Goal: Task Accomplishment & Management: Manage account settings

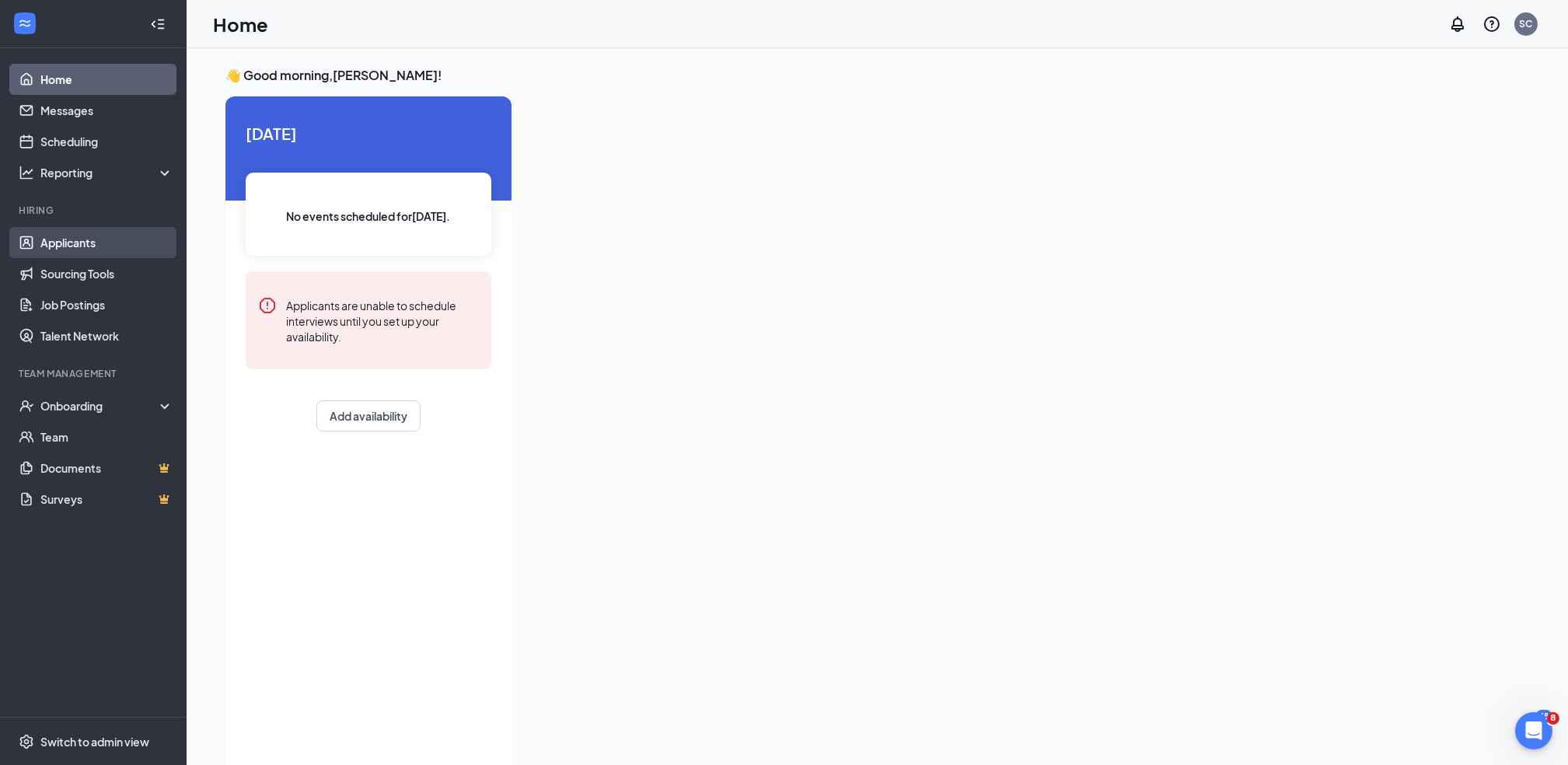
click at [113, 239] on link "Applicants" at bounding box center [107, 243] width 133 height 31
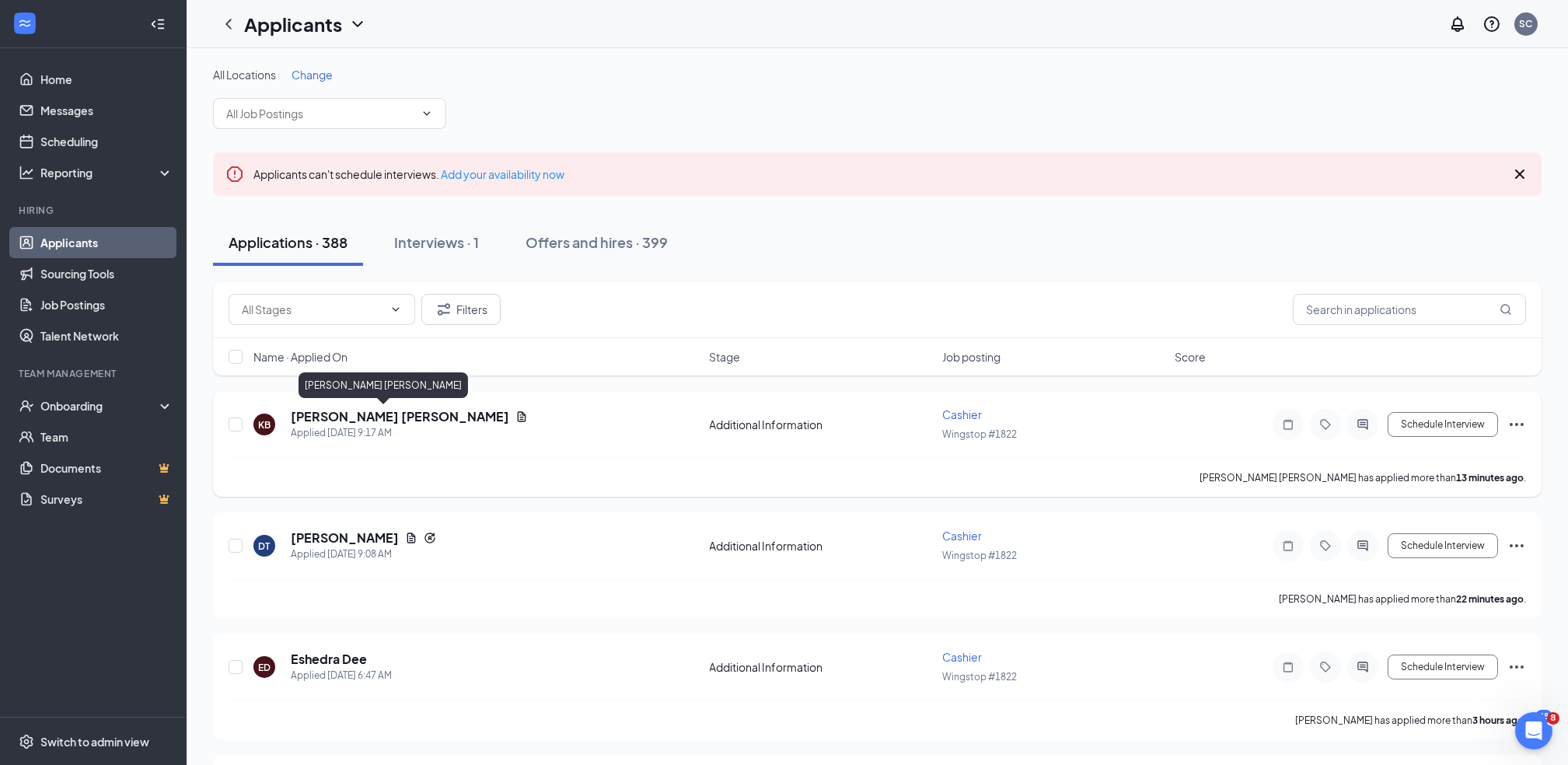
click at [316, 416] on h5 "[PERSON_NAME] [PERSON_NAME]" at bounding box center [400, 416] width 219 height 17
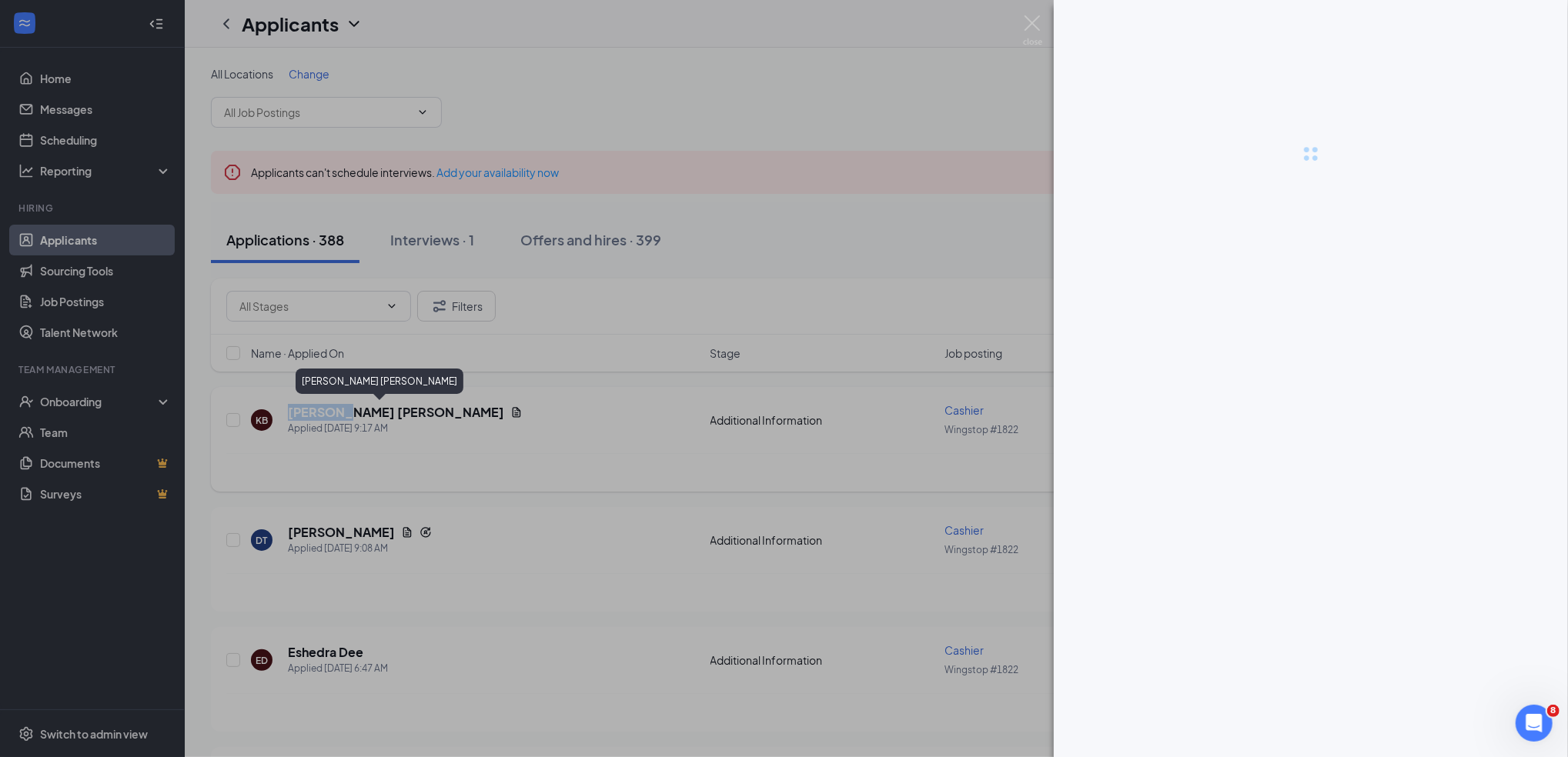
click at [313, 412] on body "Home Messages Scheduling Reporting Hiring Applicants Sourcing Tools Job Posting…" at bounding box center [784, 378] width 1568 height 757
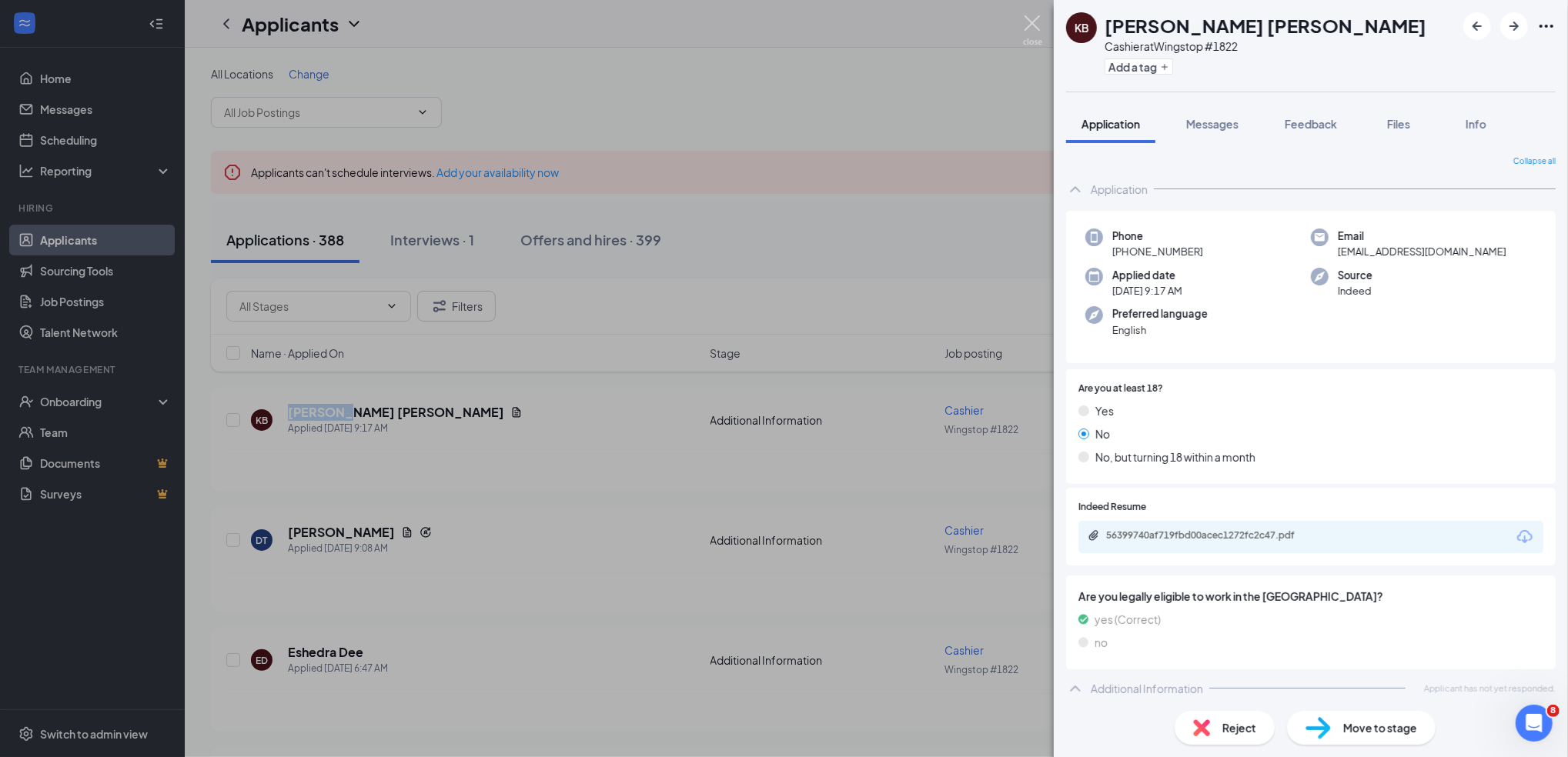
click at [1030, 17] on img at bounding box center [1032, 30] width 19 height 30
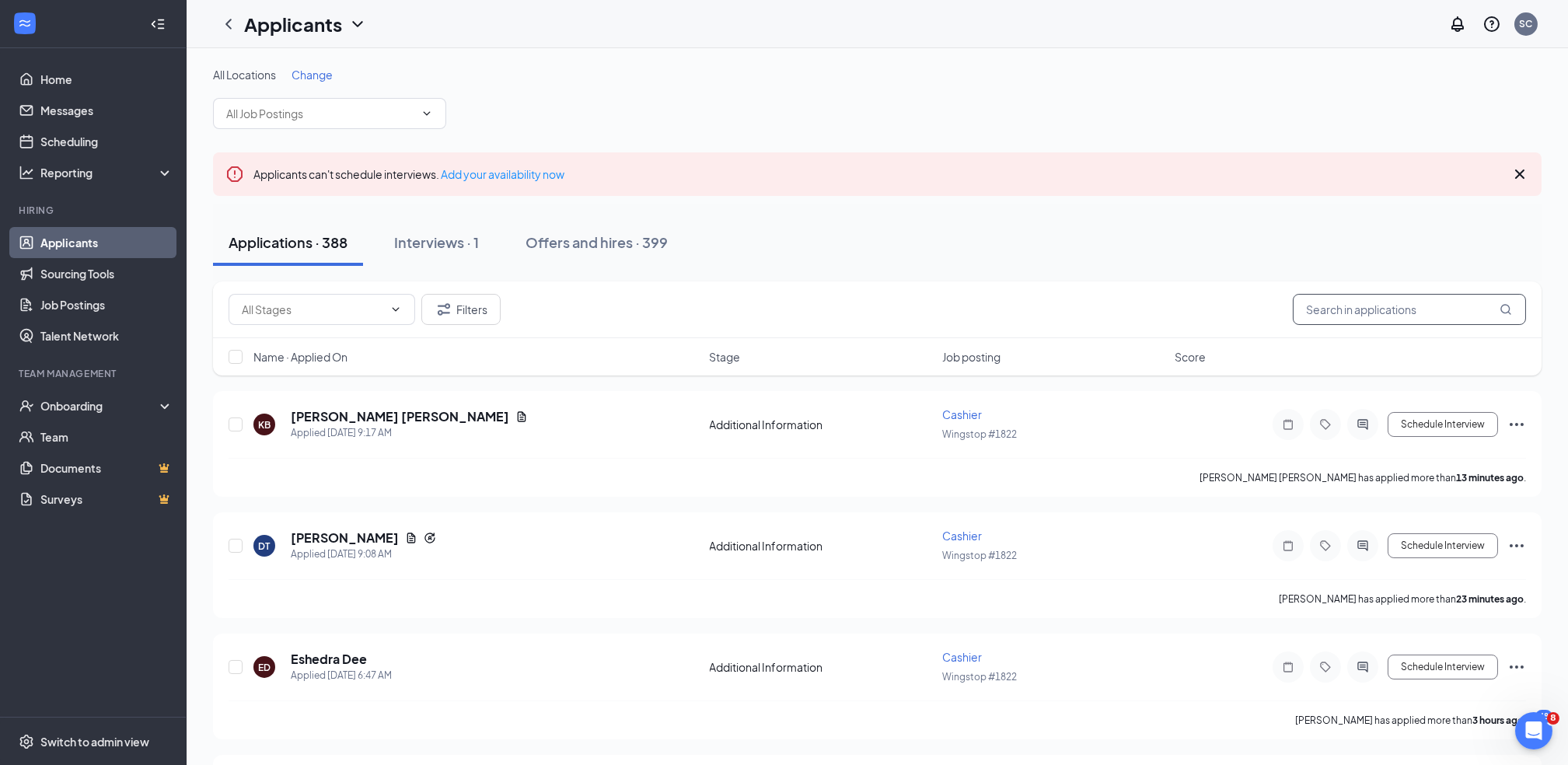
click at [1340, 303] on input "text" at bounding box center [1410, 310] width 233 height 31
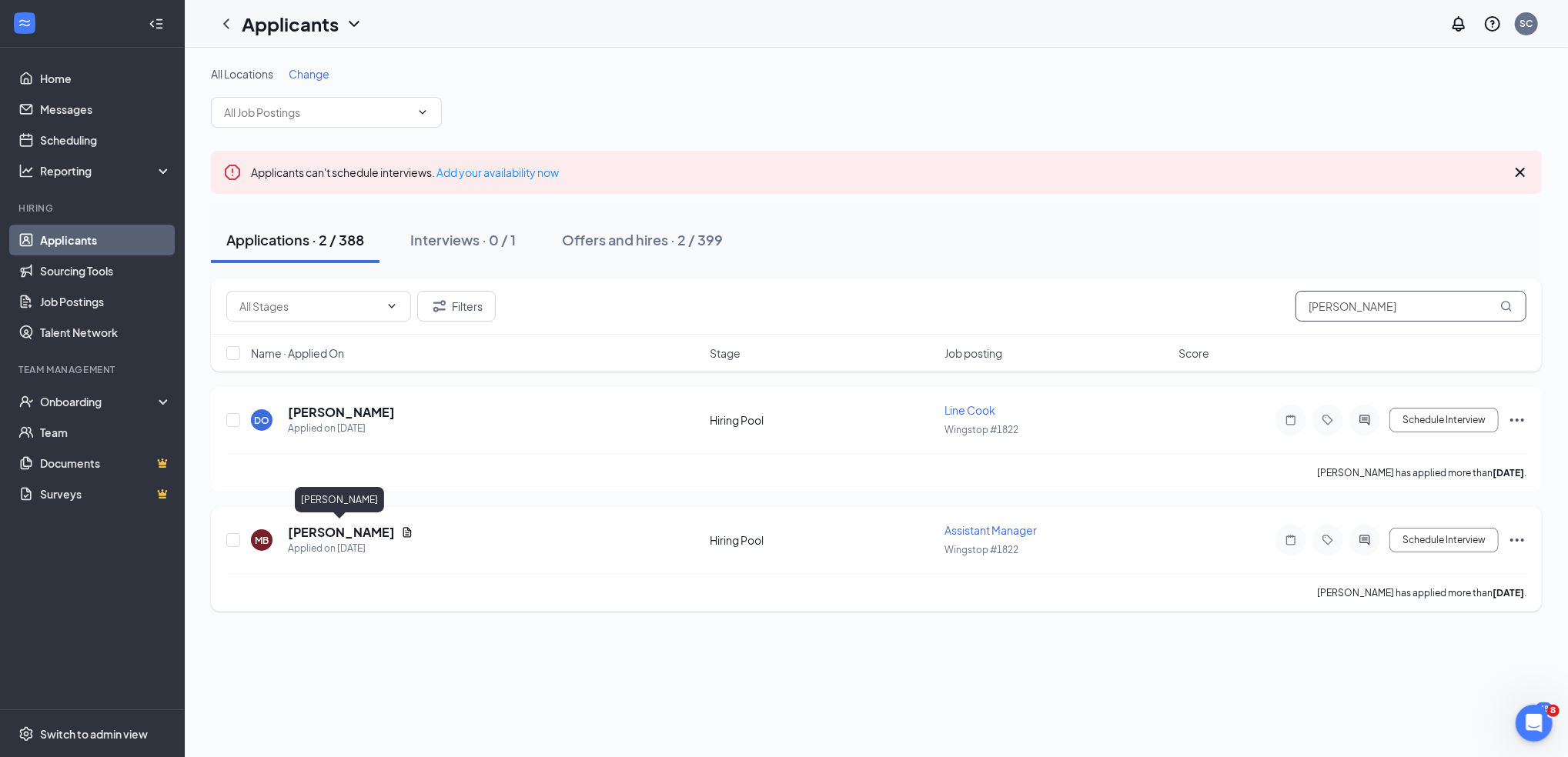
type input "[PERSON_NAME]"
click at [347, 537] on h5 "[PERSON_NAME]" at bounding box center [341, 533] width 107 height 17
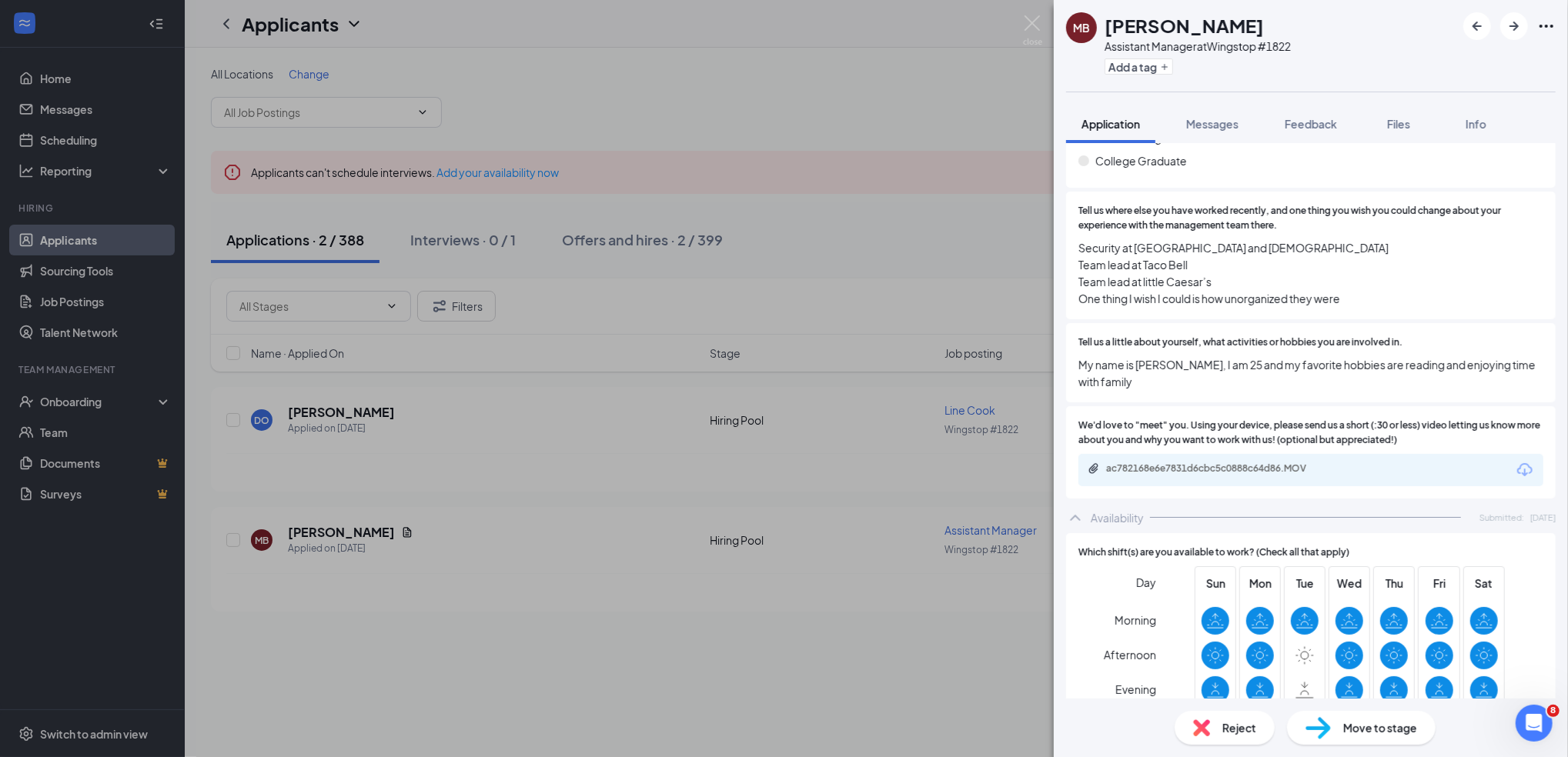
scroll to position [854, 0]
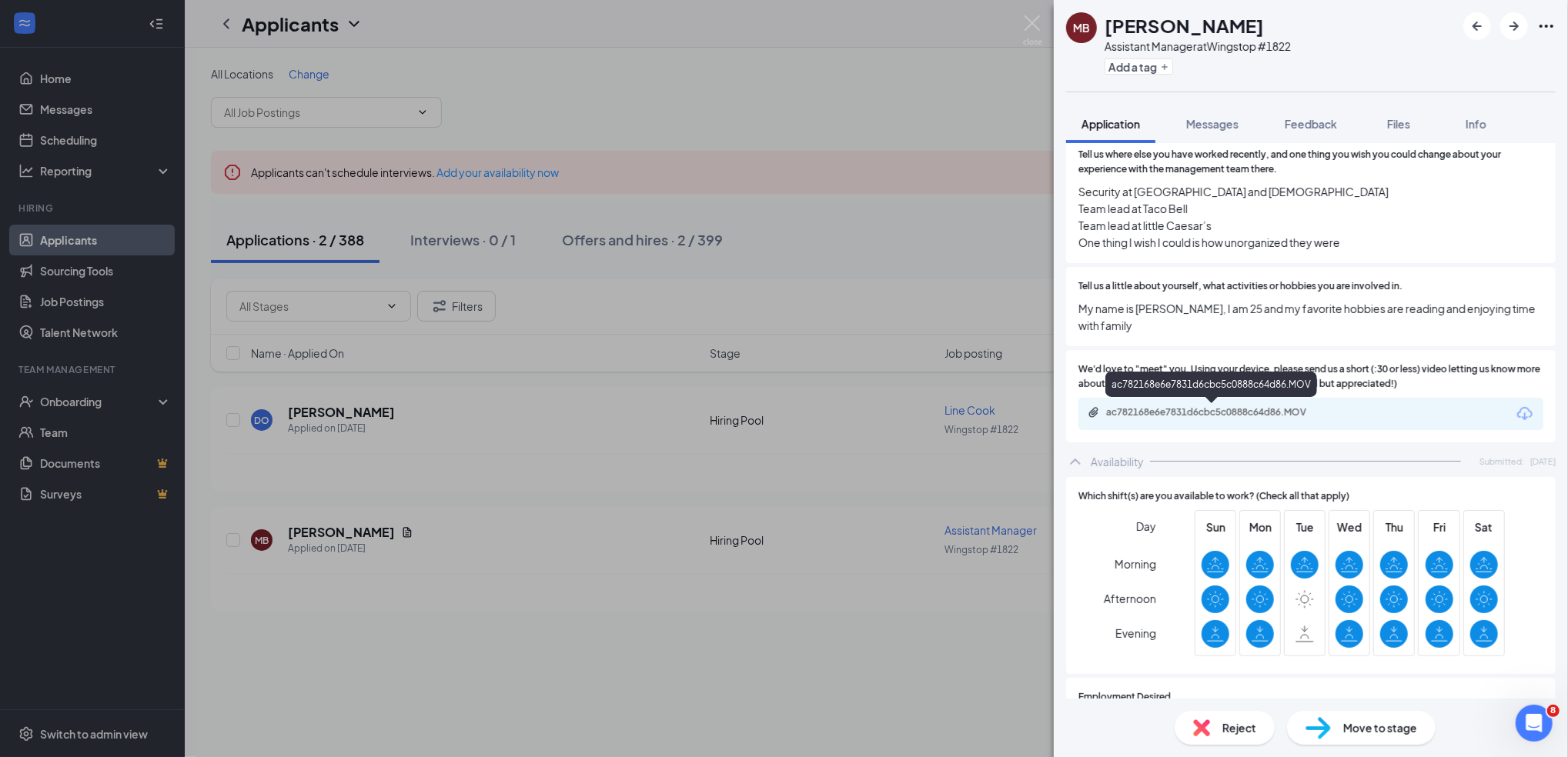
click at [1284, 415] on div "ac782168e6e7831d6cbc5c0888c64d86.MOV" at bounding box center [1214, 412] width 216 height 12
click at [1073, 61] on div "MB [PERSON_NAME] Assistant Manager at Wingstop #1822 Add a tag" at bounding box center [1179, 46] width 225 height 67
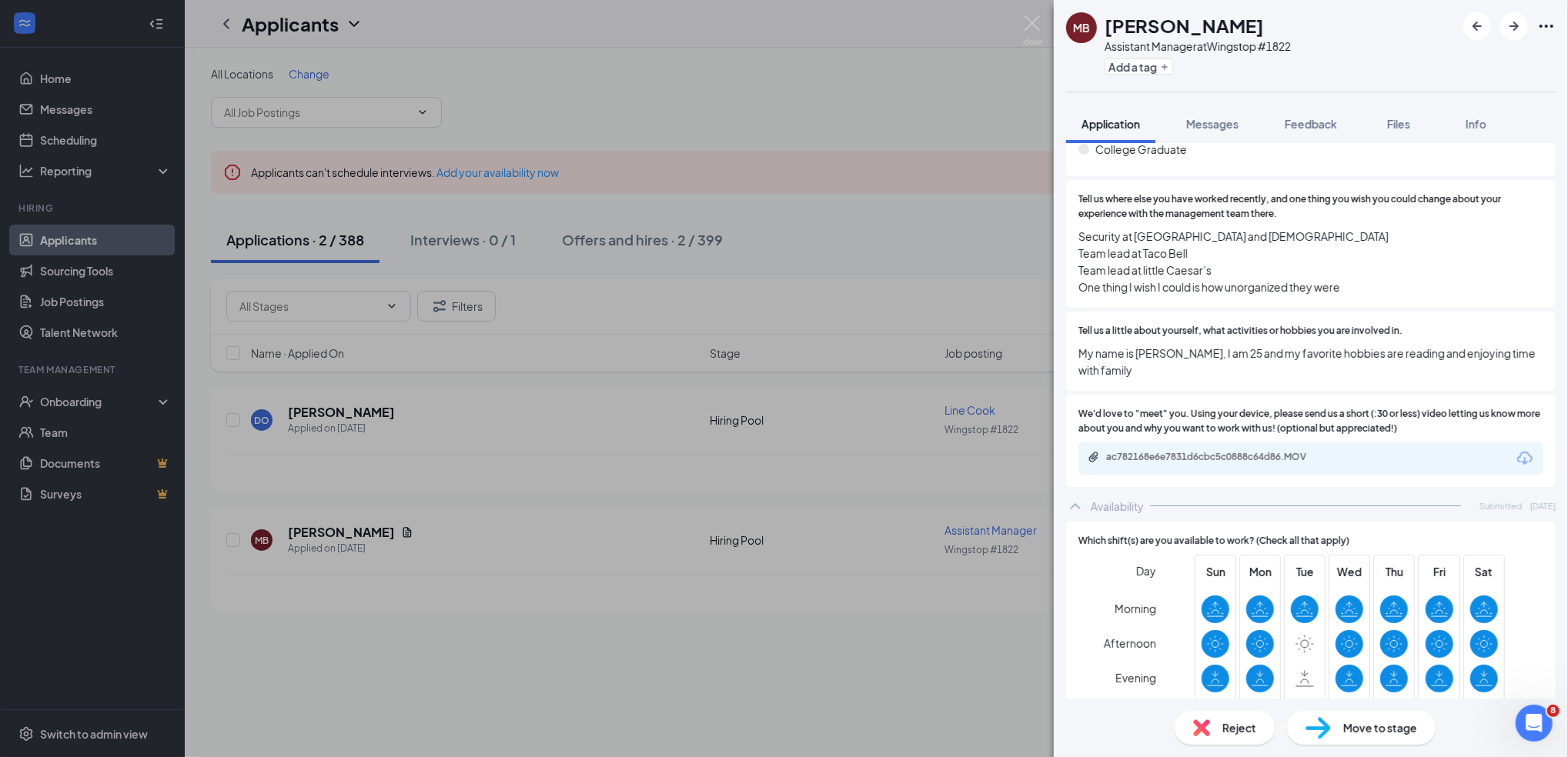
scroll to position [768, 0]
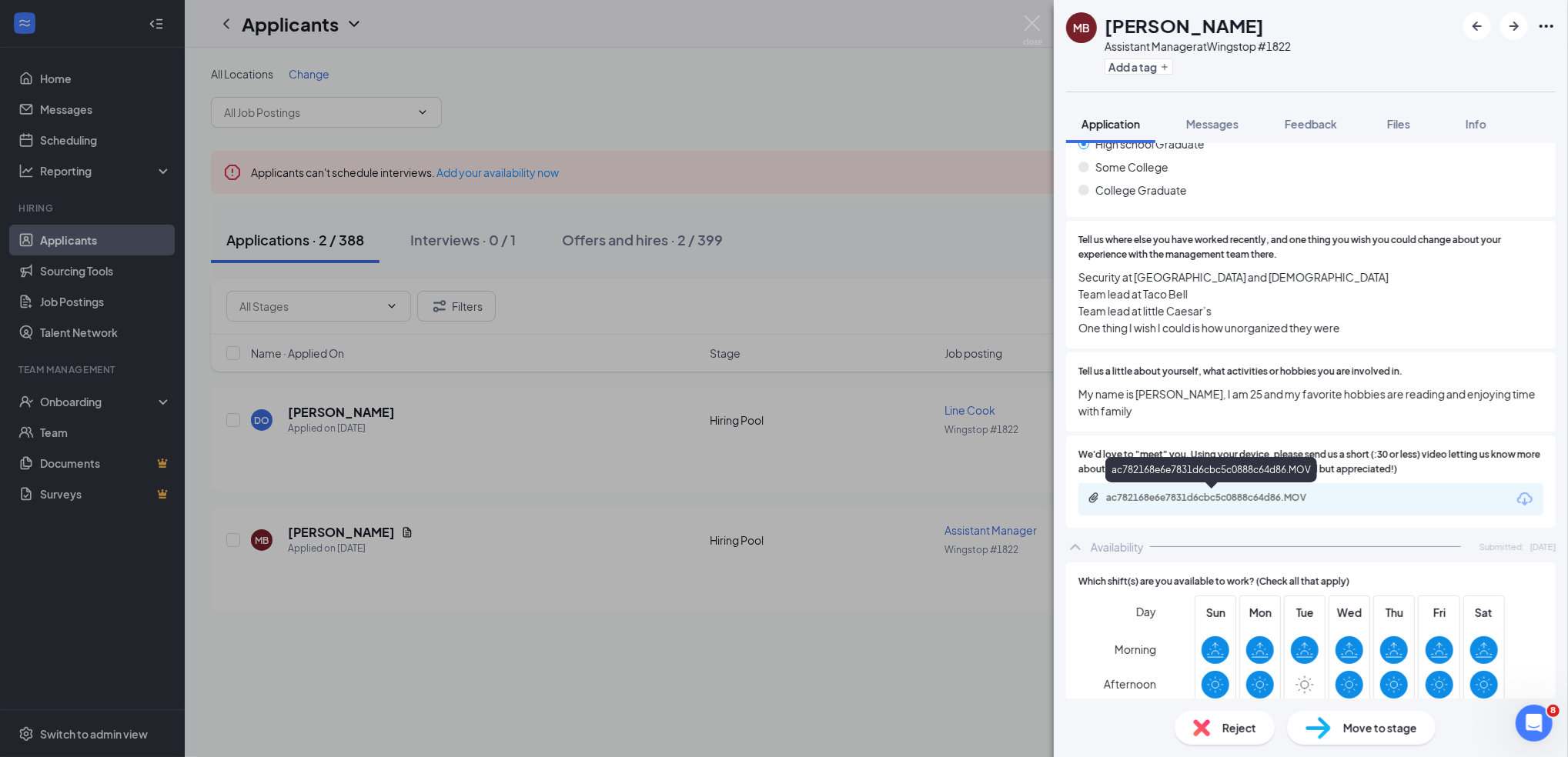
click at [1232, 500] on div "ac782168e6e7831d6cbc5c0888c64d86.MOV" at bounding box center [1214, 497] width 216 height 12
click at [1153, 492] on div "ac782168e6e7831d6cbc5c0888c64d86.MOV" at bounding box center [1214, 497] width 216 height 12
click at [1029, 27] on img at bounding box center [1032, 30] width 19 height 30
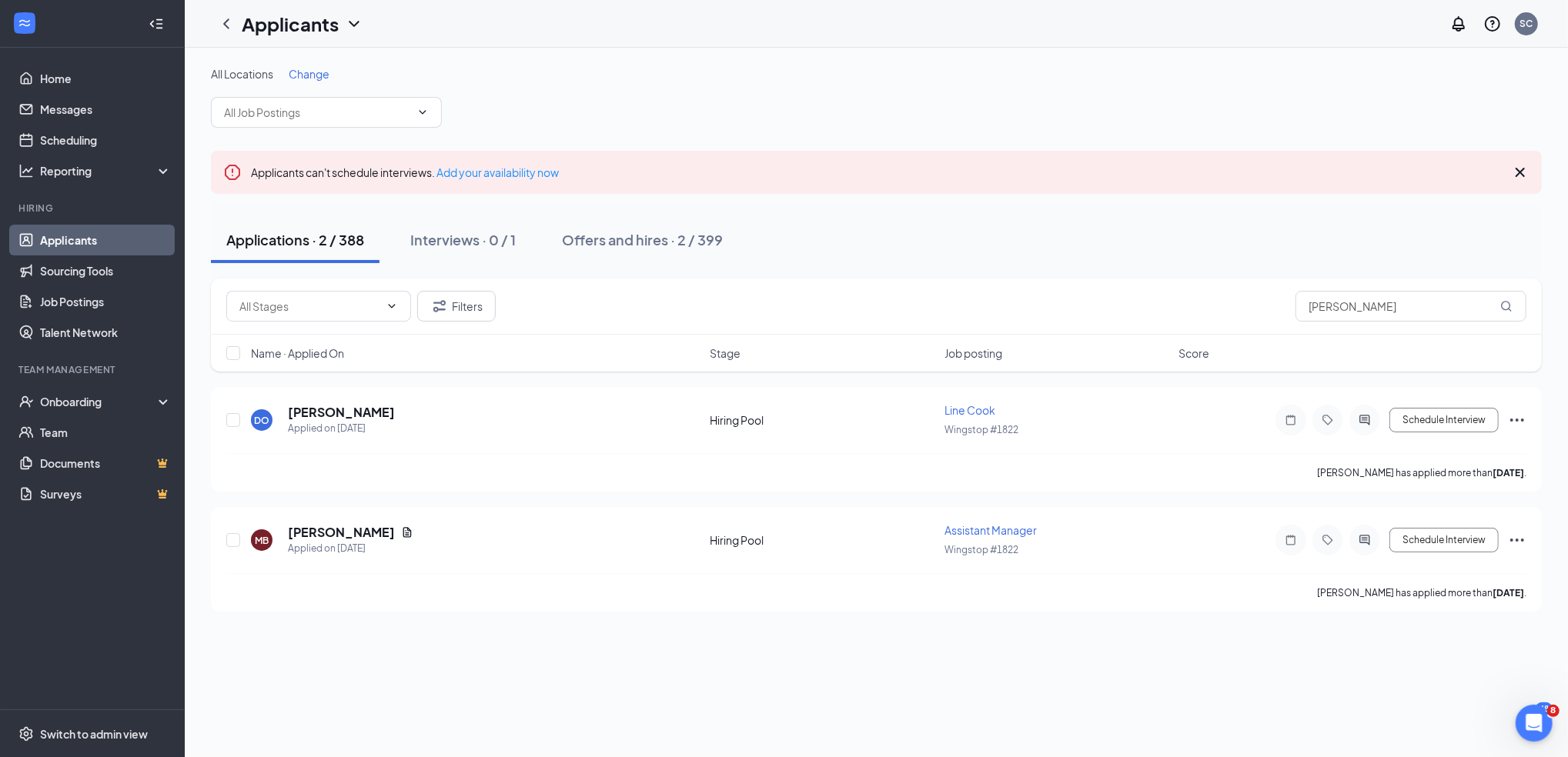
click at [84, 234] on link "Applicants" at bounding box center [106, 240] width 132 height 31
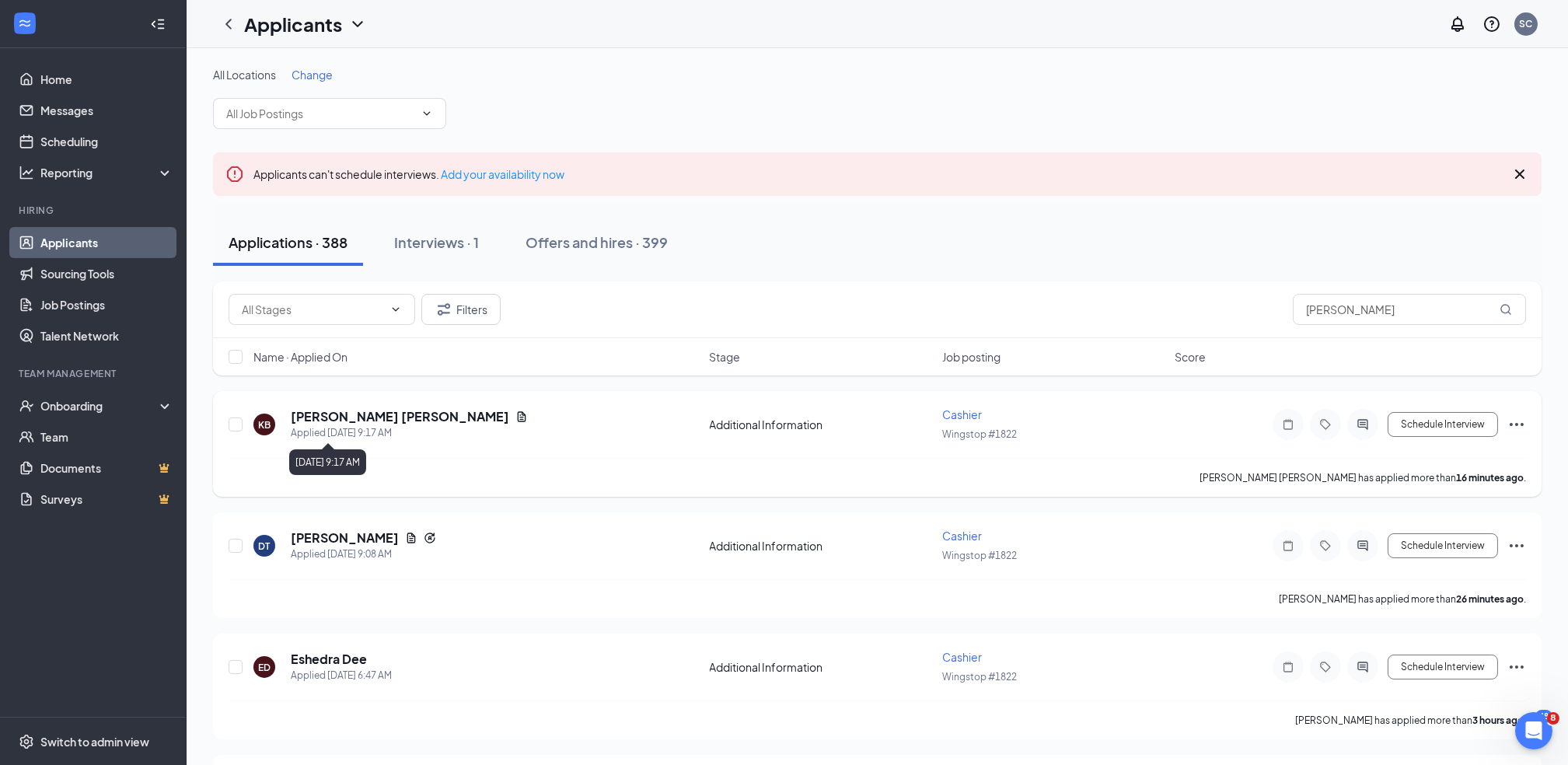
click at [330, 426] on div "Applied [DATE] 9:17 AM" at bounding box center [409, 433] width 237 height 16
drag, startPoint x: 330, startPoint y: 426, endPoint x: 310, endPoint y: 416, distance: 22.4
click at [310, 416] on h5 "[PERSON_NAME] [PERSON_NAME]" at bounding box center [400, 416] width 219 height 17
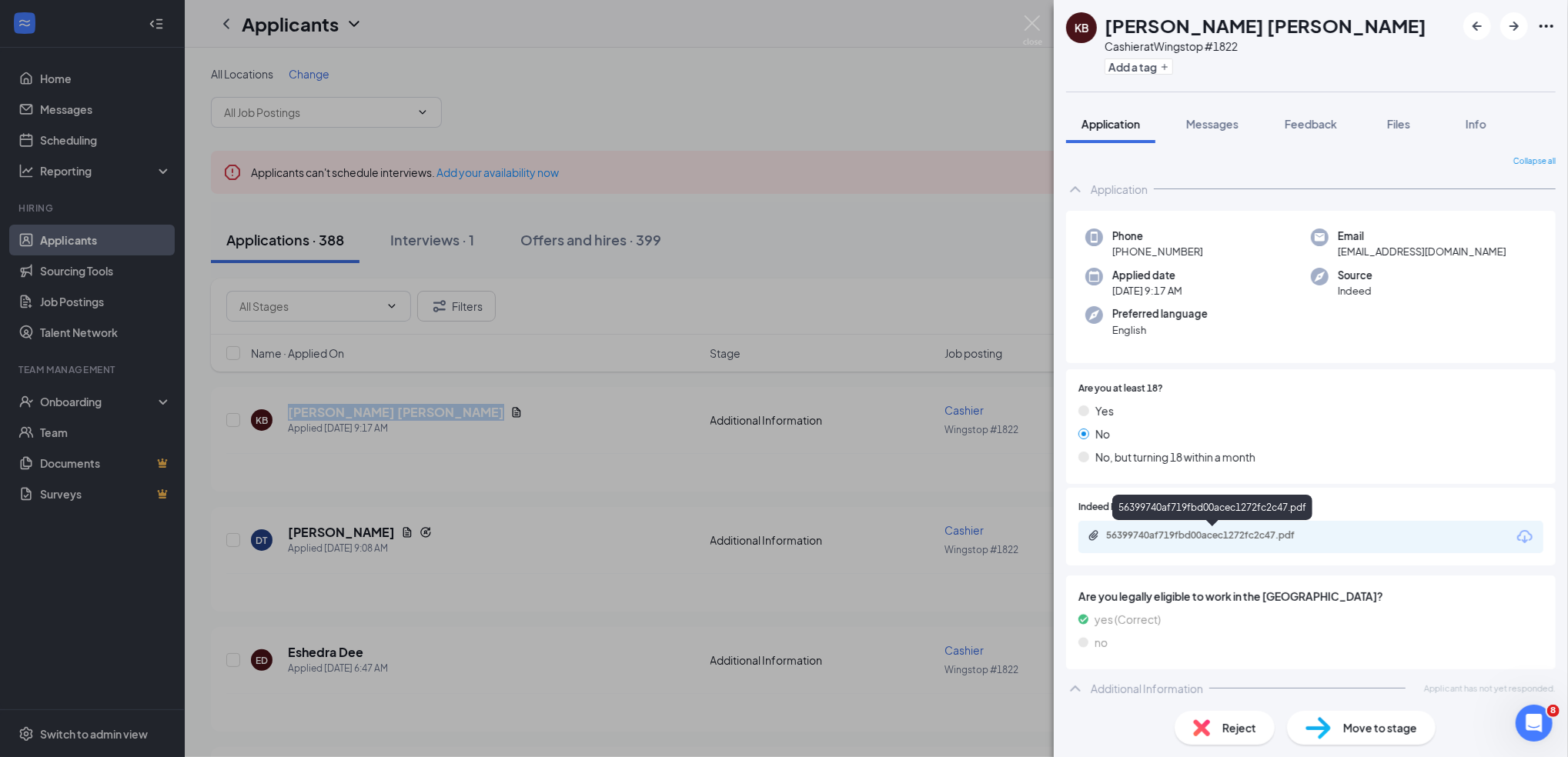
click at [1240, 537] on div "56399740af719fbd00acec1272fc2c47.pdf" at bounding box center [1214, 535] width 216 height 12
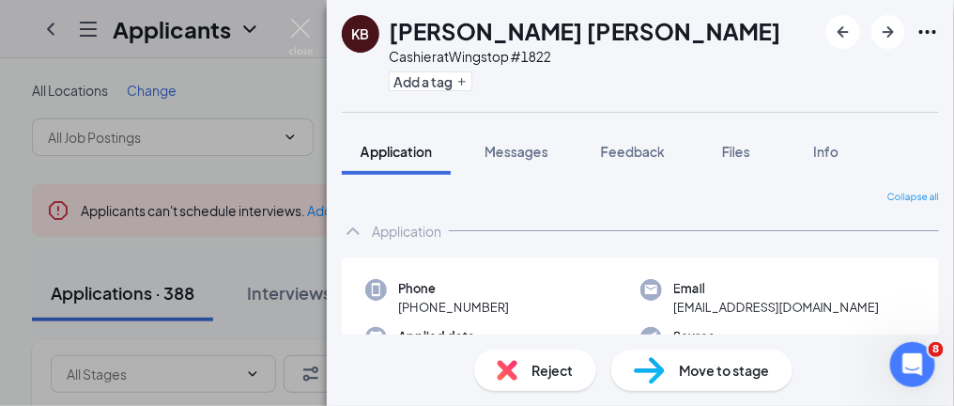
click at [509, 299] on span "[PHONE_NUMBER]" at bounding box center [453, 307] width 111 height 19
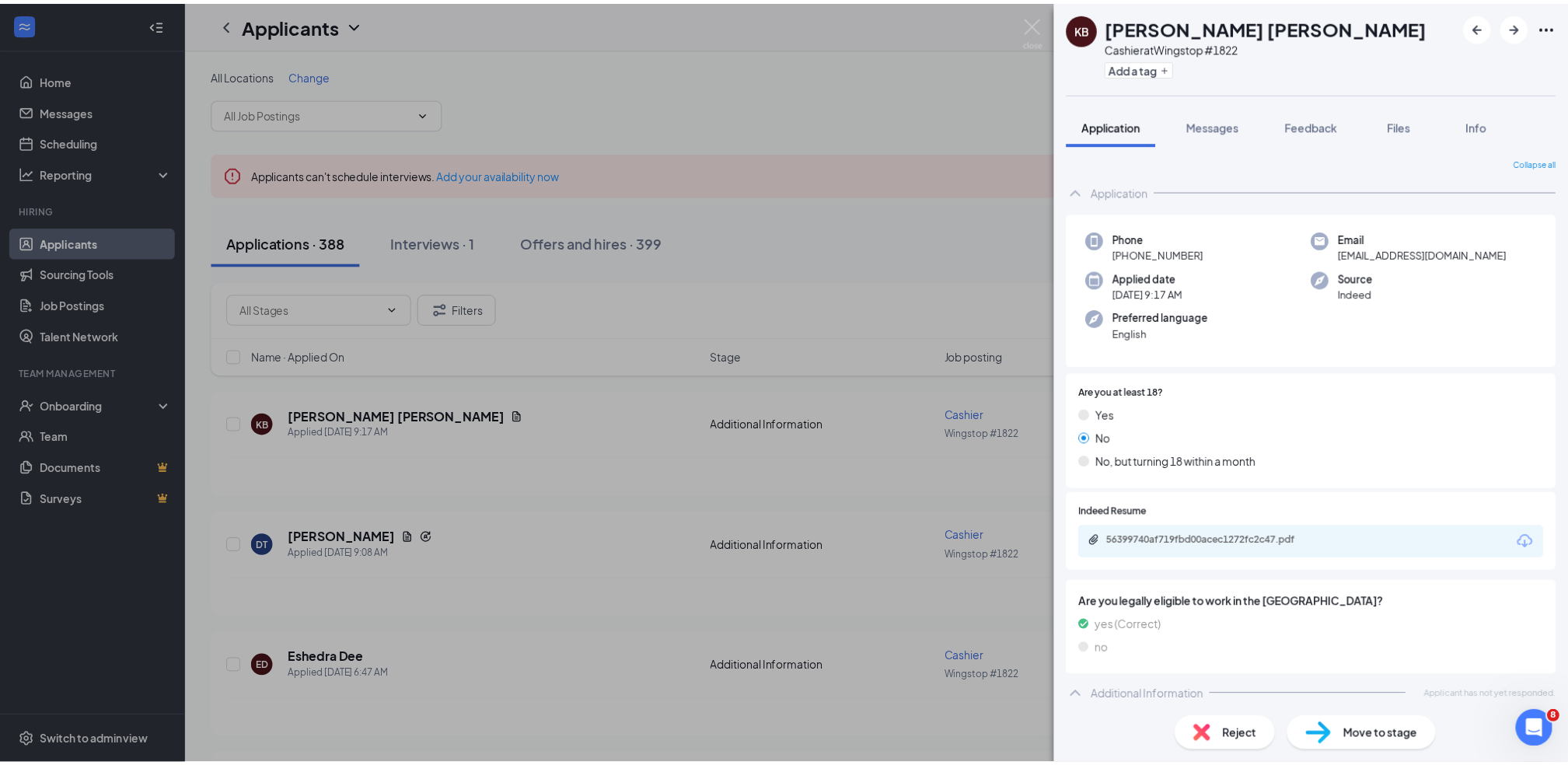
scroll to position [4, 0]
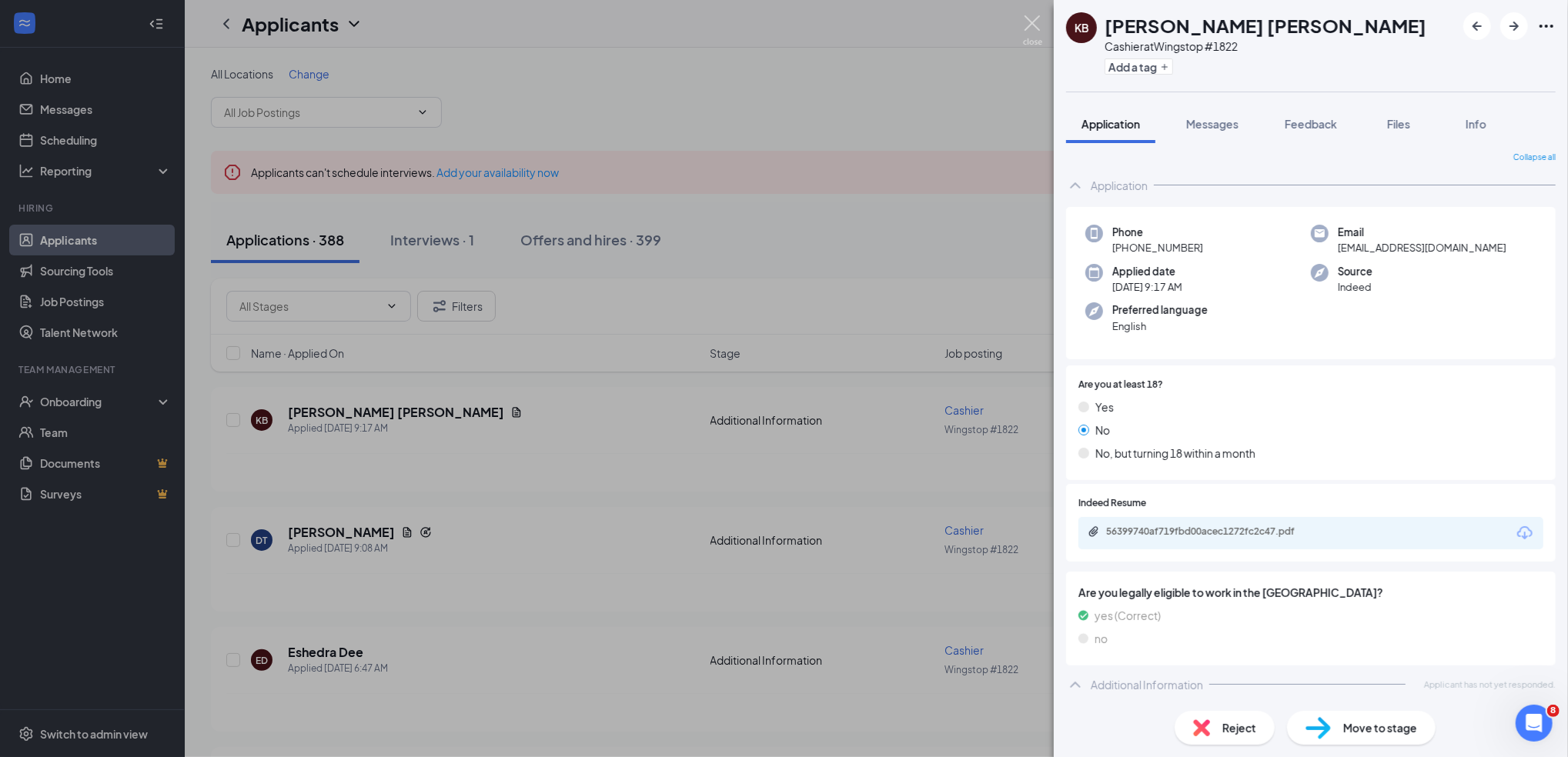
click at [1039, 20] on img at bounding box center [1032, 30] width 19 height 30
click at [1039, 20] on div "Applicants SC" at bounding box center [876, 24] width 1384 height 48
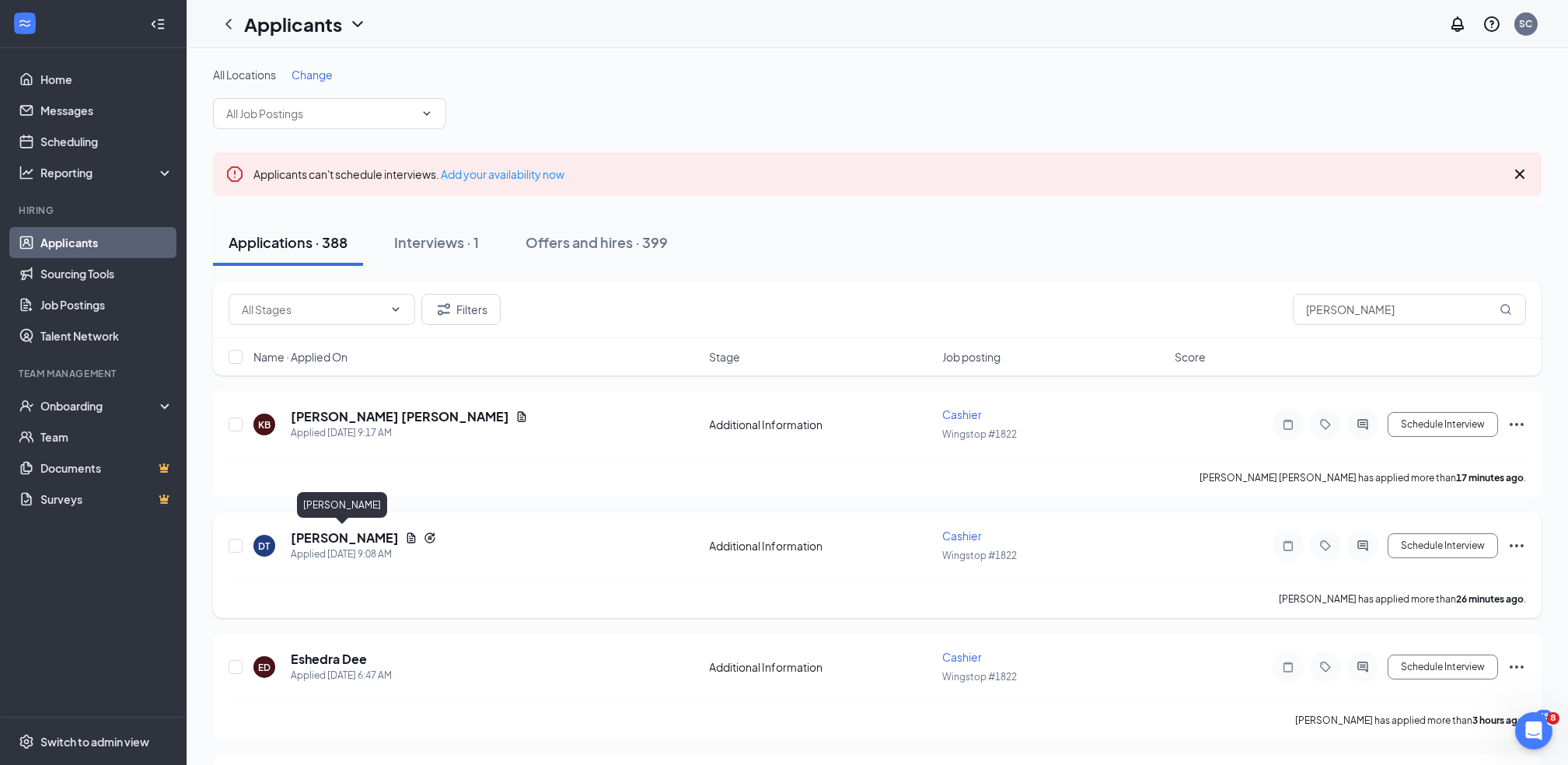
click at [330, 530] on h5 "[PERSON_NAME]" at bounding box center [344, 538] width 108 height 17
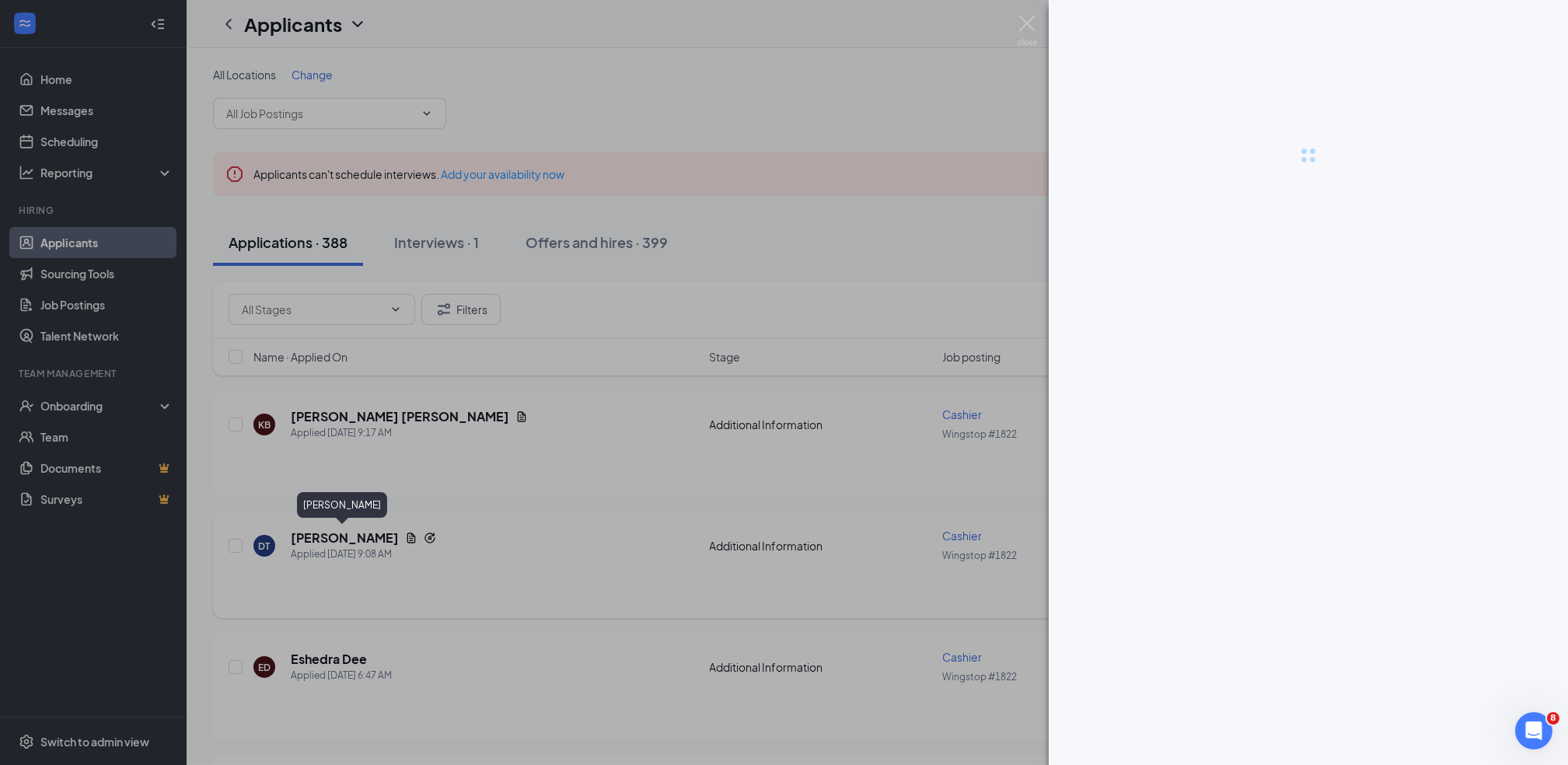
click at [330, 527] on div at bounding box center [784, 382] width 1568 height 765
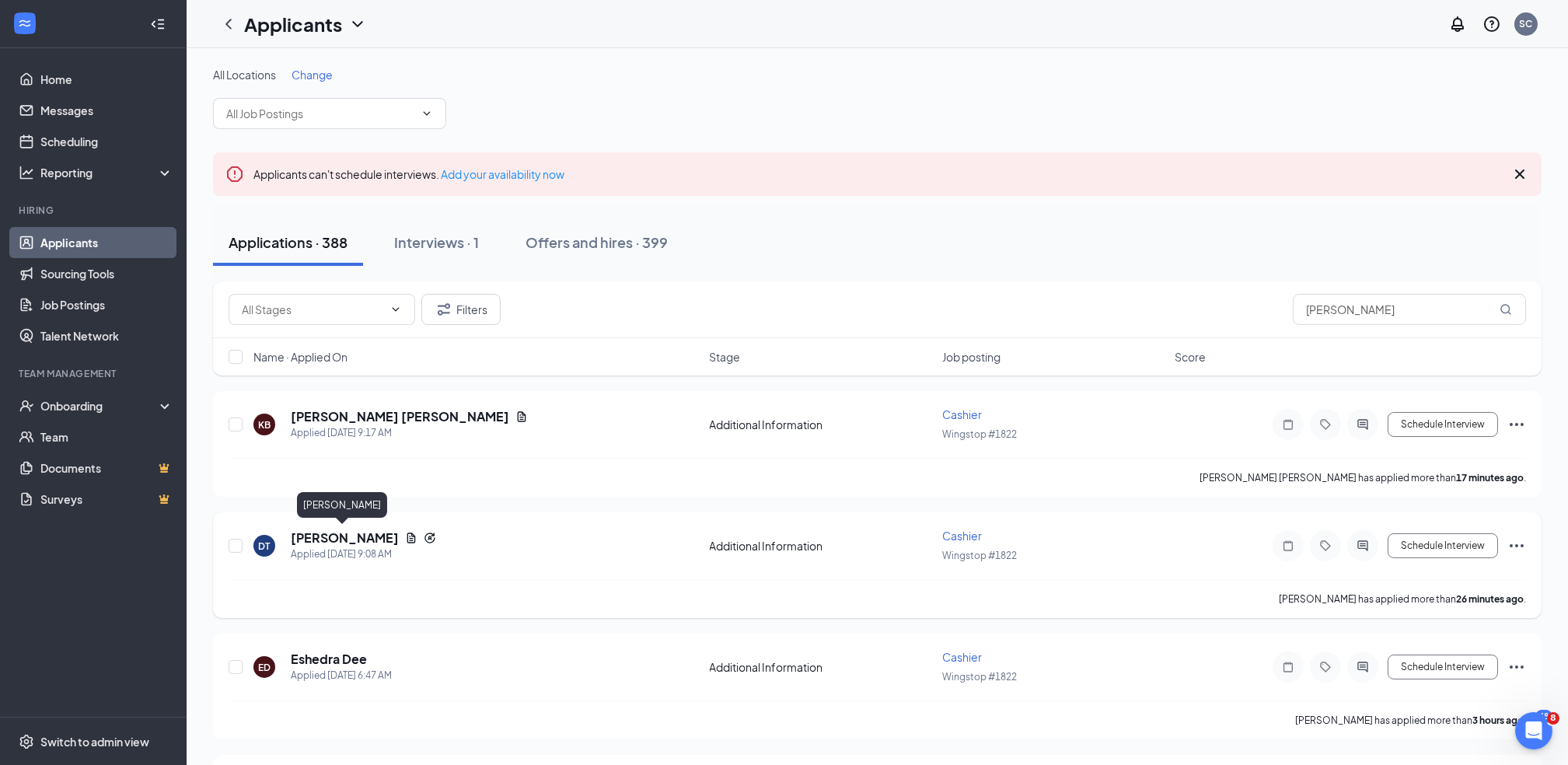
click at [333, 537] on h5 "[PERSON_NAME]" at bounding box center [344, 538] width 108 height 17
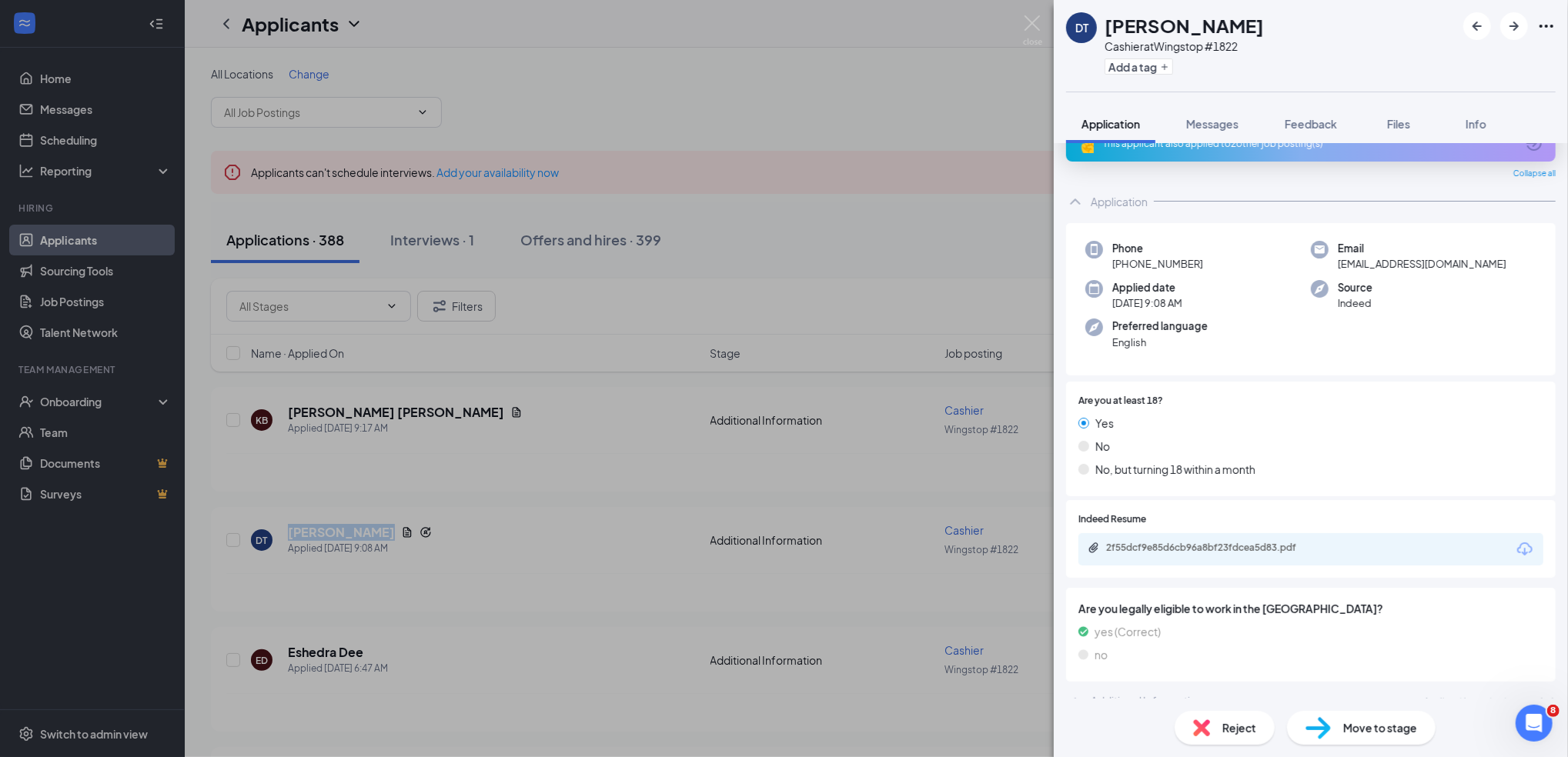
scroll to position [47, 0]
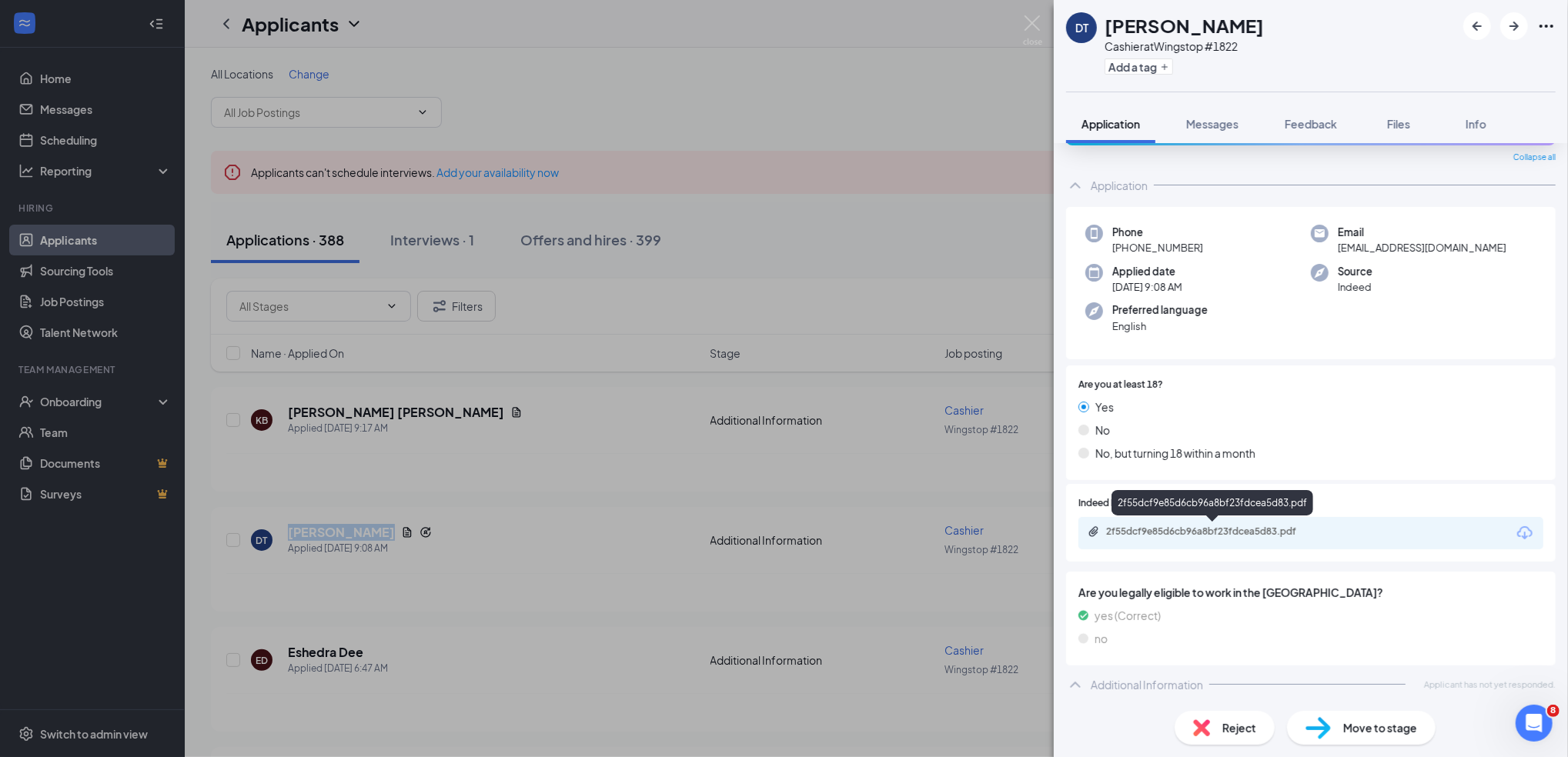
click at [1263, 532] on div "2f55dcf9e85d6cb96a8bf23fdcea5d83.pdf" at bounding box center [1214, 532] width 216 height 12
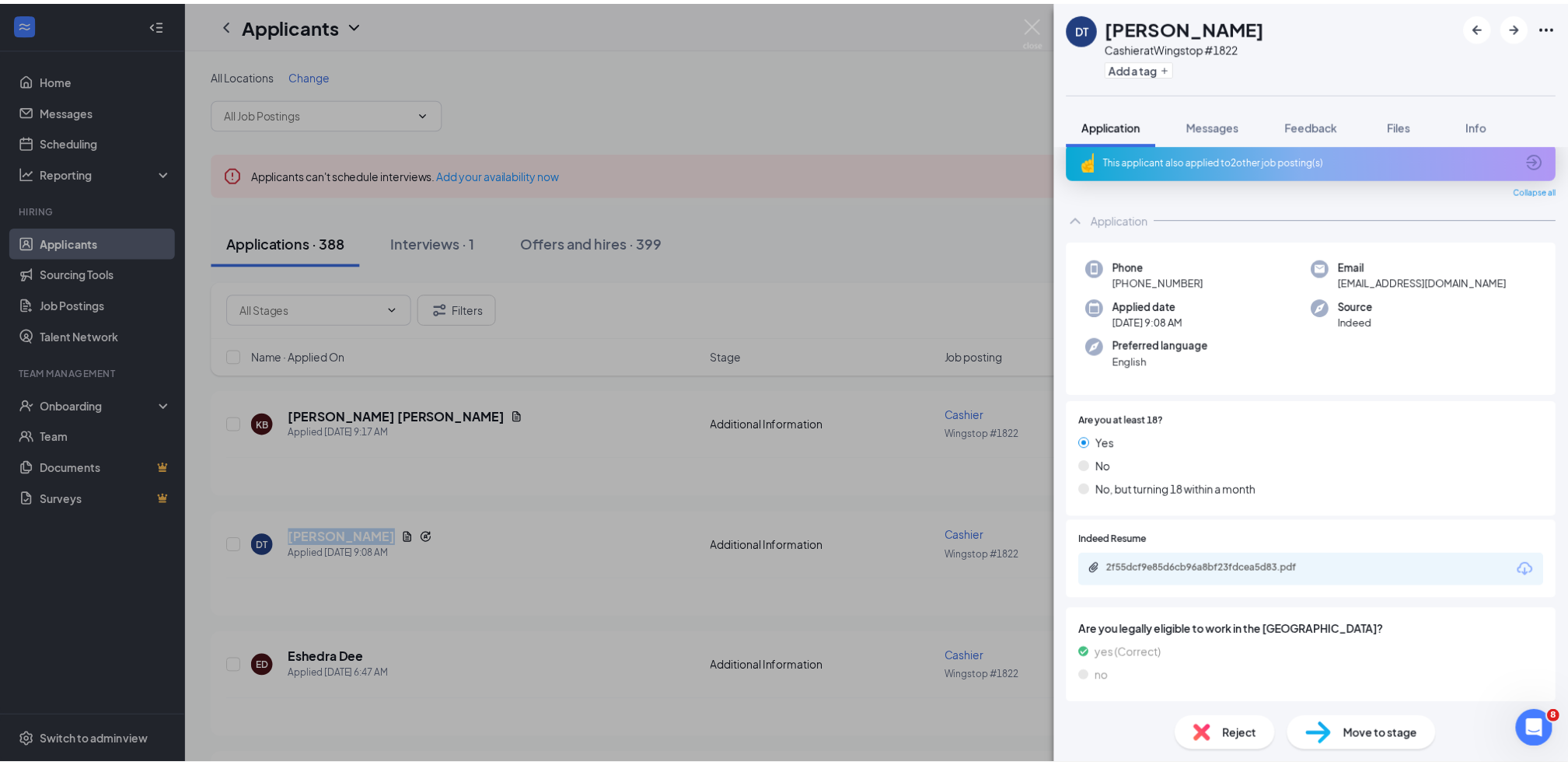
scroll to position [0, 0]
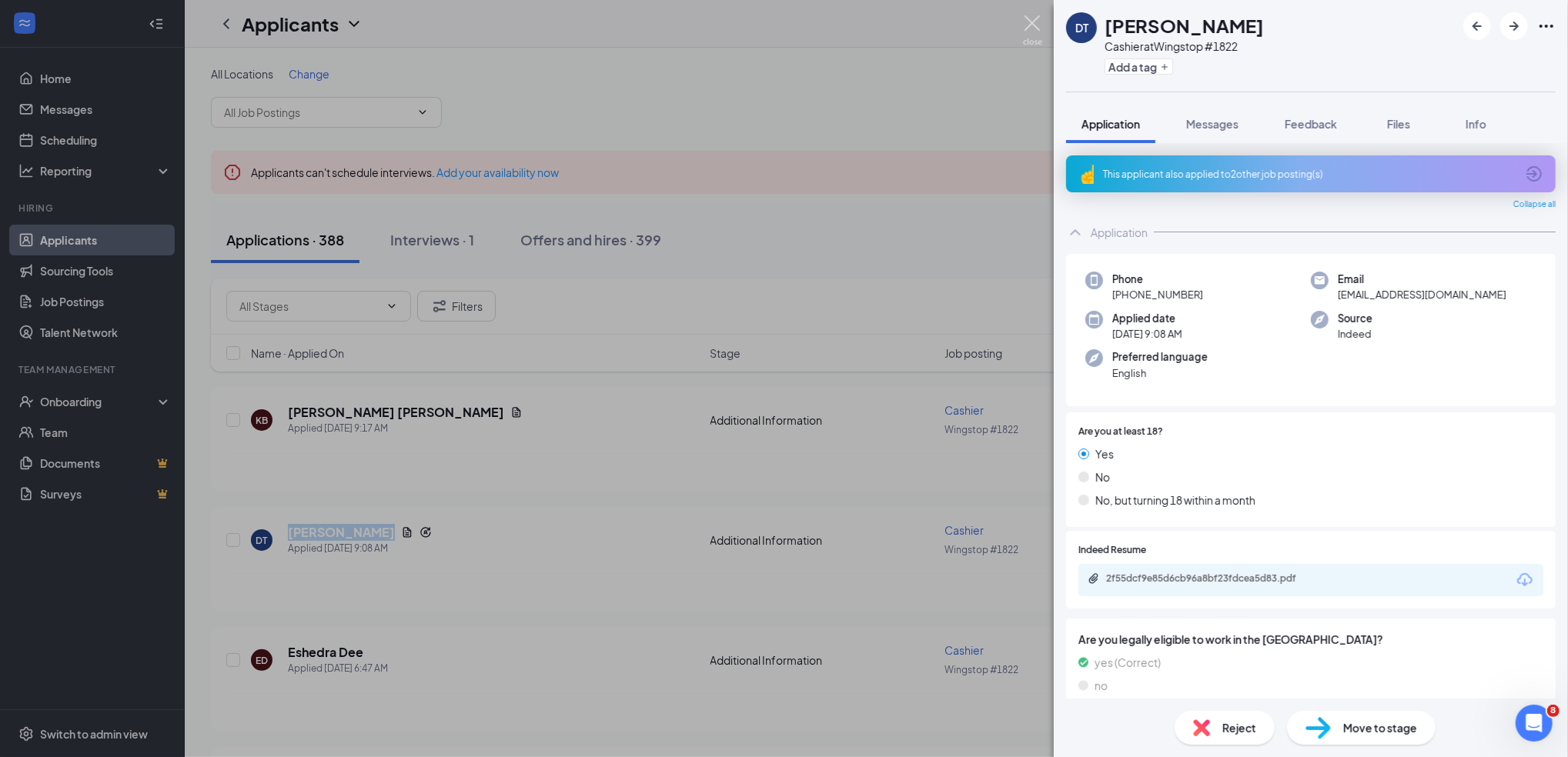
click at [1031, 20] on img at bounding box center [1032, 30] width 19 height 30
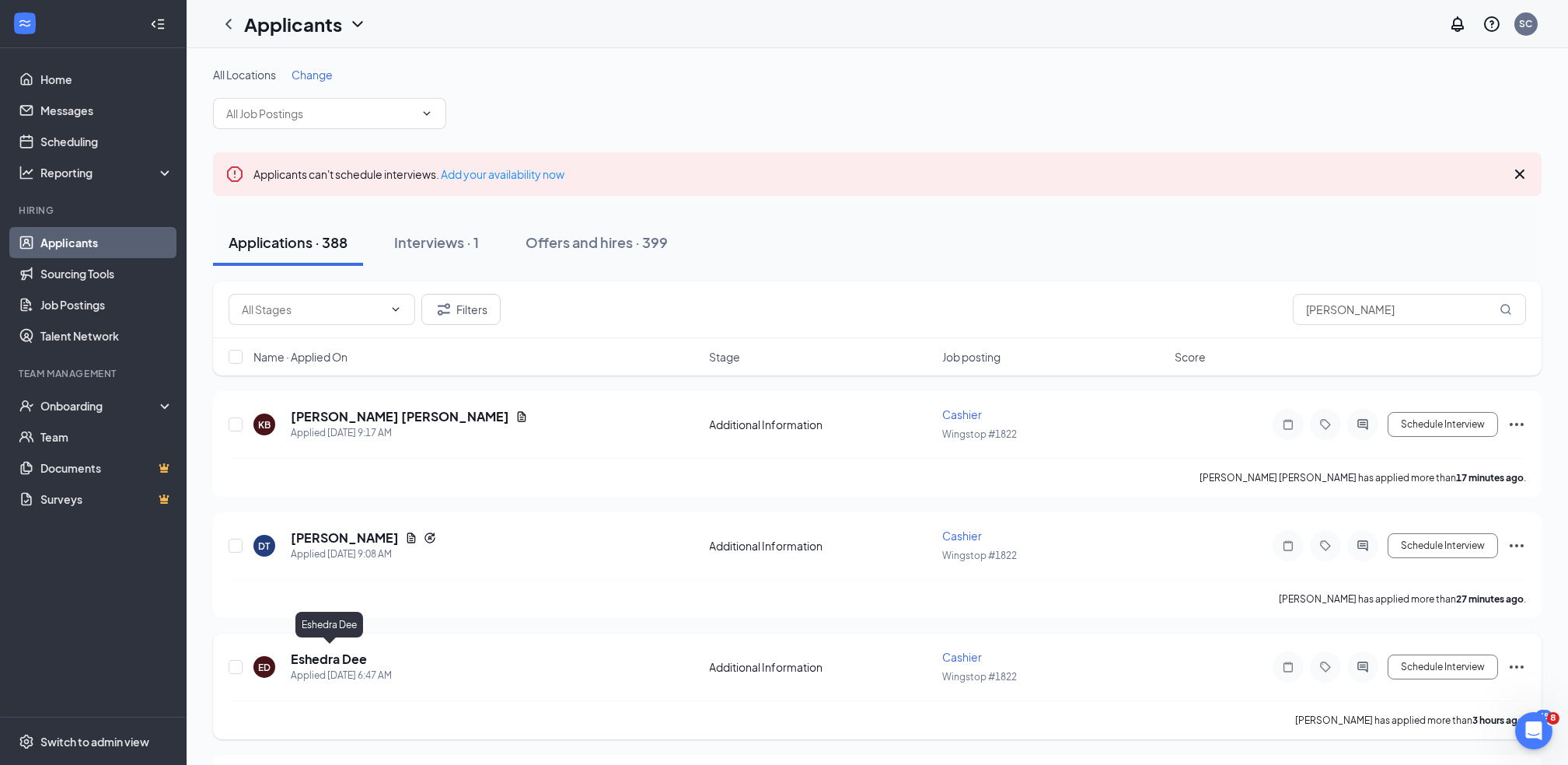
click at [334, 653] on h5 "Eshedra Dee" at bounding box center [329, 659] width 76 height 17
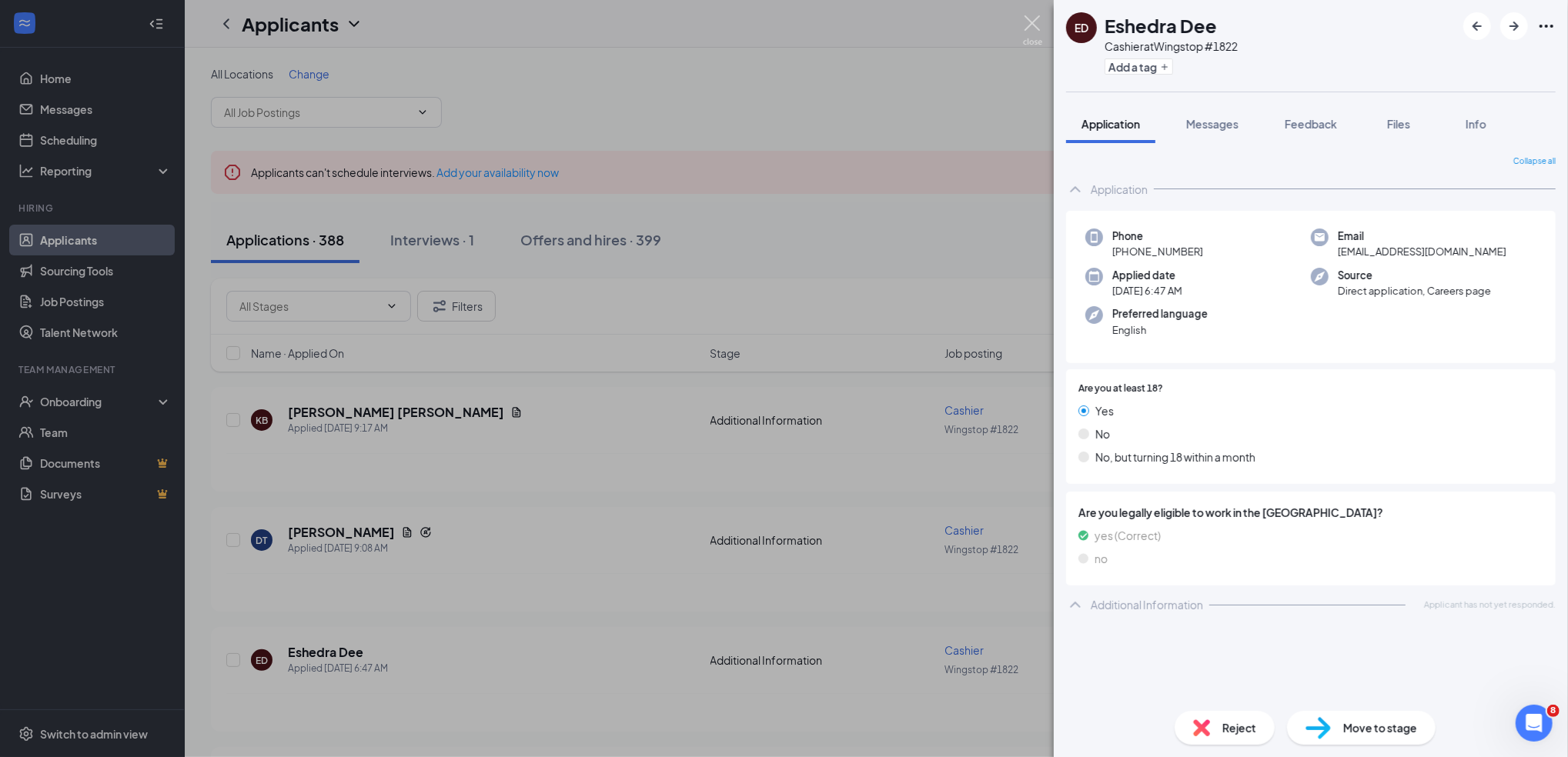
click at [1039, 29] on img at bounding box center [1032, 30] width 19 height 30
click at [1039, 29] on div "Applicants SC" at bounding box center [876, 24] width 1384 height 48
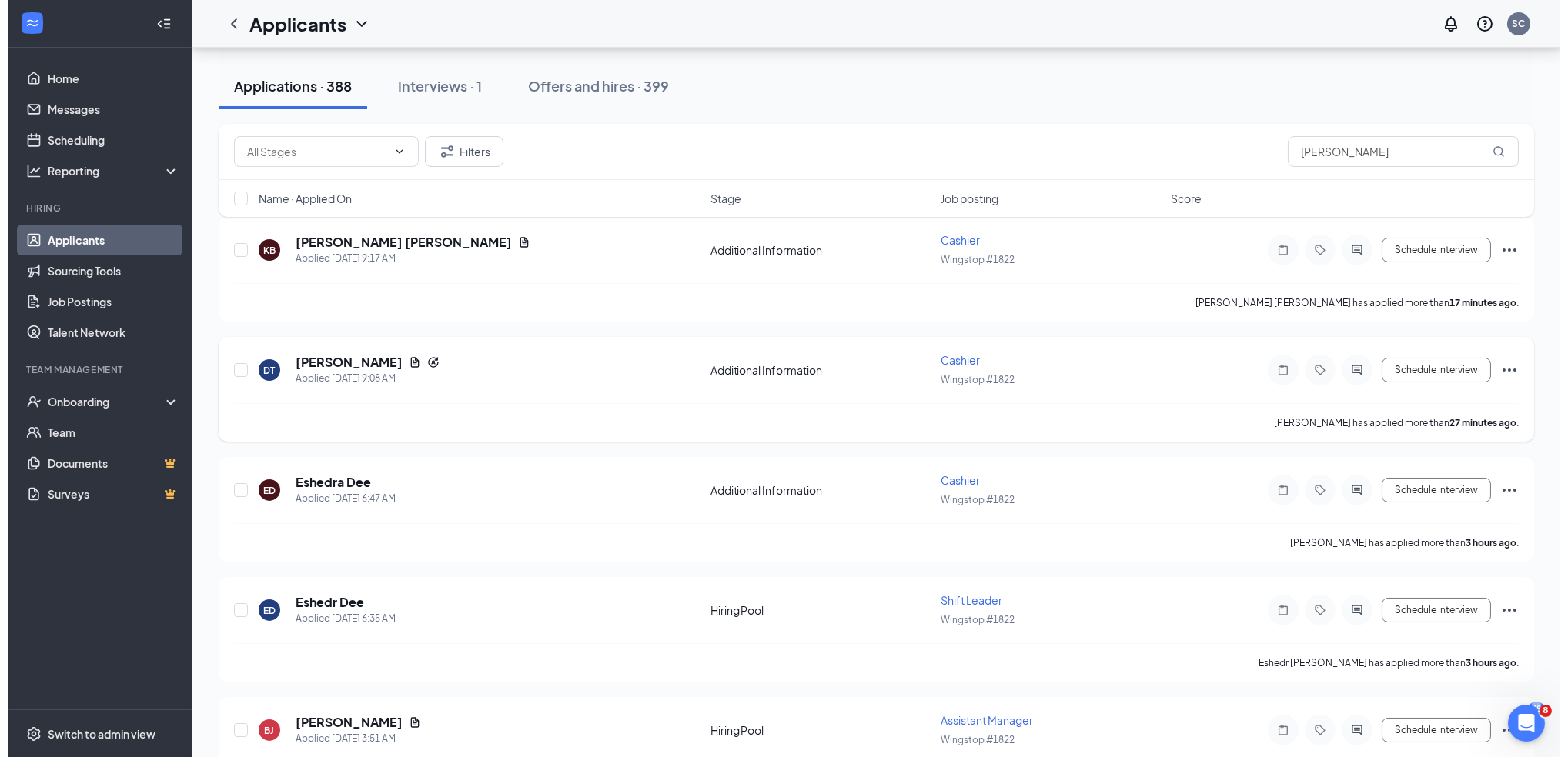
scroll to position [205, 0]
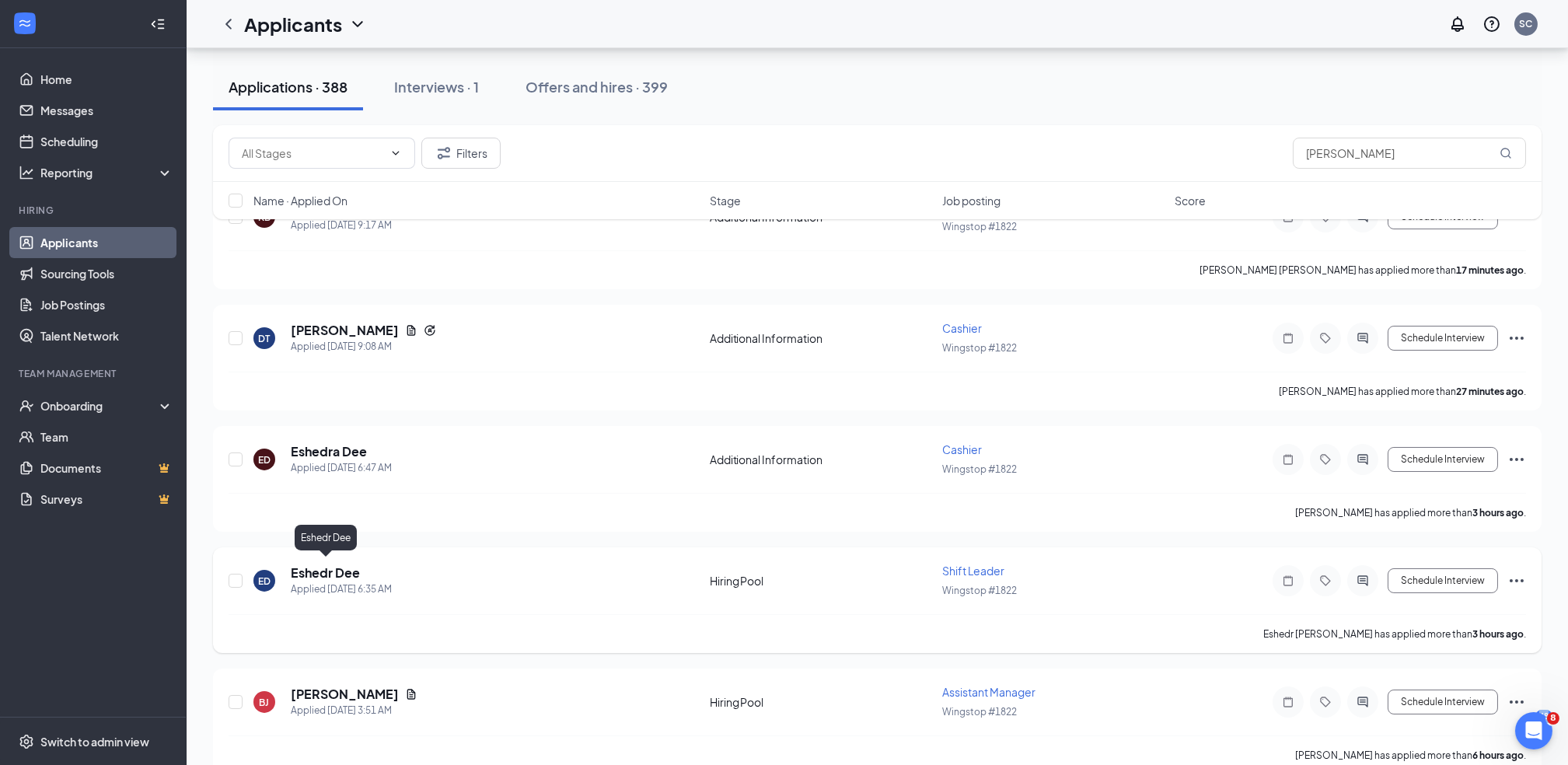
click at [315, 565] on h5 "Eshedr Dee" at bounding box center [325, 573] width 70 height 17
click at [315, 558] on body "Home Messages Scheduling Reporting Hiring Applicants Sourcing Tools Job Posting…" at bounding box center [784, 176] width 1568 height 765
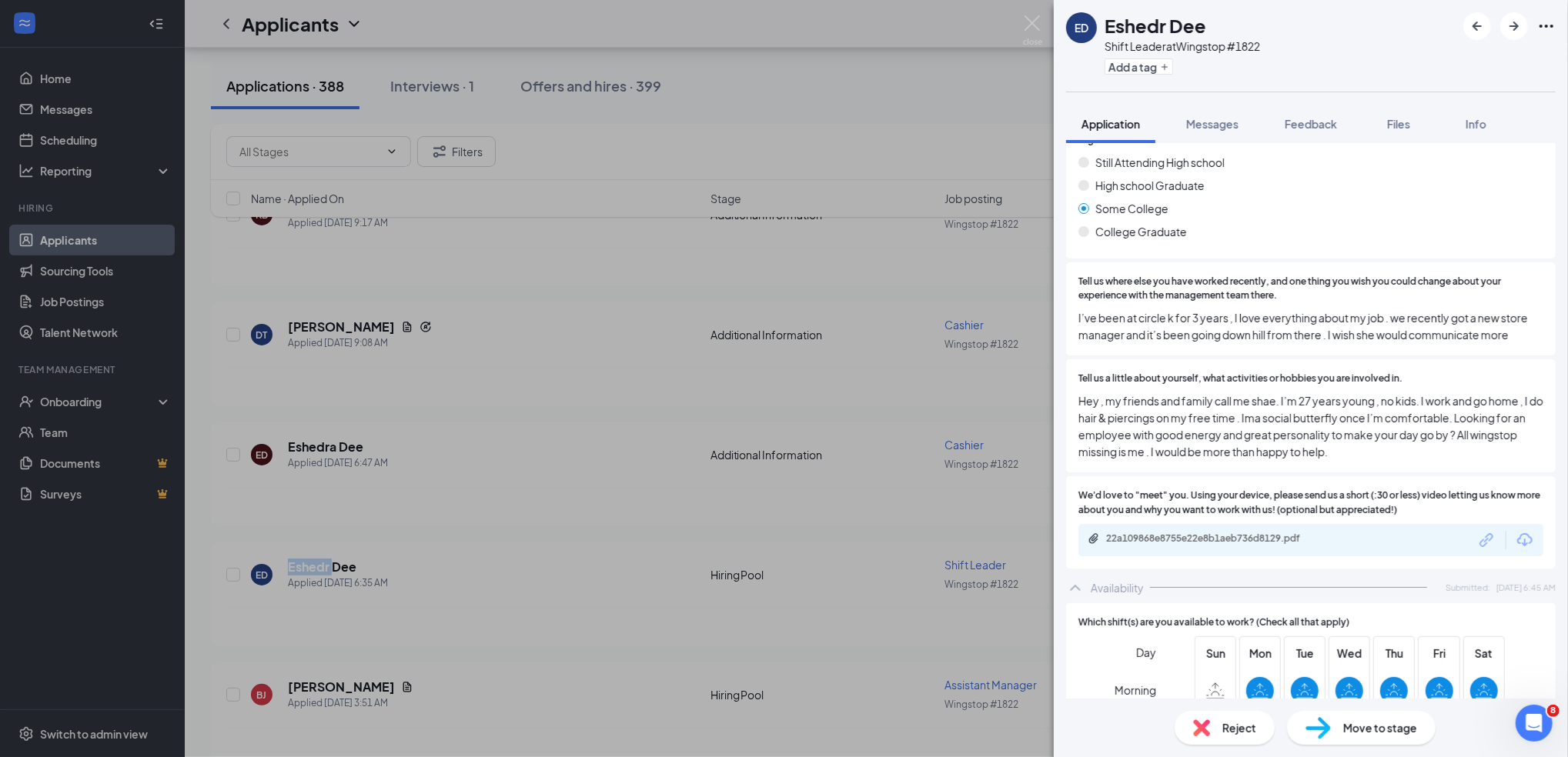
scroll to position [718, 0]
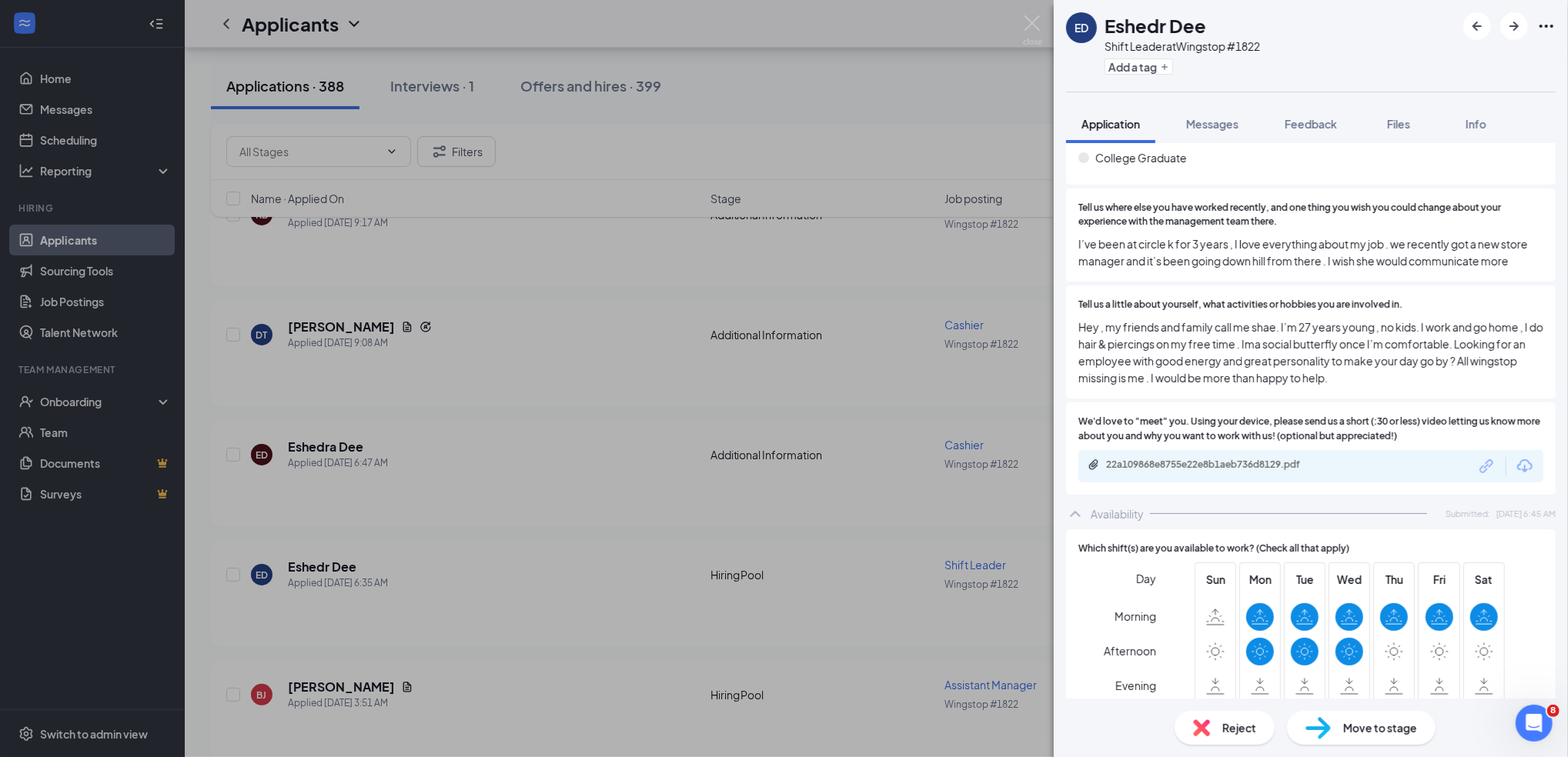
click at [1262, 483] on div "22a109868e8755e22e8b1aeb736d8129.pdf" at bounding box center [1311, 465] width 465 height 32
drag, startPoint x: 1262, startPoint y: 491, endPoint x: 1346, endPoint y: 484, distance: 84.3
click at [1346, 483] on div "22a109868e8755e22e8b1aeb736d8129.pdf" at bounding box center [1311, 465] width 465 height 32
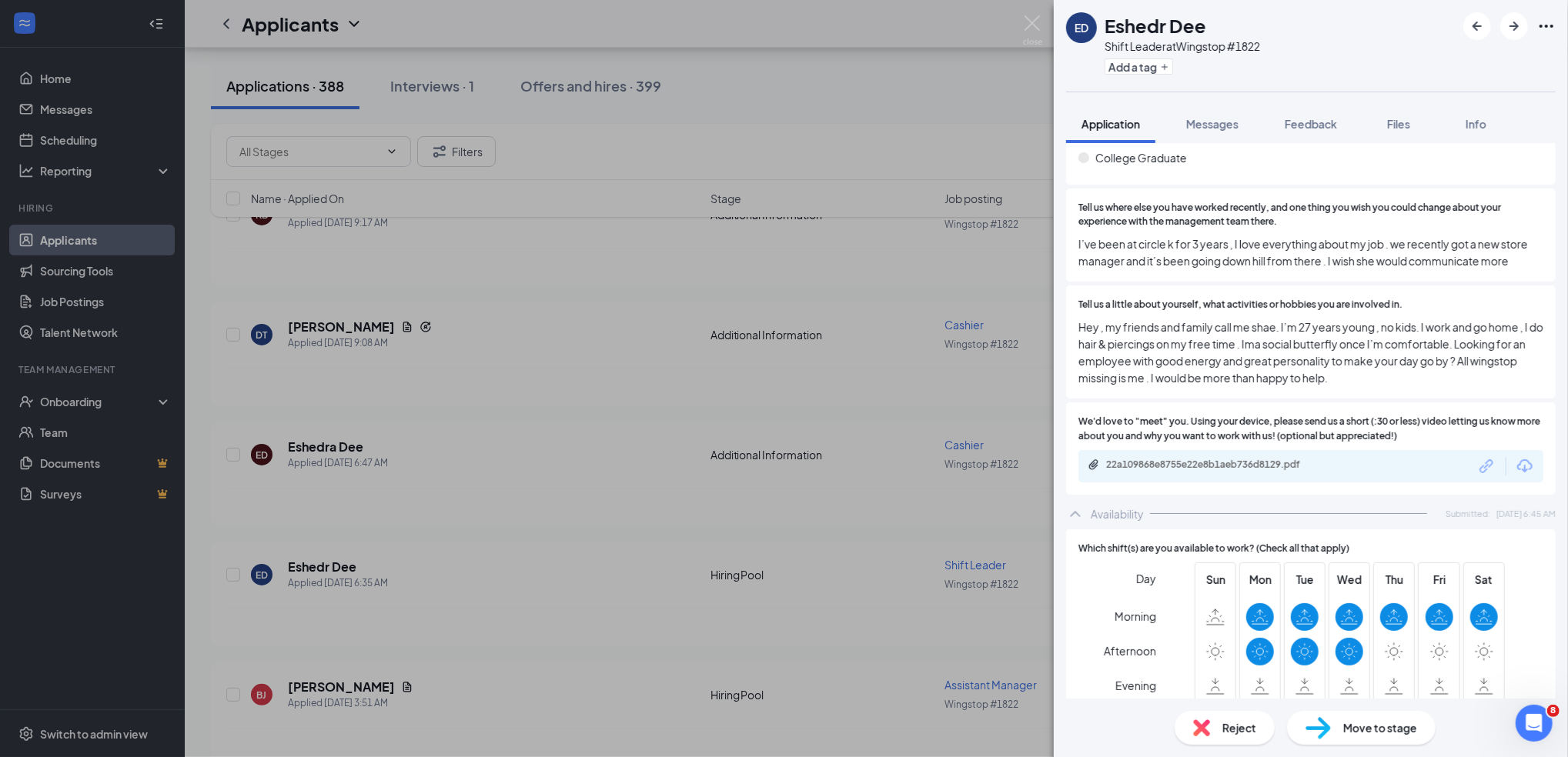
click at [1346, 483] on div "22a109868e8755e22e8b1aeb736d8129.pdf" at bounding box center [1311, 465] width 465 height 32
click at [1165, 466] on div "22a109868e8755e22e8b1aeb736d8129.pdf" at bounding box center [1311, 465] width 465 height 32
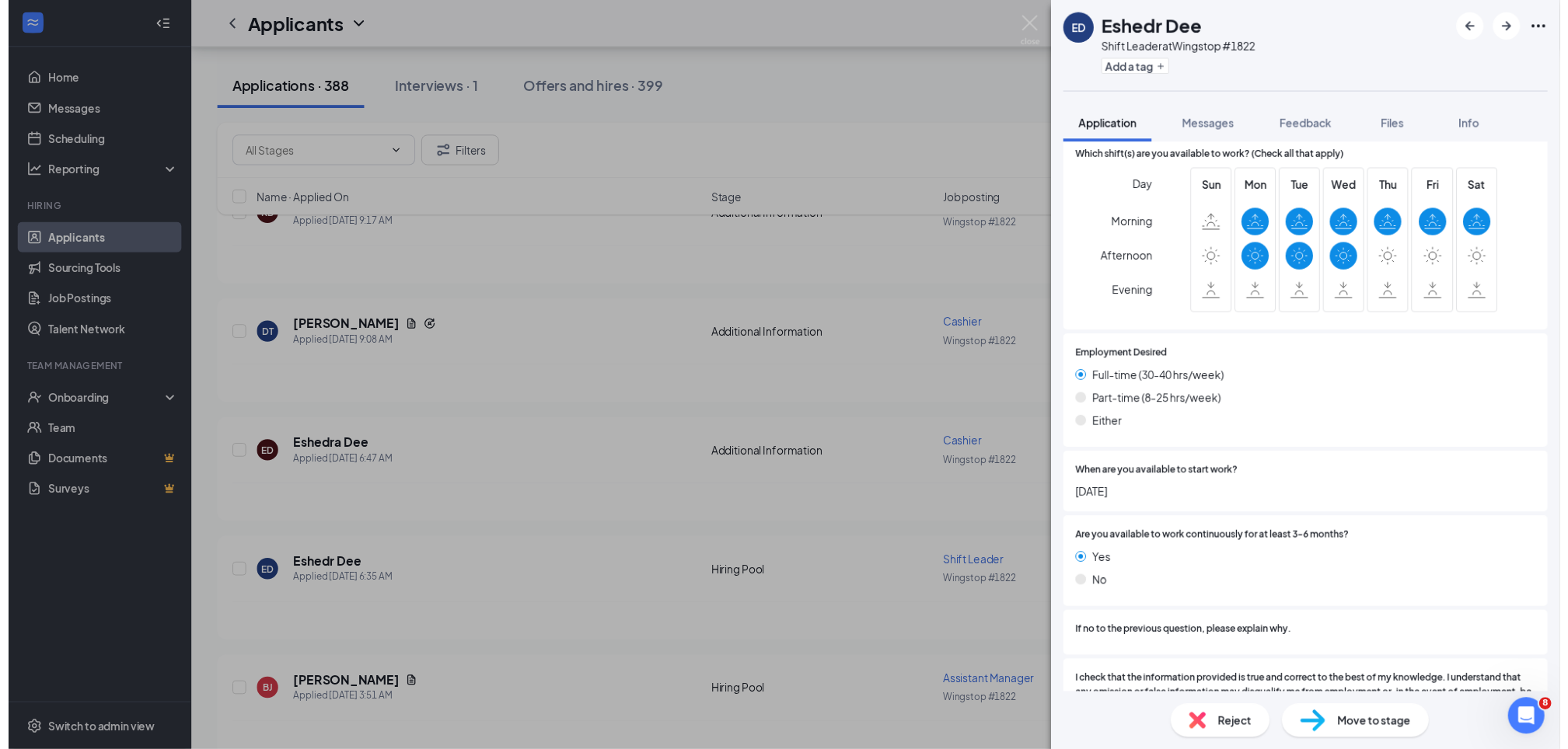
scroll to position [1000, 0]
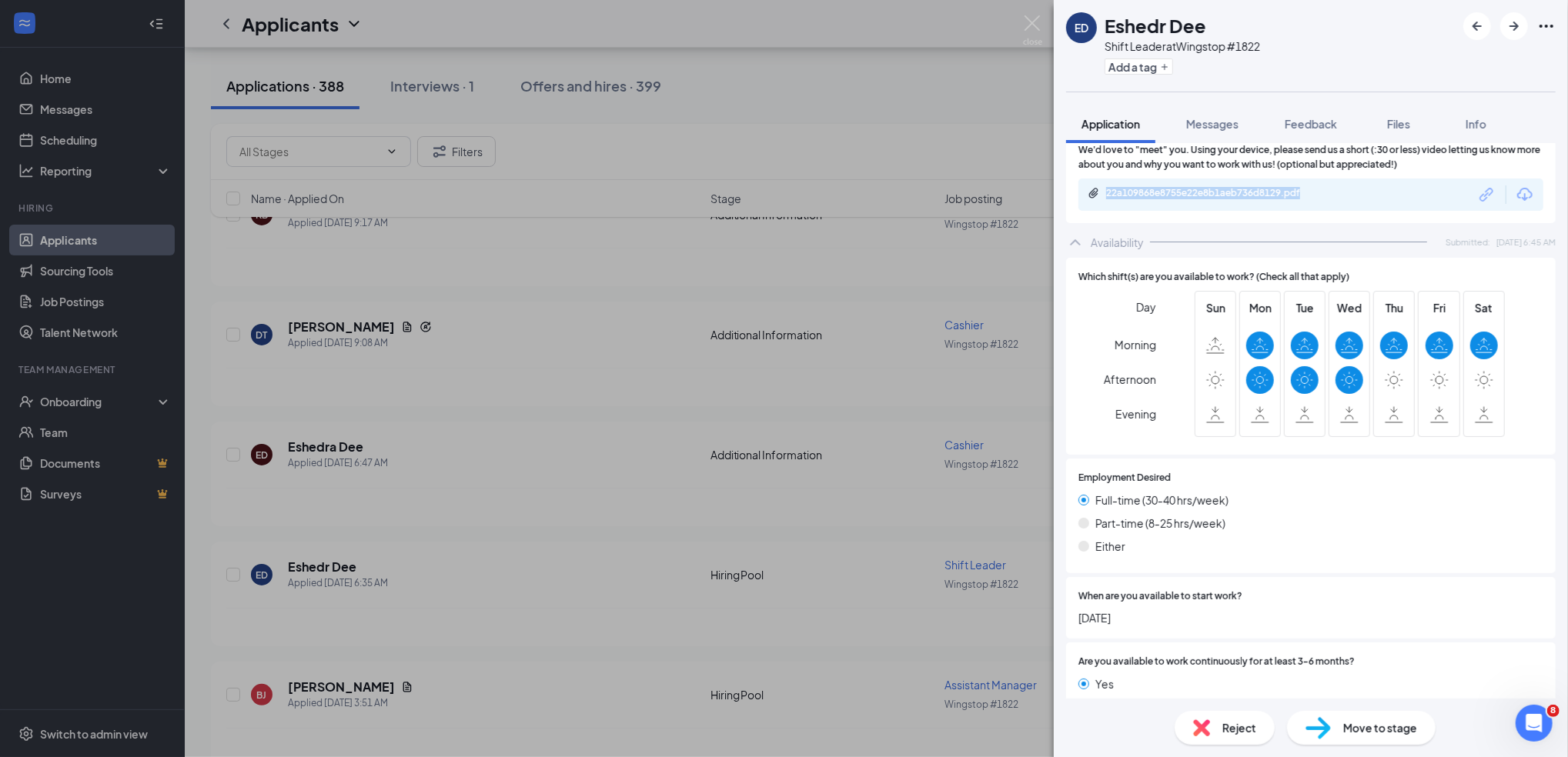
click at [1320, 193] on div "We'd love to "meet" you. Using your device, please send us a short (:30 or less…" at bounding box center [1311, 177] width 465 height 68
click at [1303, 199] on div "22a109868e8755e22e8b1aeb736d8129.pdf" at bounding box center [1214, 193] width 216 height 12
click at [1034, 20] on img at bounding box center [1032, 30] width 19 height 30
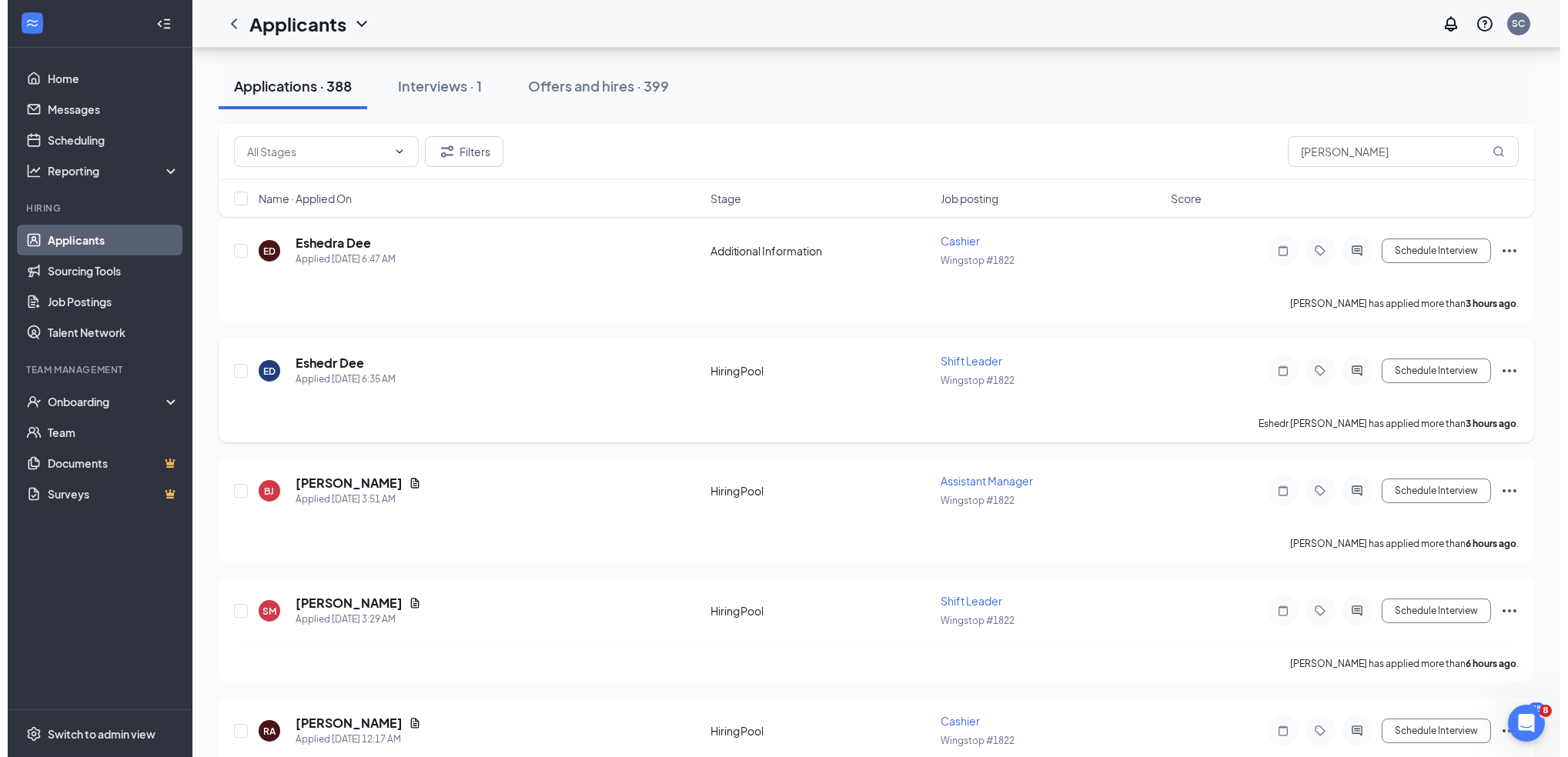
scroll to position [410, 0]
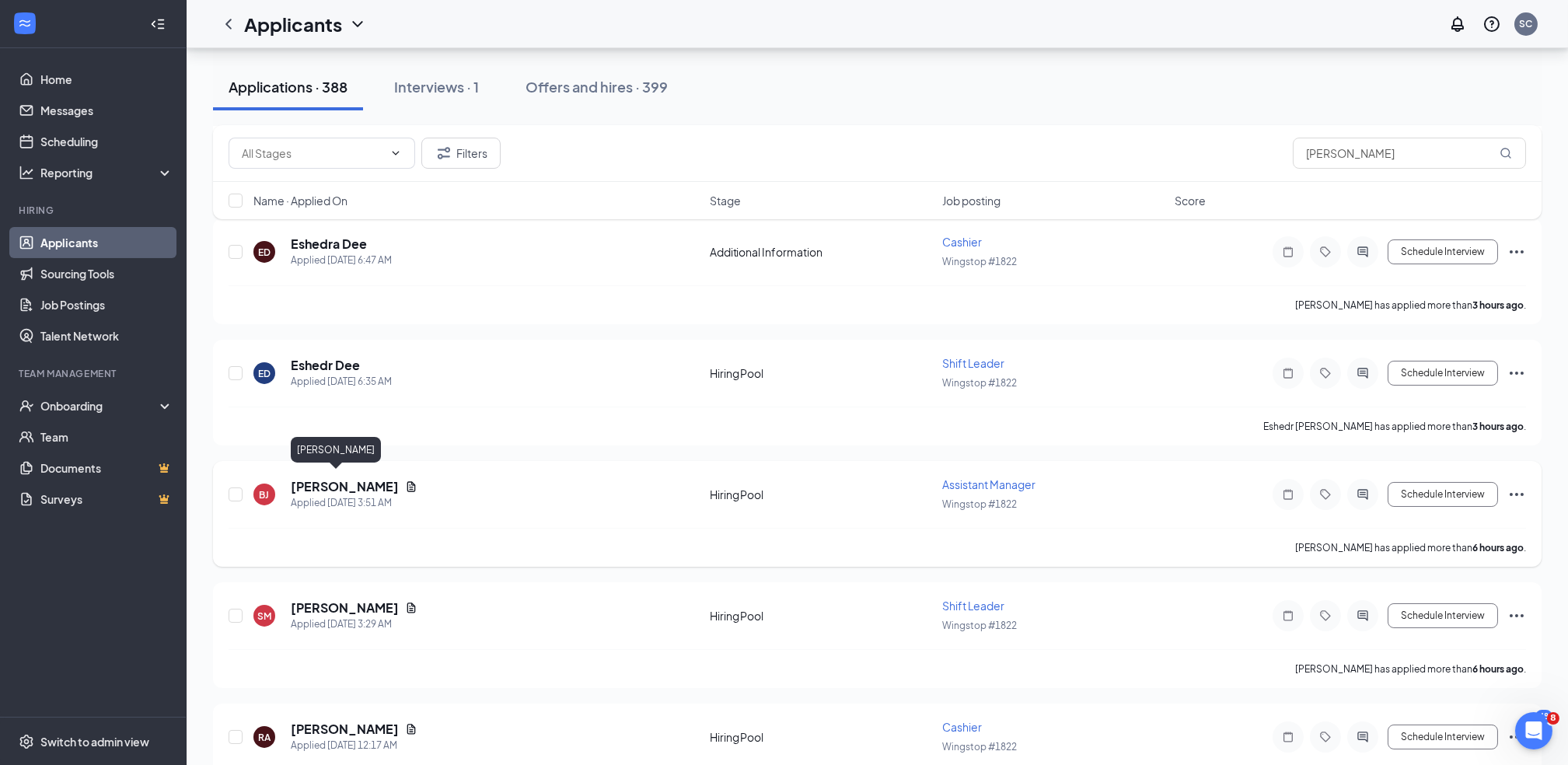
click at [325, 479] on h5 "[PERSON_NAME]" at bounding box center [344, 487] width 108 height 17
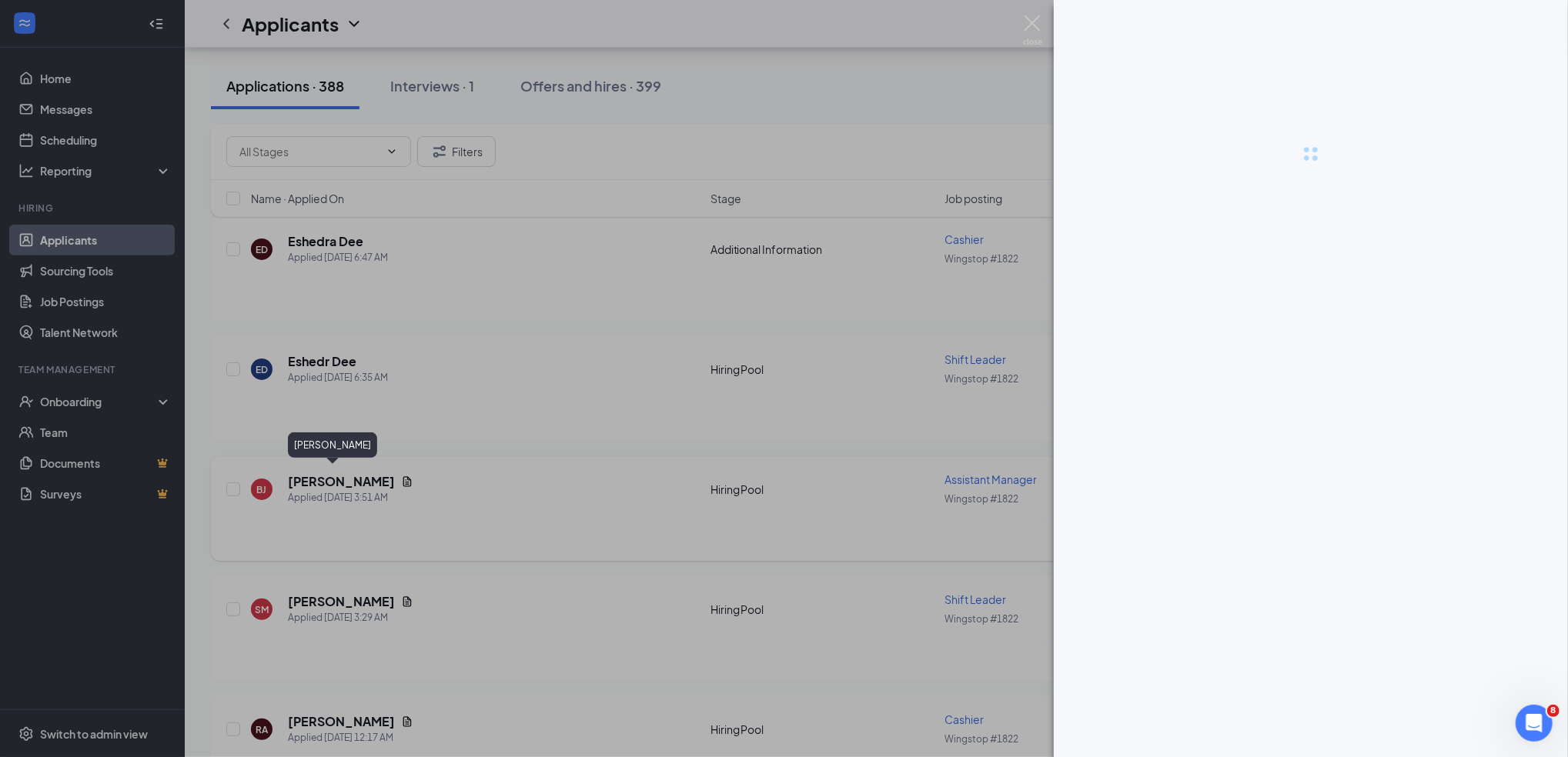
click at [321, 473] on div at bounding box center [784, 378] width 1568 height 757
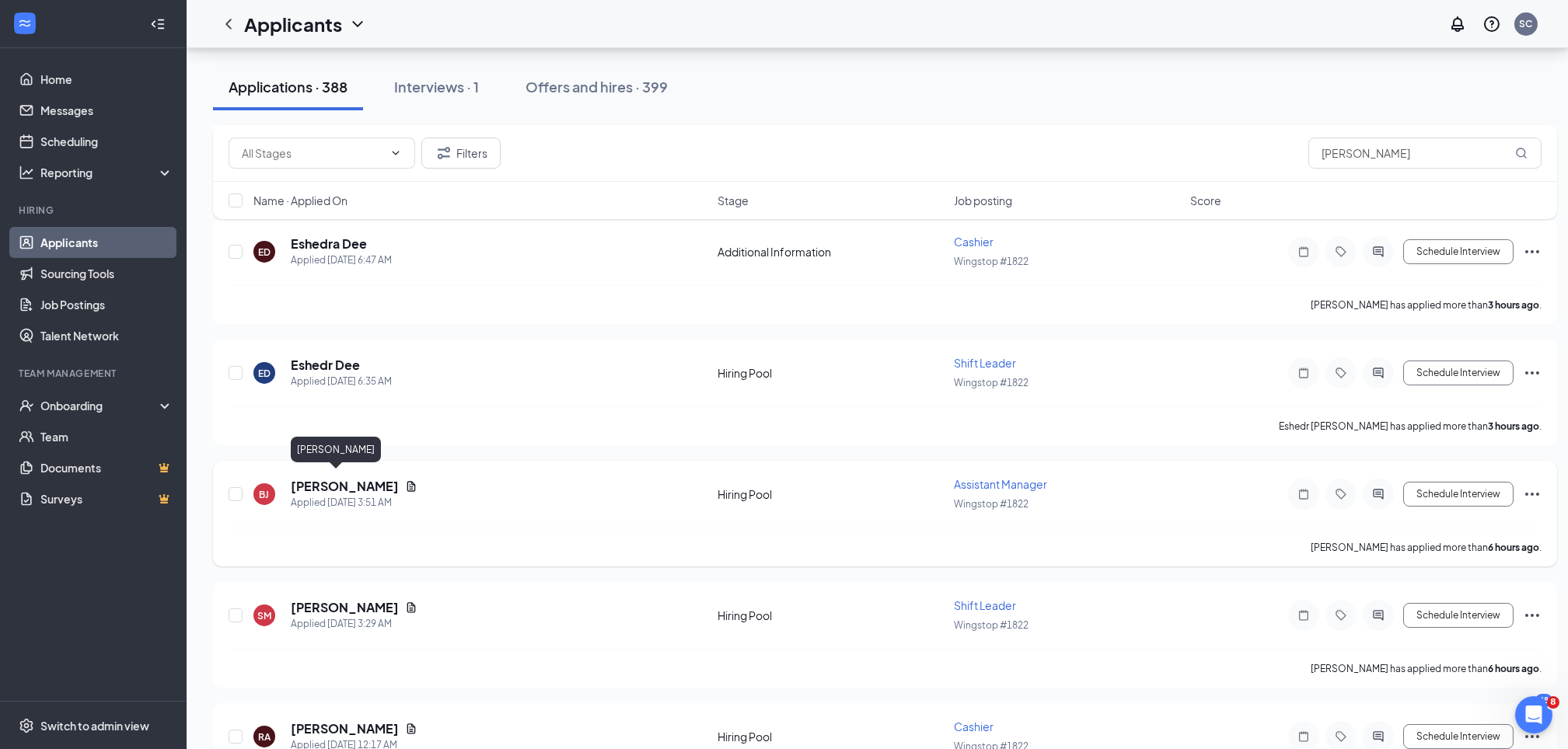
click at [315, 478] on h5 "[PERSON_NAME]" at bounding box center [344, 487] width 108 height 17
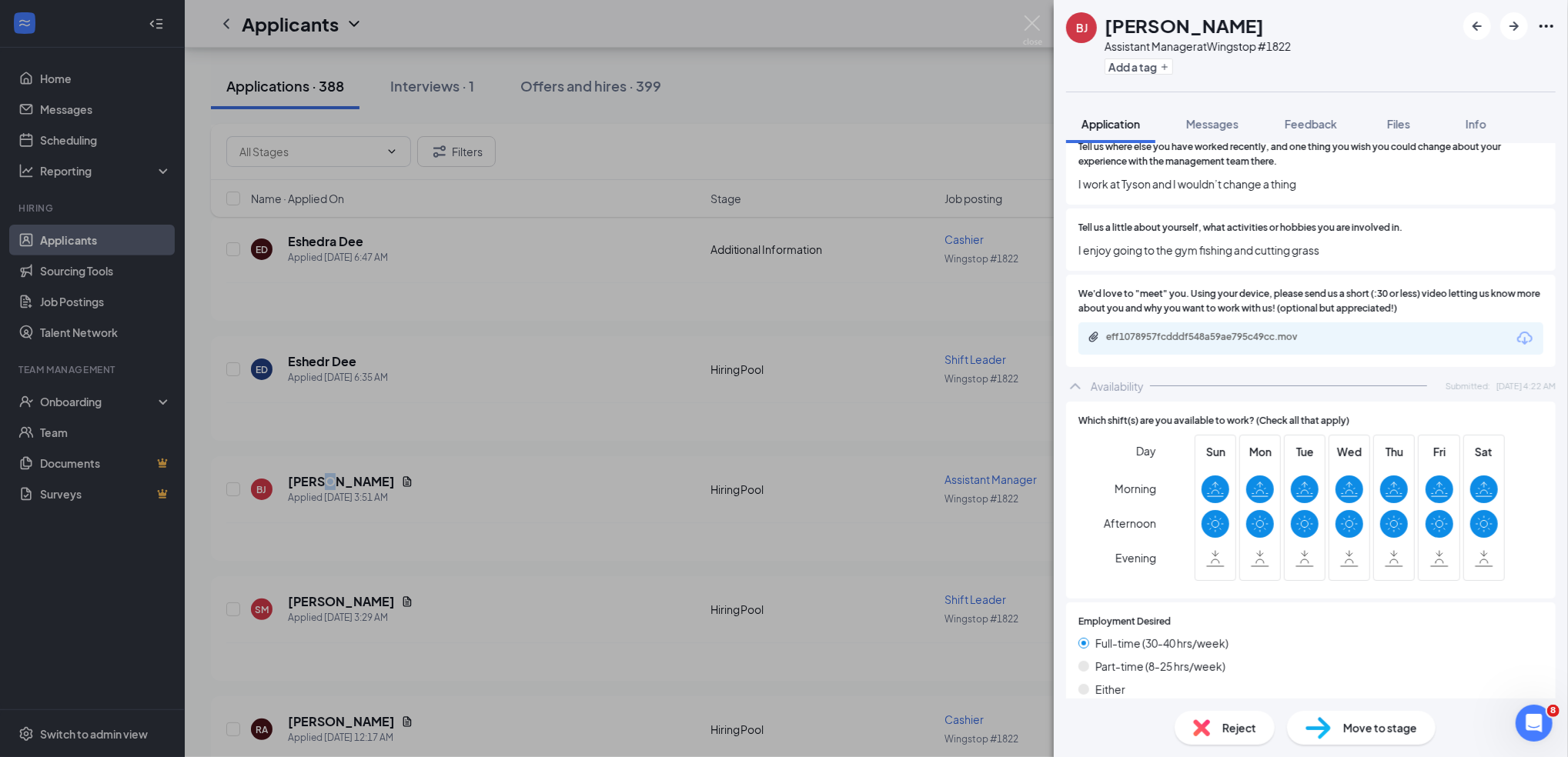
scroll to position [923, 0]
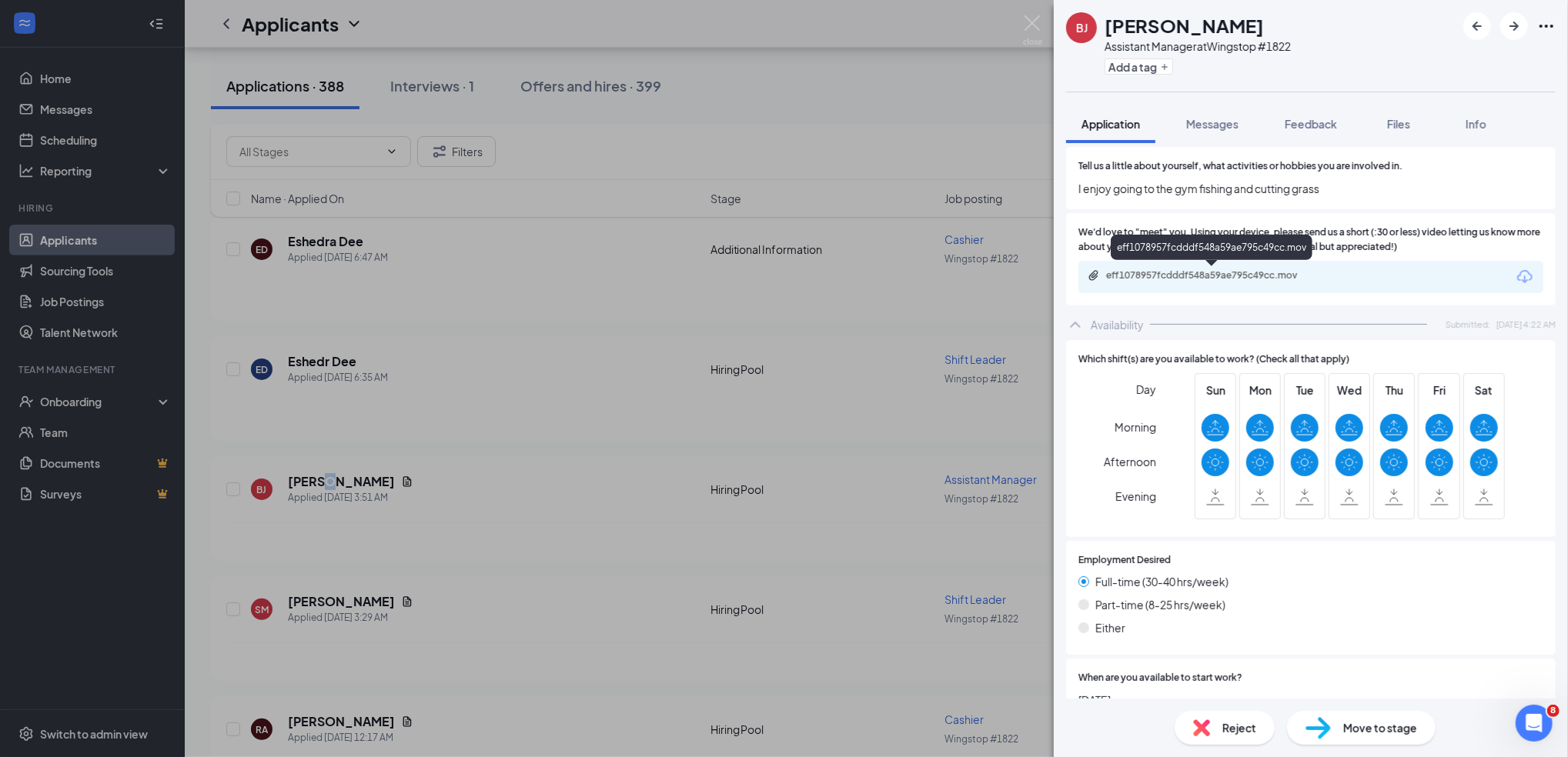
click at [1202, 279] on div "eff1078957fcdddf548a59ae795c49cc.mov" at bounding box center [1214, 275] width 216 height 12
click at [355, 592] on div "[PERSON_NAME] [PERSON_NAME] Assistant Manager at Wingstop #1822 Add a tag Appli…" at bounding box center [784, 378] width 1568 height 757
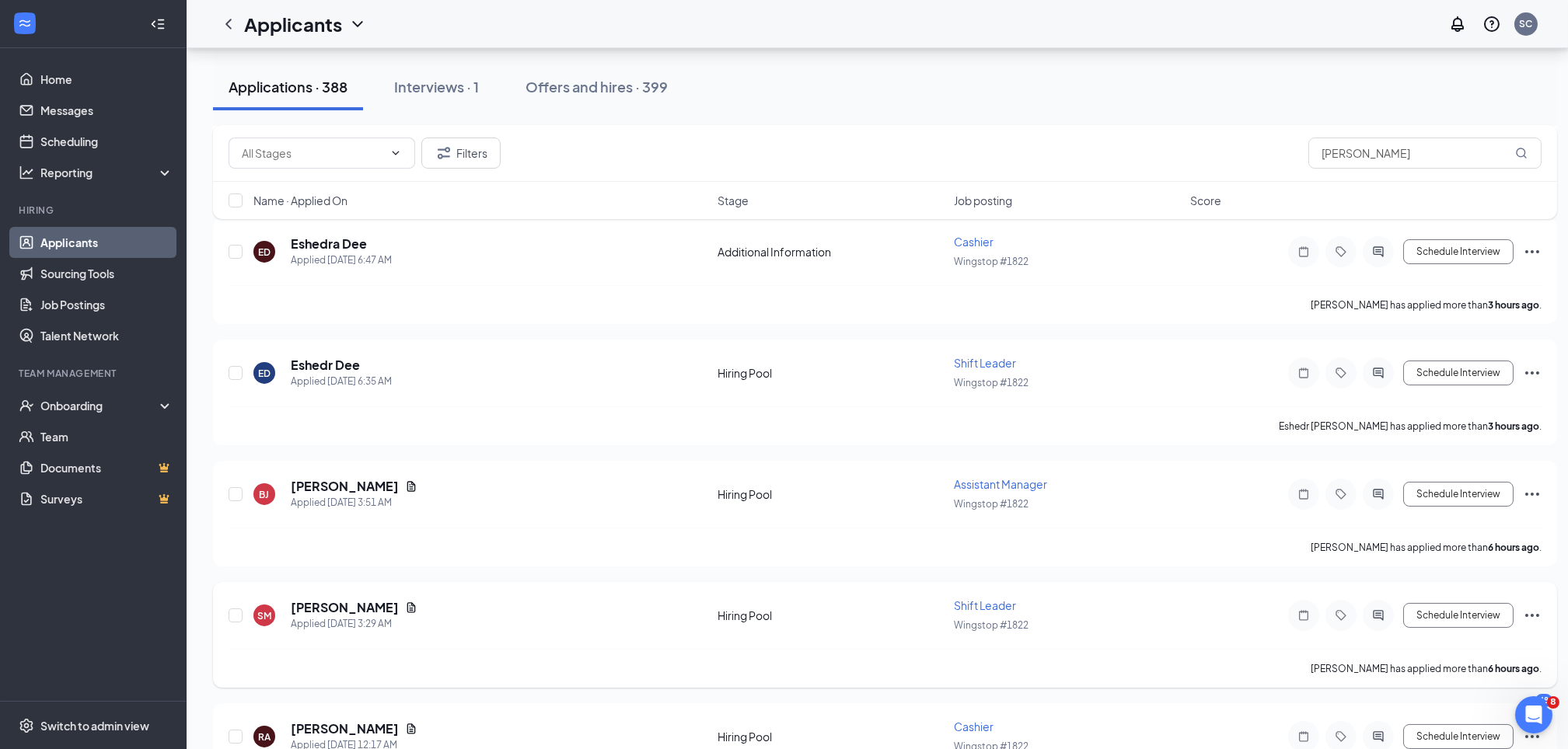
drag, startPoint x: 358, startPoint y: 598, endPoint x: 319, endPoint y: 605, distance: 39.6
click at [319, 605] on h5 "[PERSON_NAME]" at bounding box center [344, 607] width 108 height 17
click at [368, 599] on h5 "[PERSON_NAME]" at bounding box center [344, 607] width 108 height 17
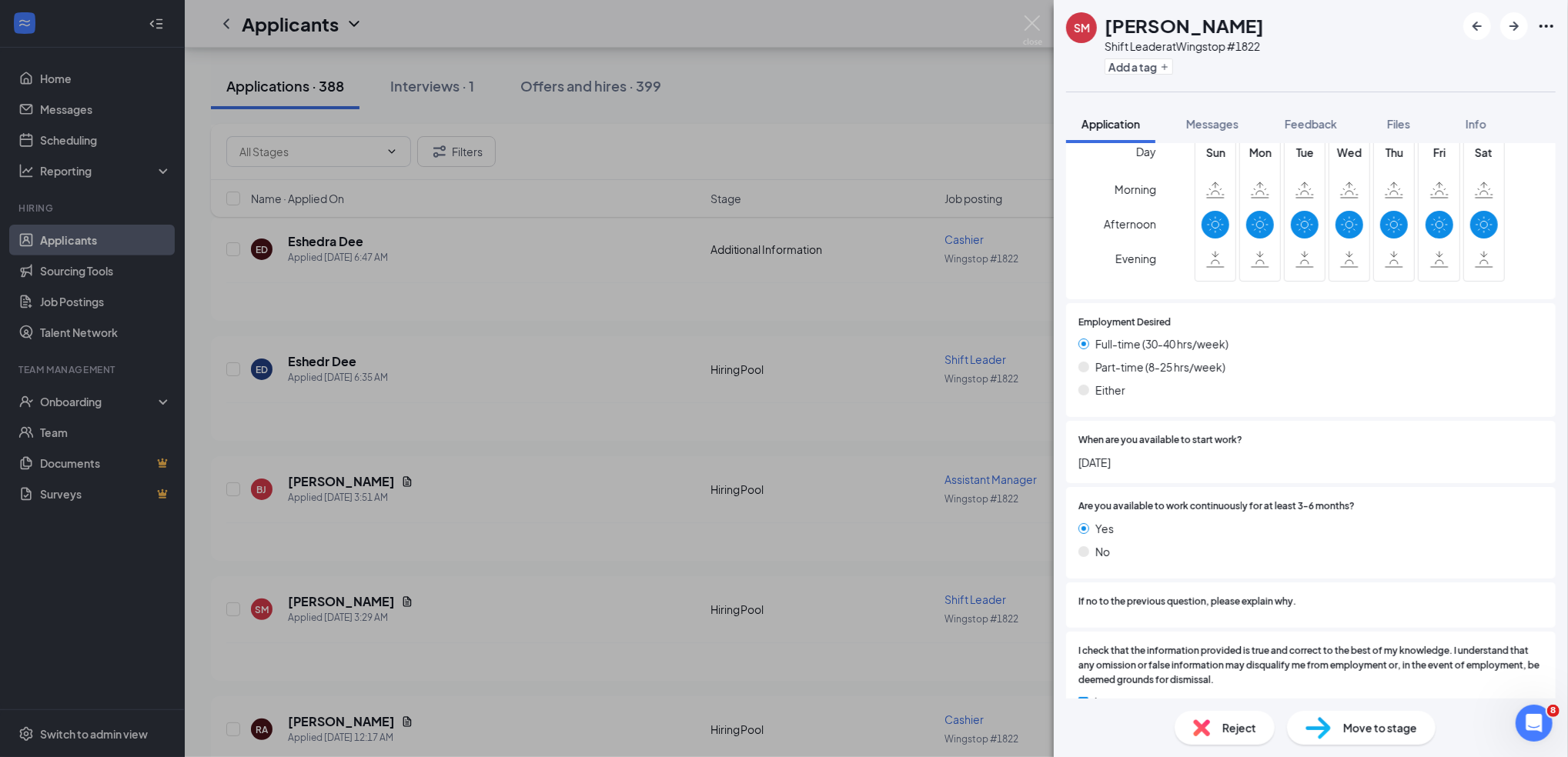
scroll to position [1236, 0]
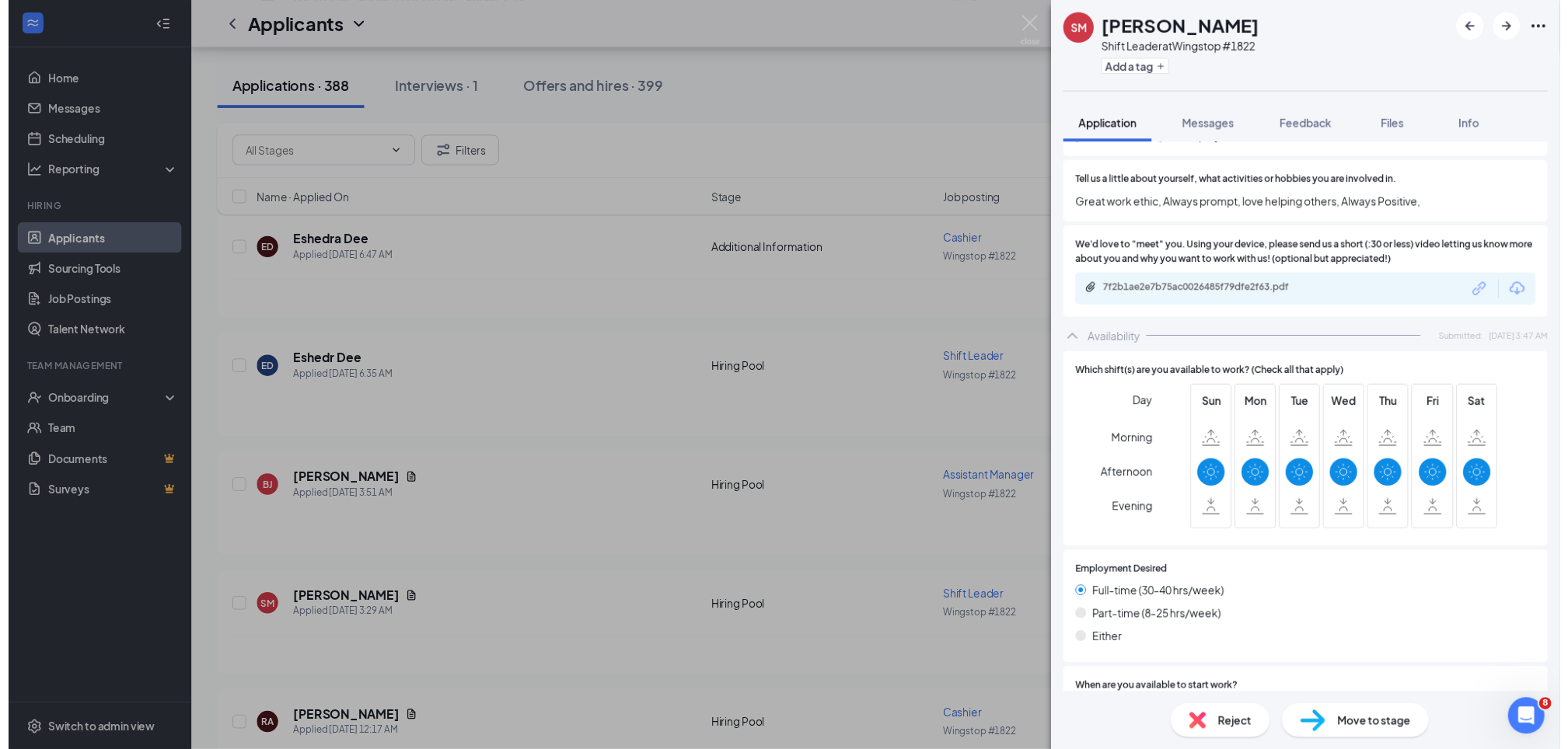
scroll to position [835, 0]
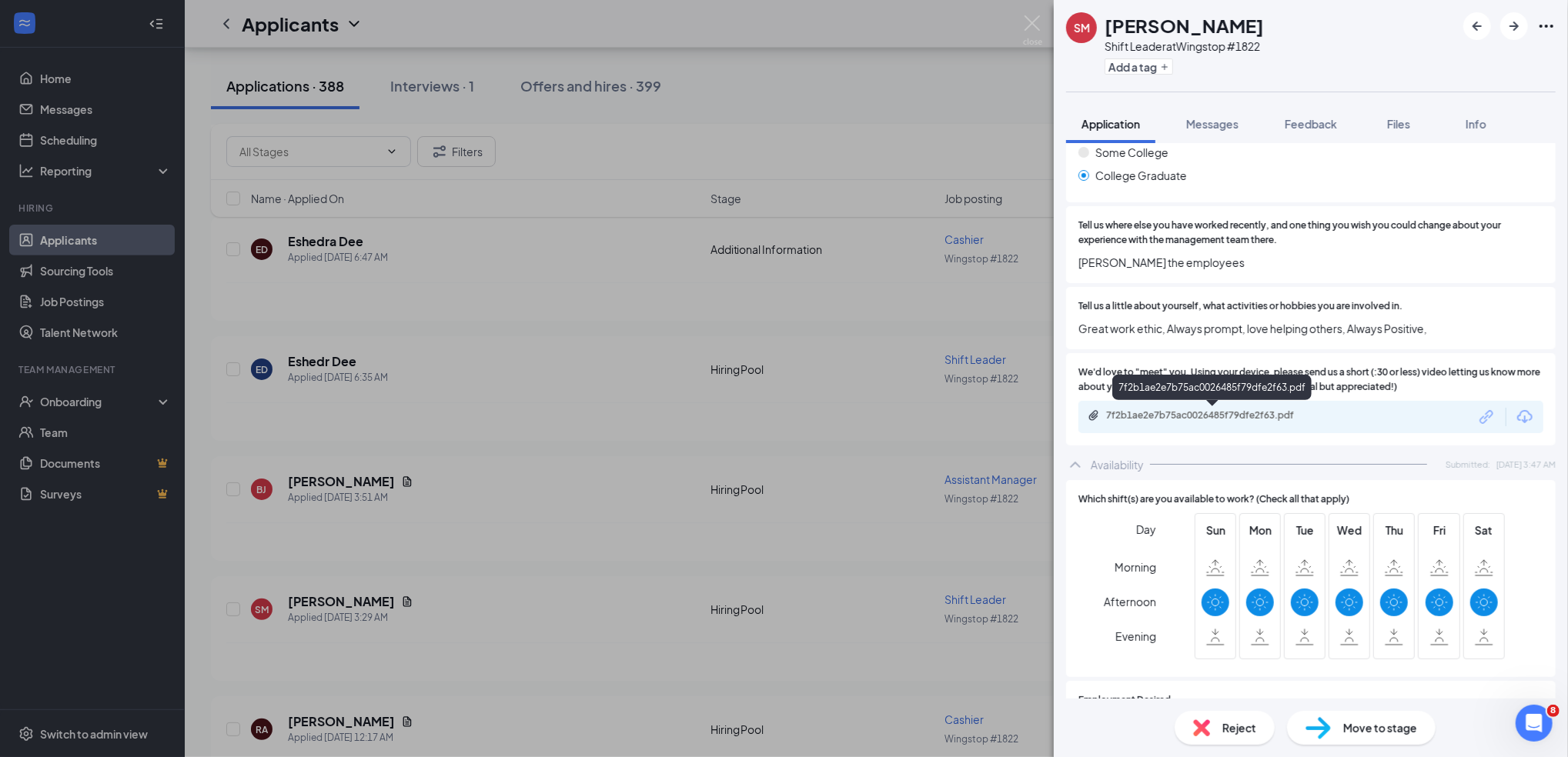
click at [1229, 406] on div "7f2b1ae2e7b75ac0026485f79dfe2f63.pdf" at bounding box center [1311, 416] width 465 height 32
drag, startPoint x: 1229, startPoint y: 406, endPoint x: 1238, endPoint y: 416, distance: 13.5
click at [1238, 416] on div "7f2b1ae2e7b75ac0026485f79dfe2f63.pdf" at bounding box center [1214, 415] width 216 height 12
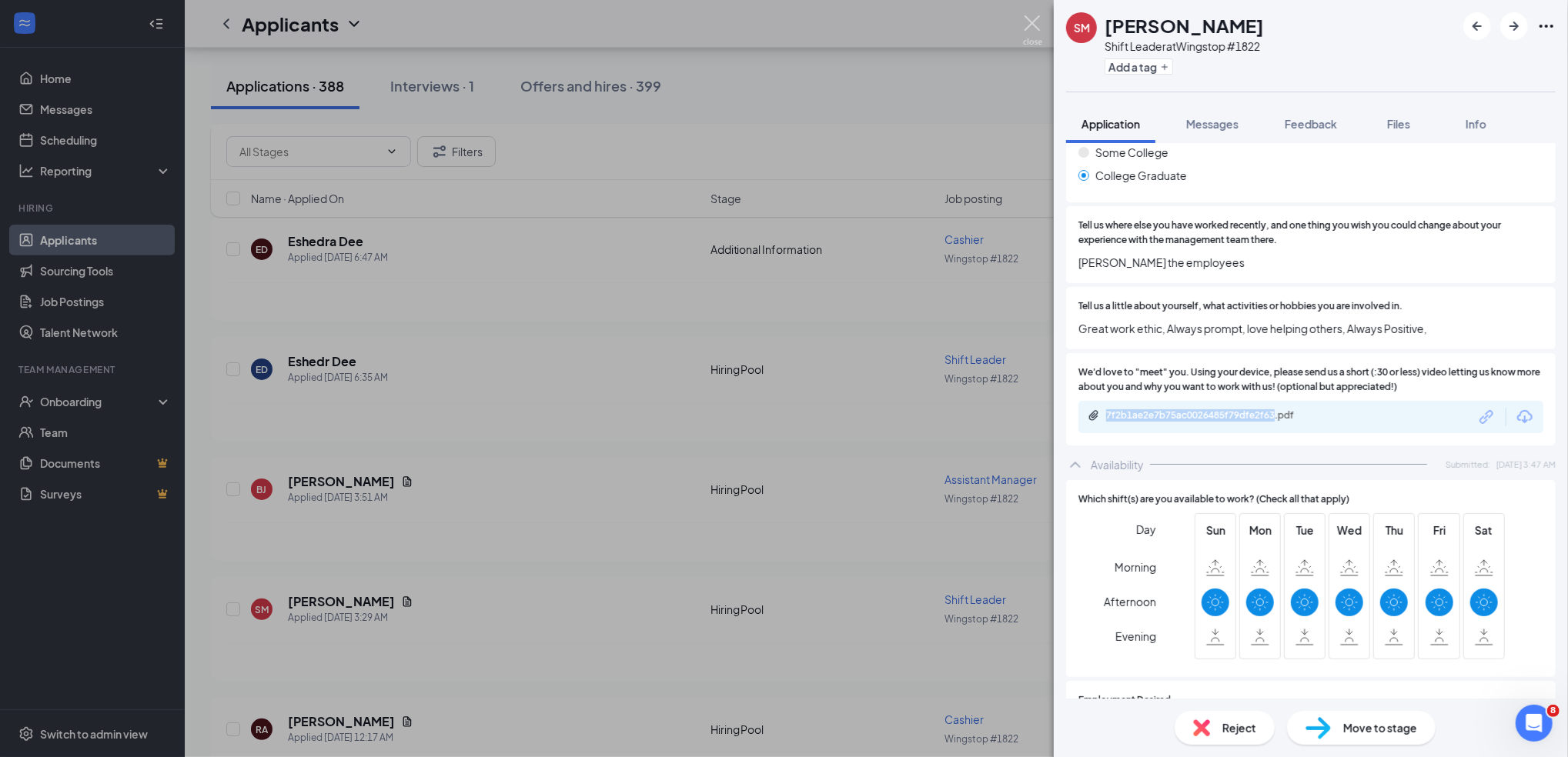
click at [1029, 17] on img at bounding box center [1032, 30] width 19 height 30
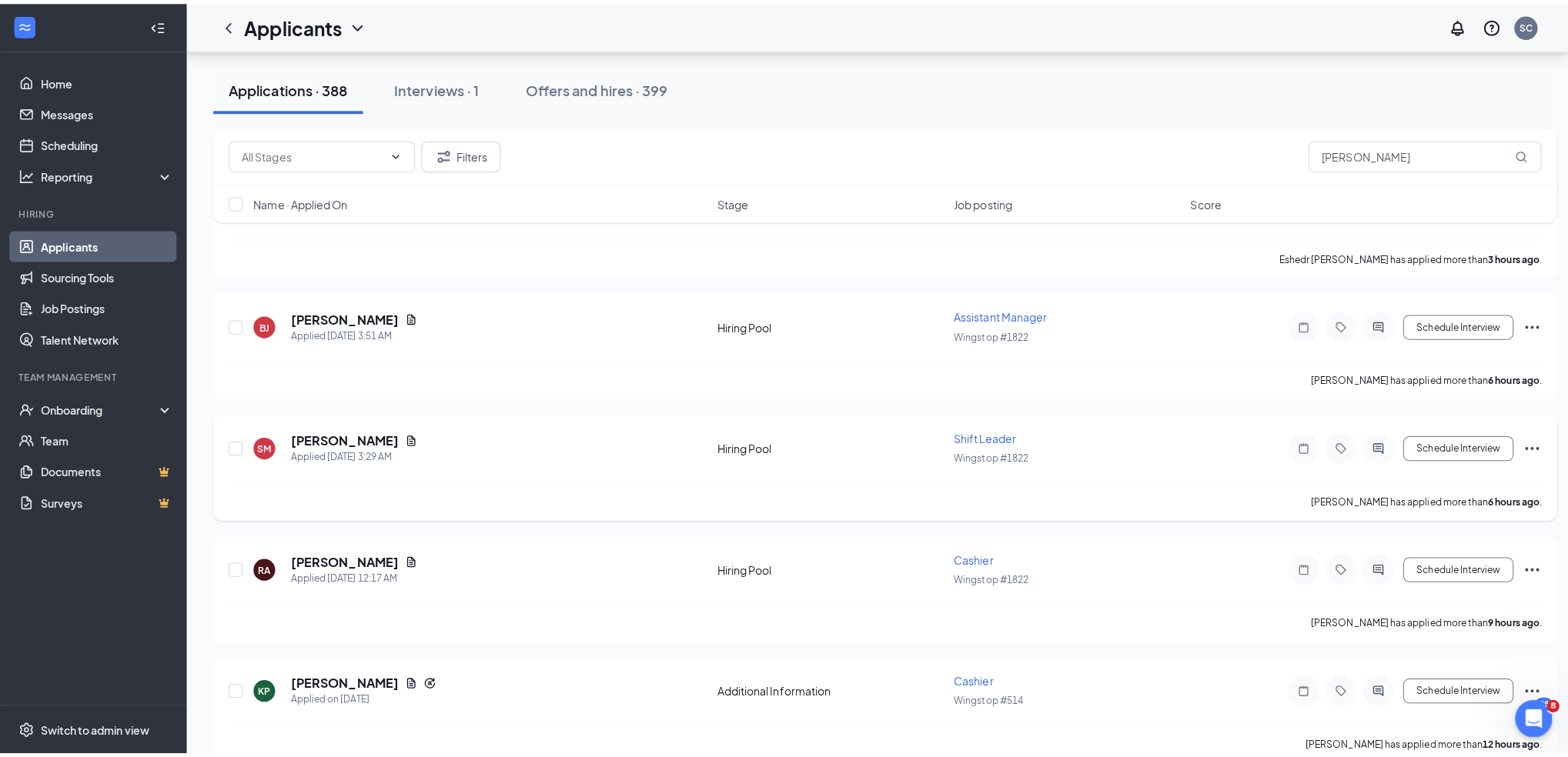
scroll to position [615, 0]
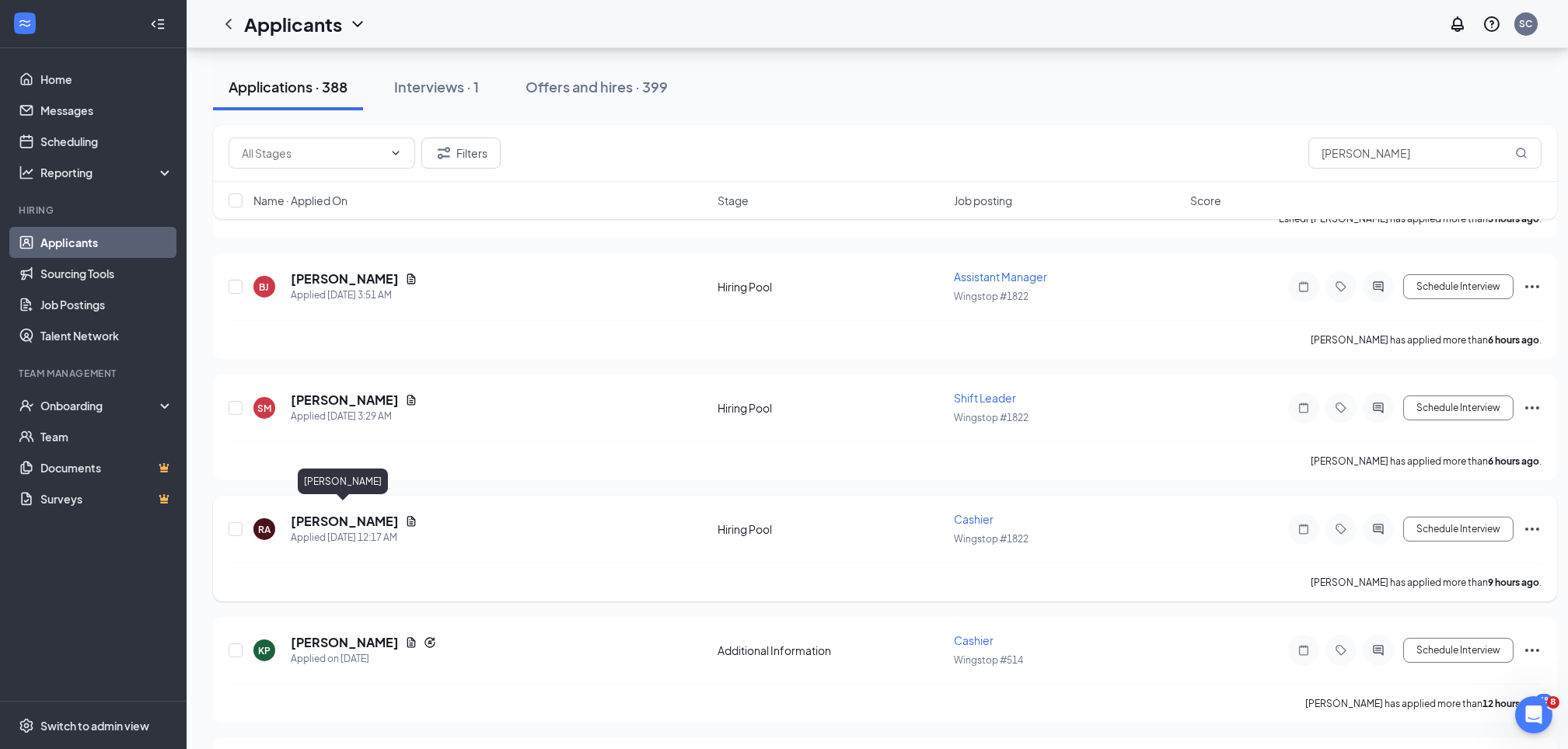
click at [334, 513] on h5 "[PERSON_NAME]" at bounding box center [344, 521] width 108 height 17
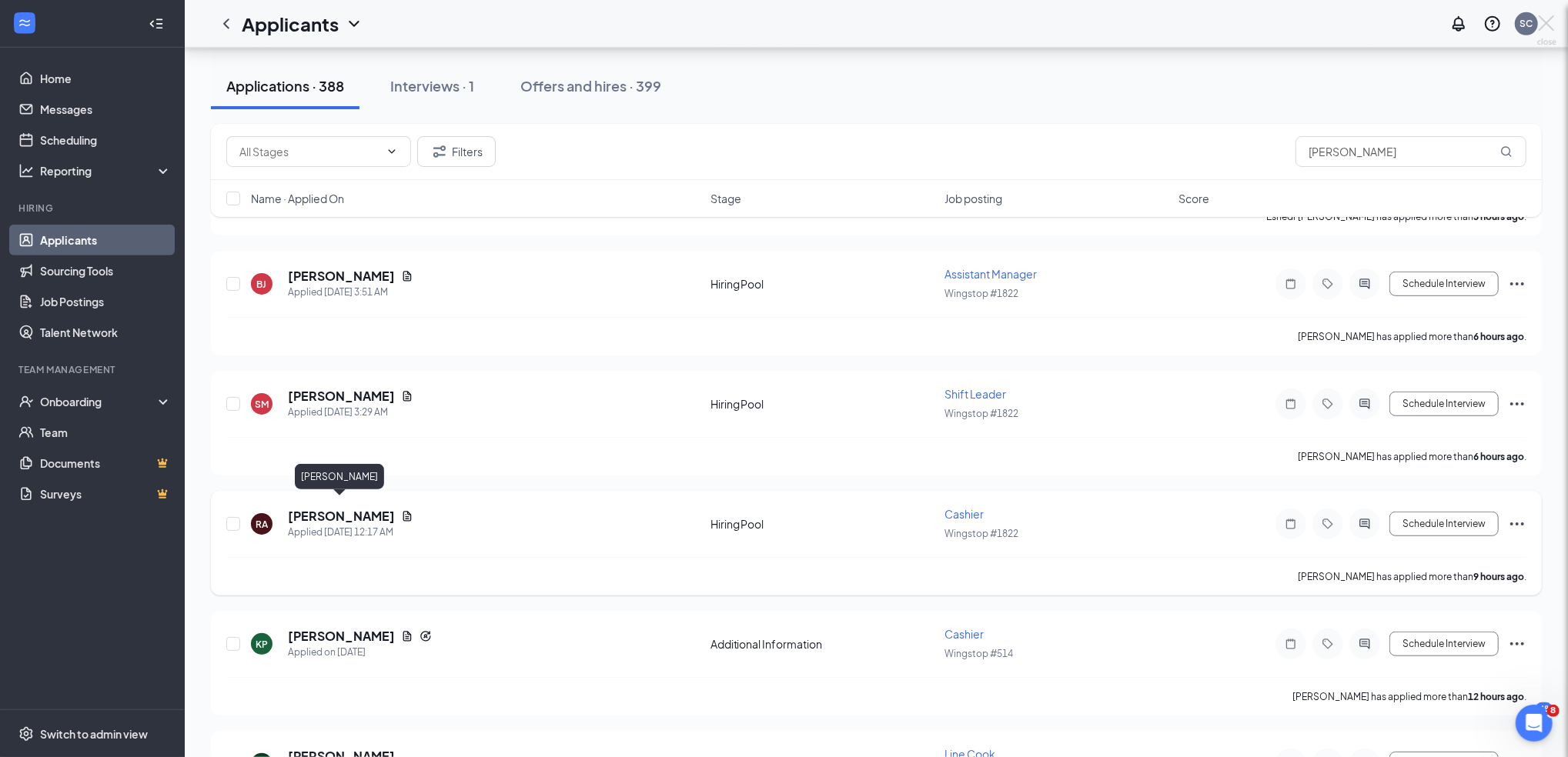
click at [331, 503] on div at bounding box center [784, 378] width 1568 height 757
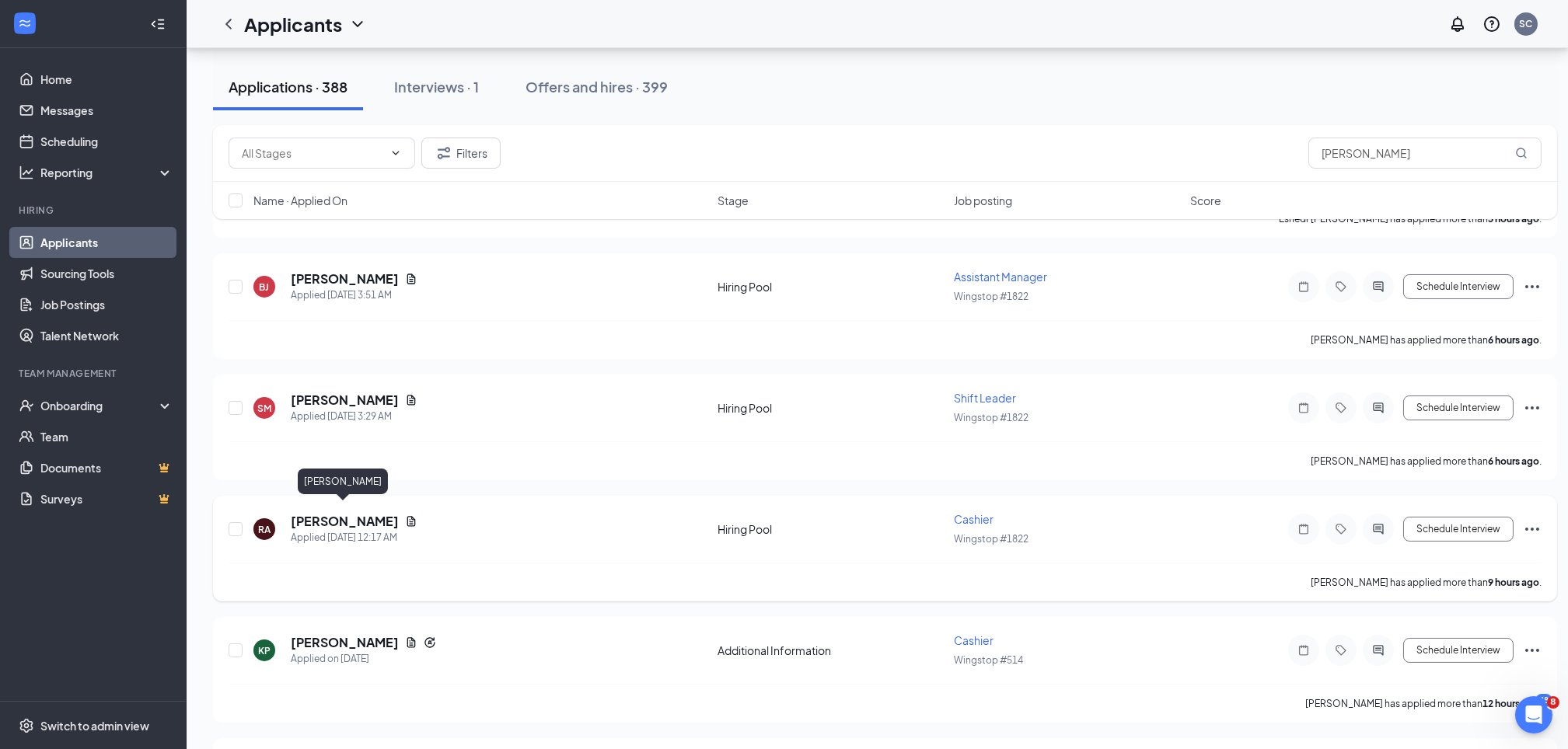
click at [342, 513] on h5 "[PERSON_NAME]" at bounding box center [344, 521] width 108 height 17
click at [337, 513] on h5 "[PERSON_NAME]" at bounding box center [344, 521] width 108 height 17
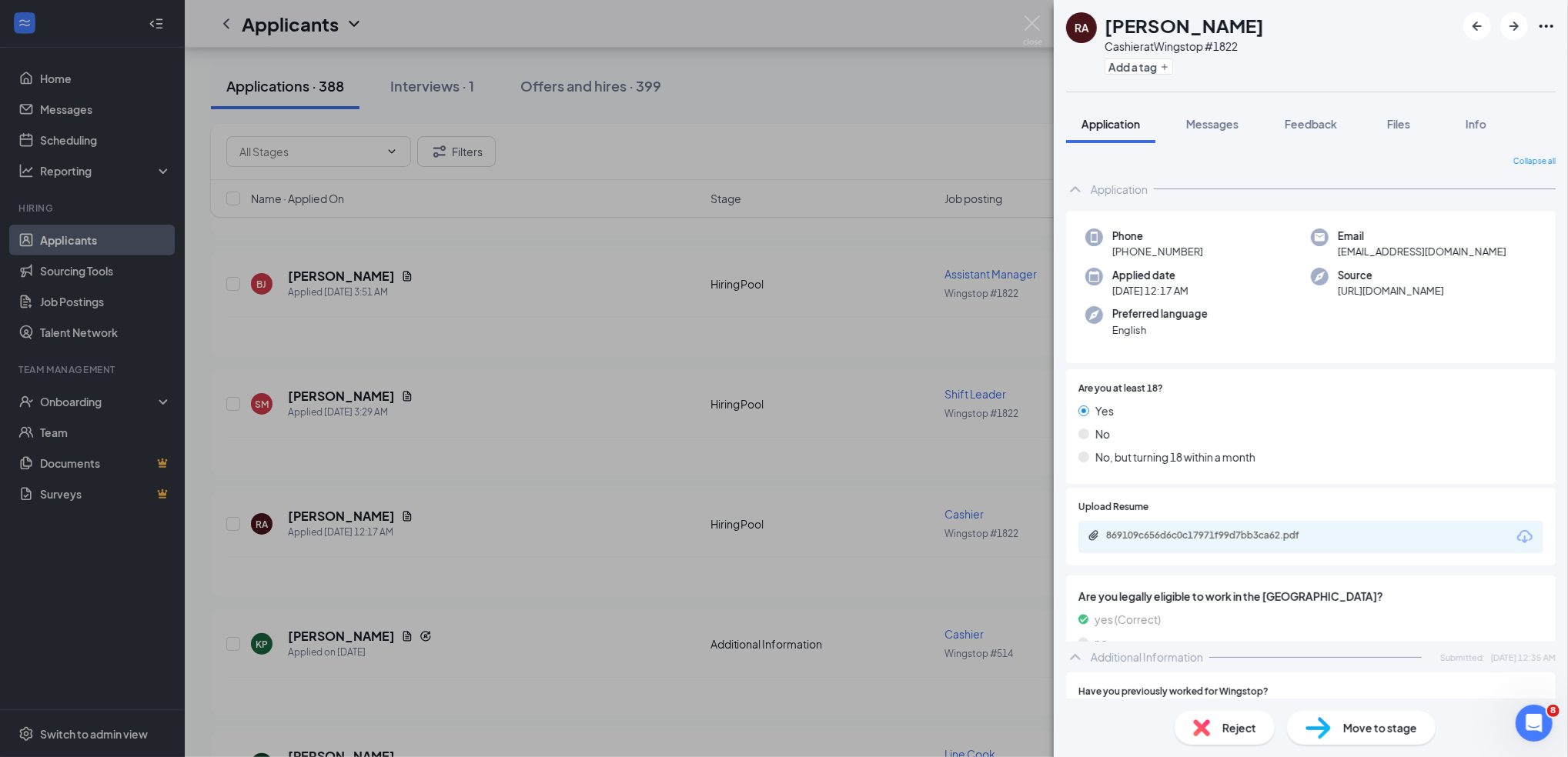
click at [334, 505] on div "RA Royneia Atkins Cashier at Wingstop #1822 Add a tag Application Messages Feed…" at bounding box center [784, 378] width 1568 height 757
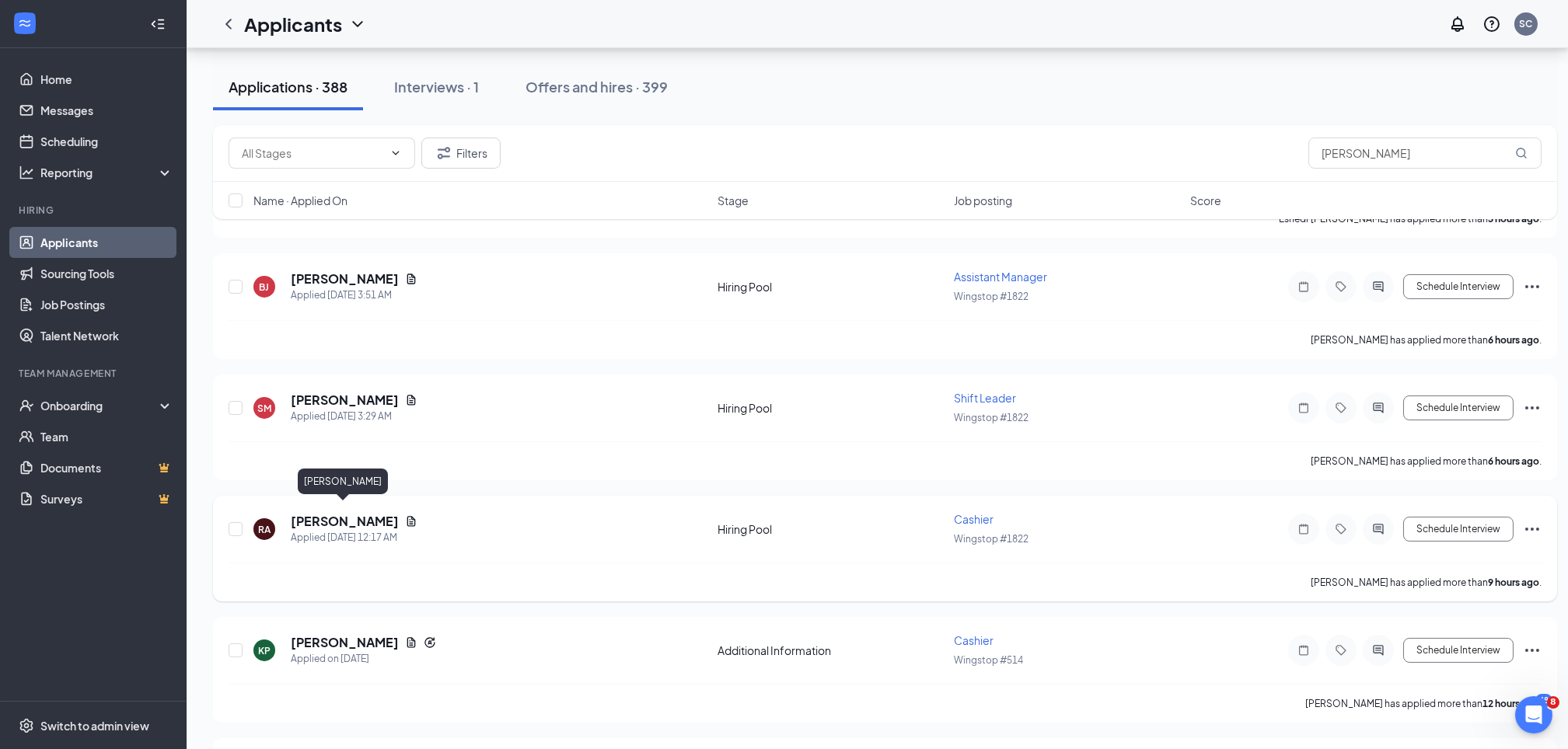
click at [341, 513] on h5 "[PERSON_NAME]" at bounding box center [344, 521] width 108 height 17
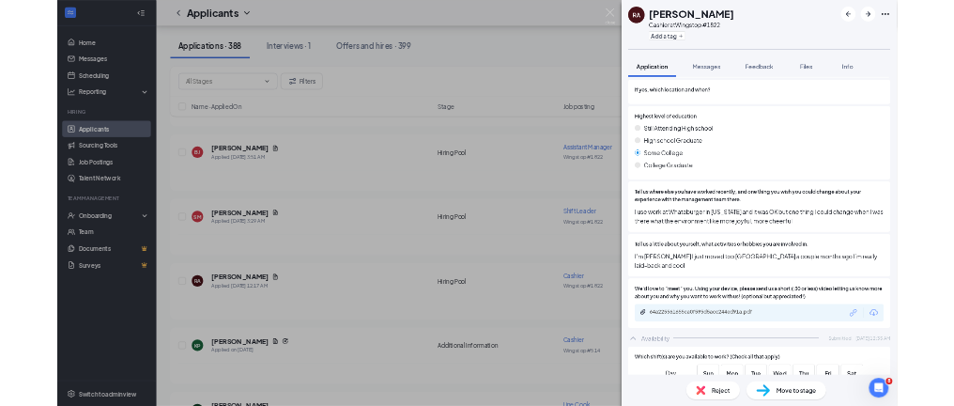
scroll to position [876, 0]
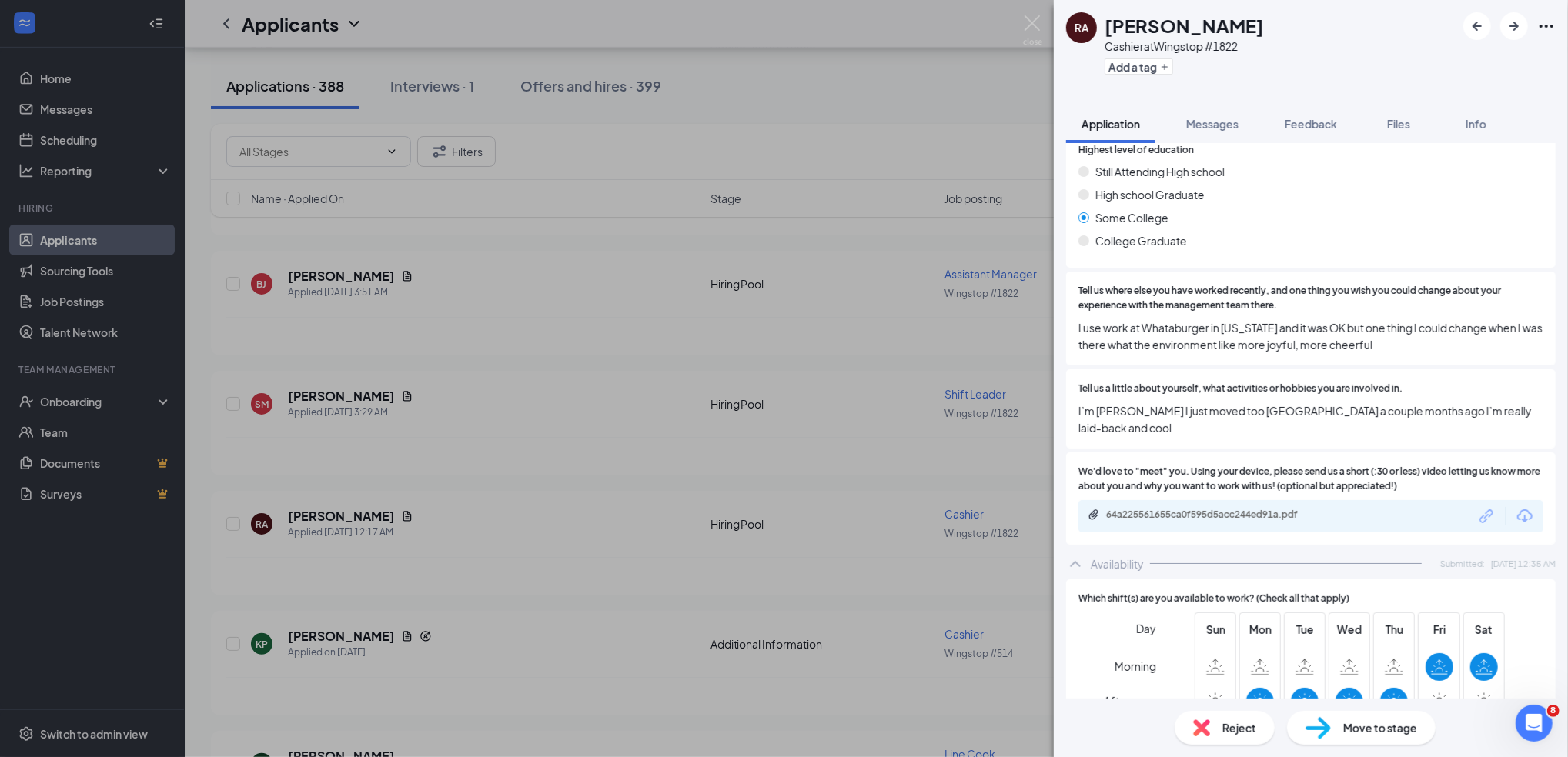
click at [1250, 501] on div "64a225561655ca0f595d5acc244ed91a.pdf" at bounding box center [1311, 516] width 465 height 32
click at [1255, 509] on div "64a225561655ca0f595d5acc244ed91a.pdf" at bounding box center [1214, 514] width 216 height 12
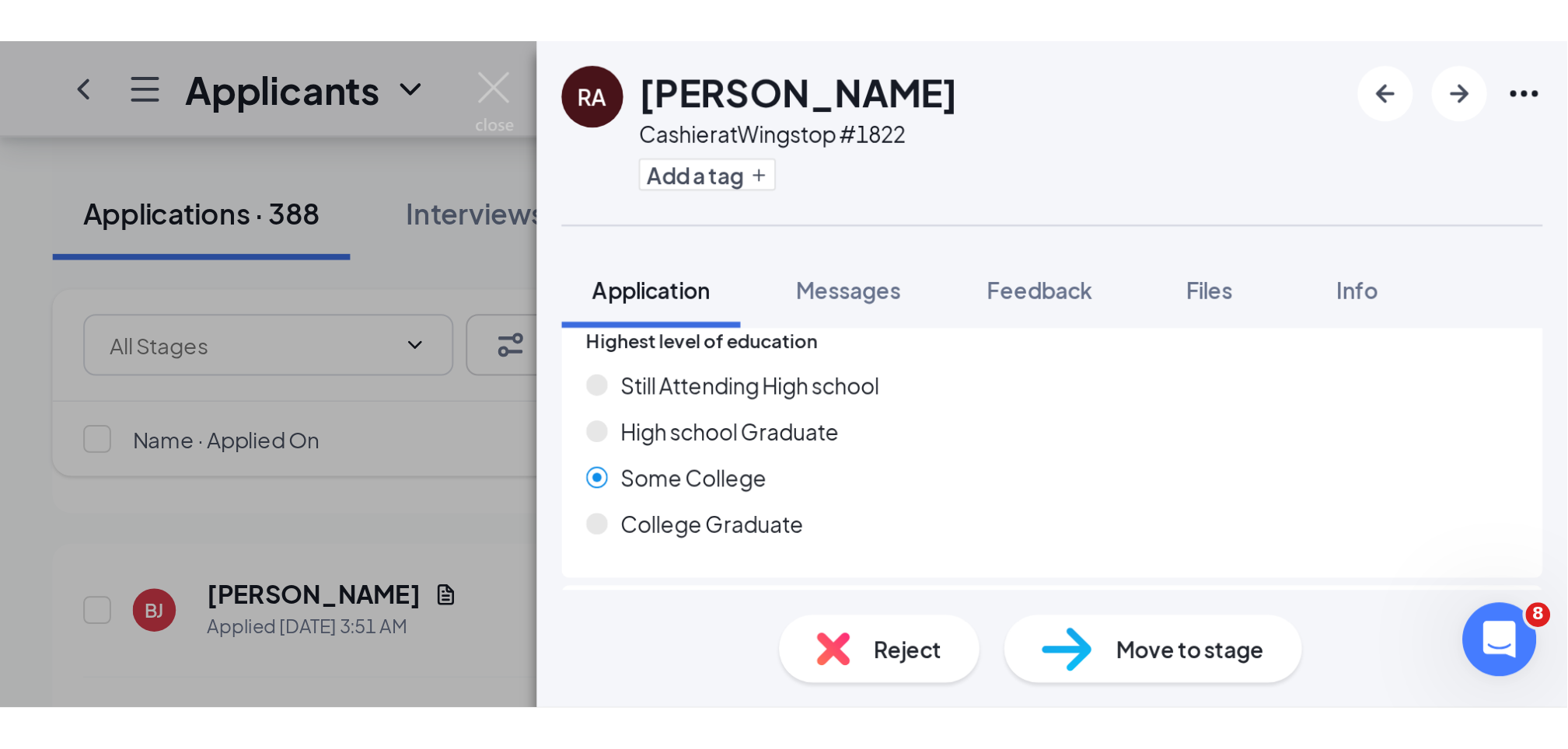
scroll to position [726, 0]
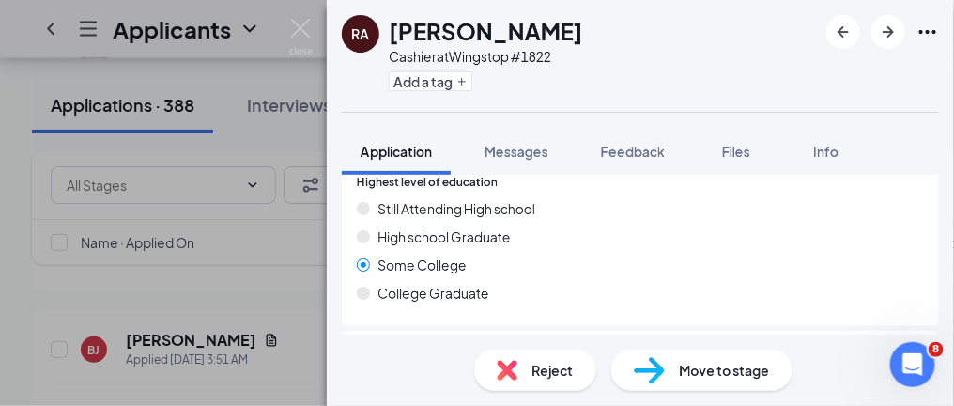
click at [489, 296] on span "College Graduate" at bounding box center [434, 293] width 112 height 21
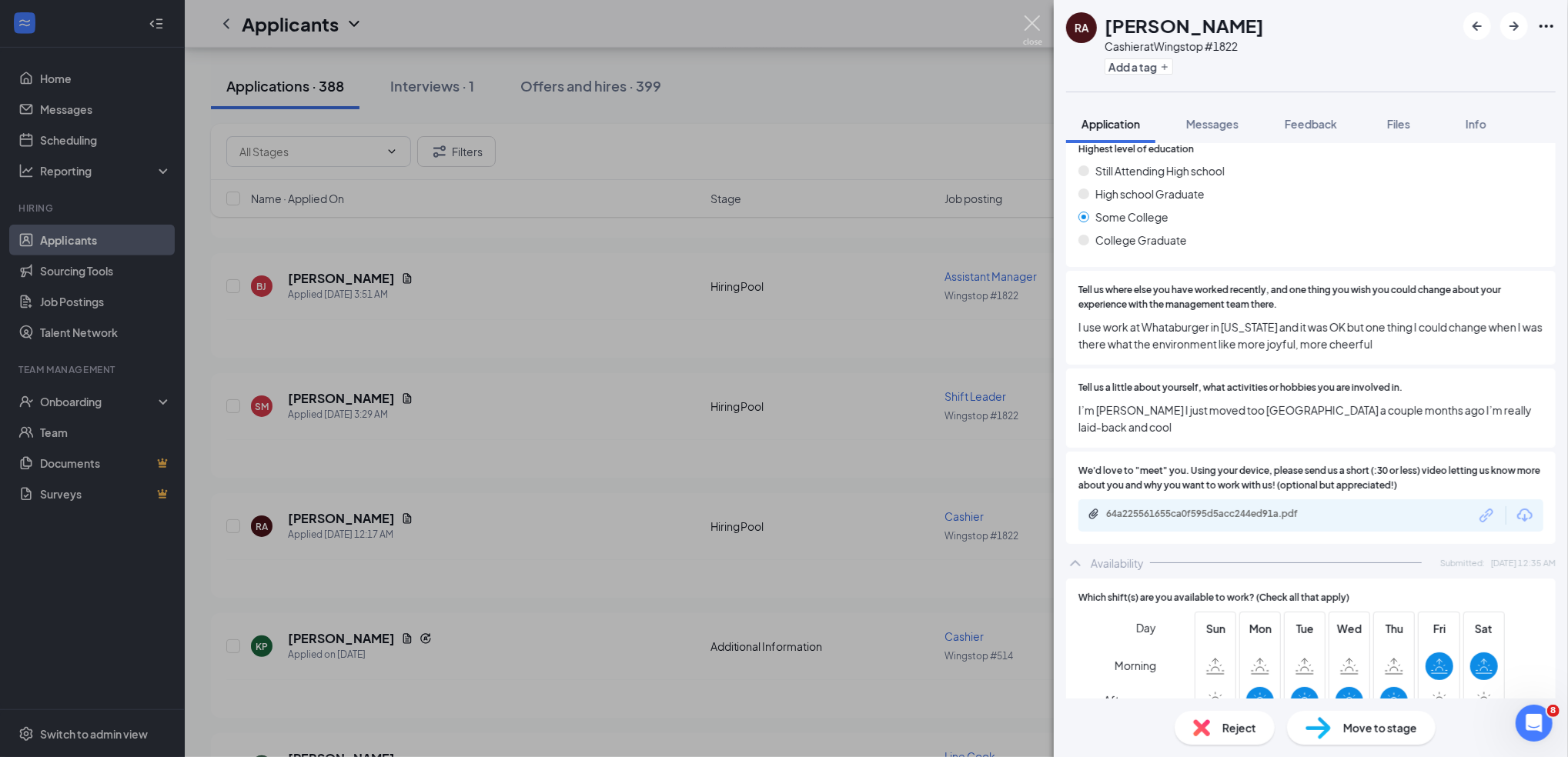
click at [1031, 16] on img at bounding box center [1032, 30] width 19 height 30
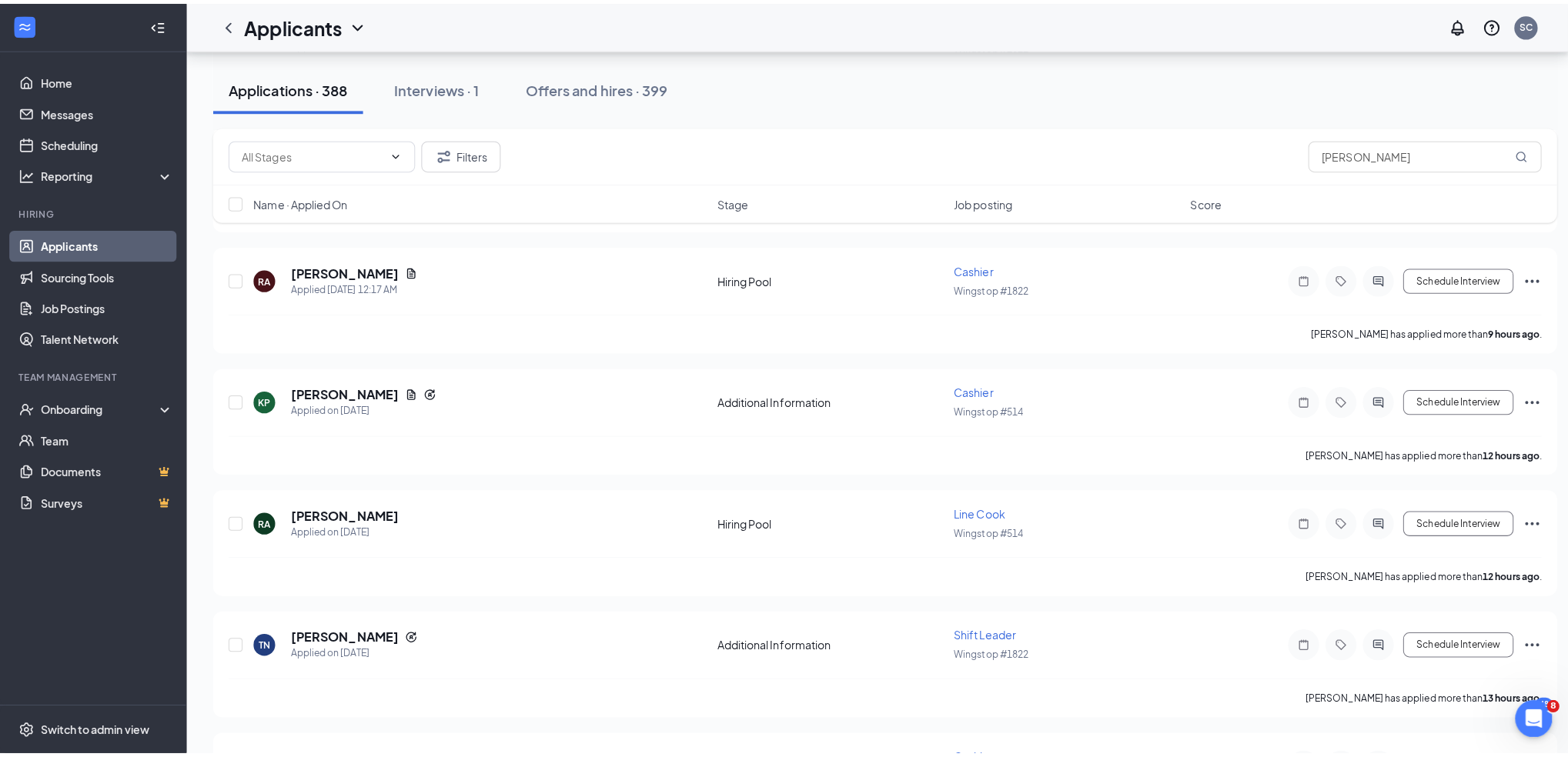
scroll to position [1024, 0]
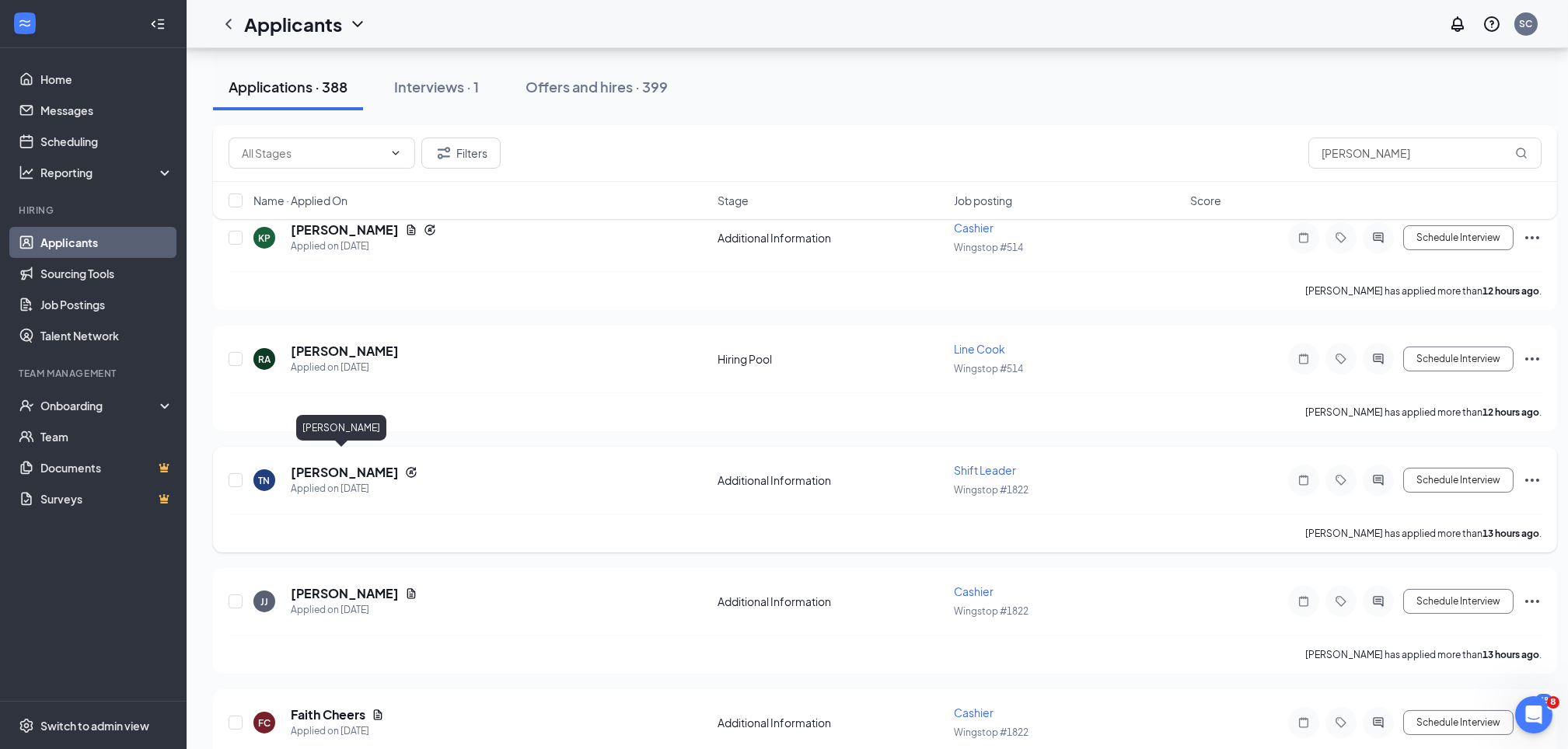
click at [340, 464] on h5 "[PERSON_NAME]" at bounding box center [344, 473] width 108 height 17
click at [345, 464] on h5 "[PERSON_NAME]" at bounding box center [344, 473] width 108 height 17
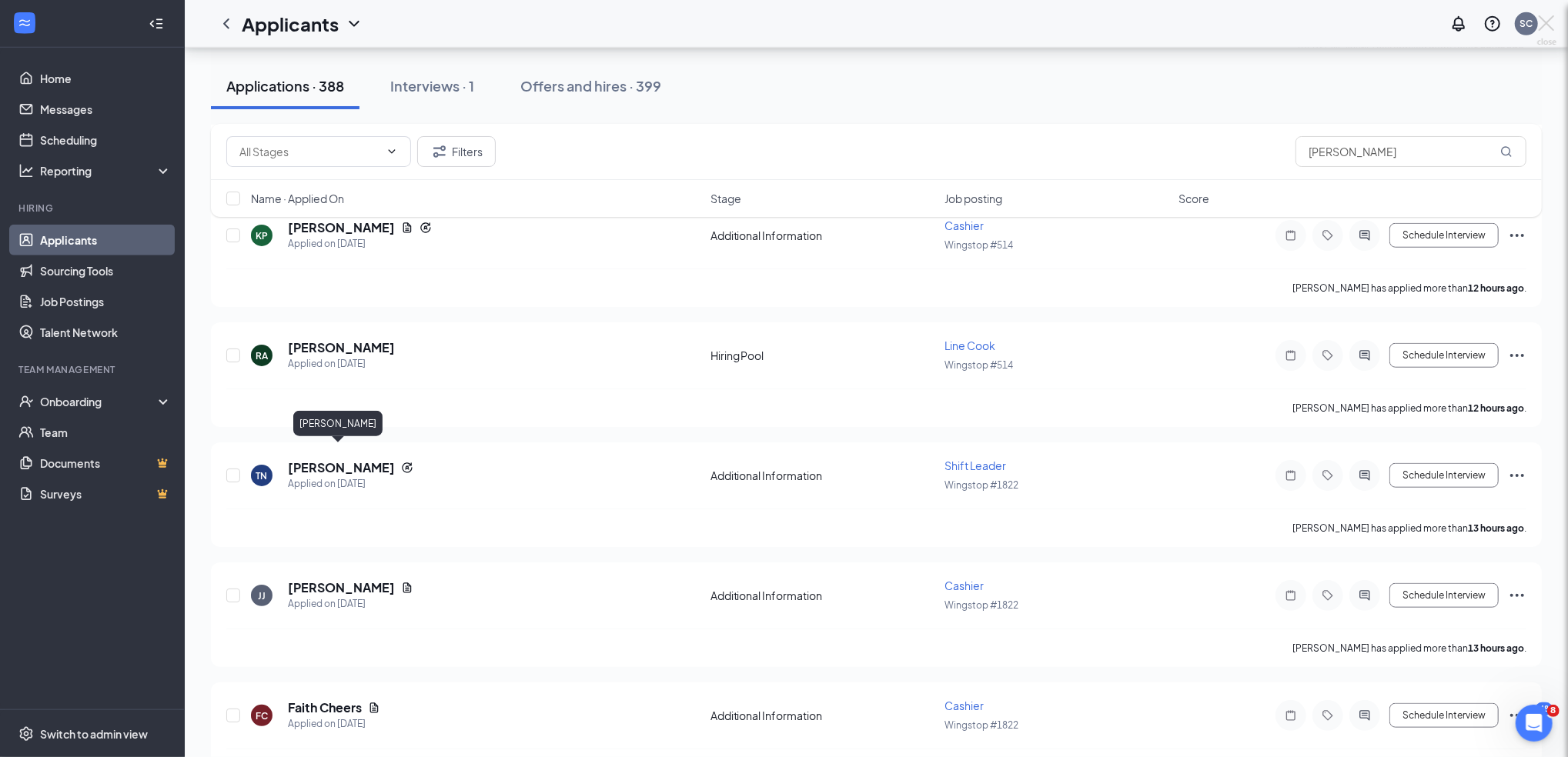
click at [341, 453] on div "TN Trinity Nixon Shift Leader at Wingstop #1822 Add a tag Application Messages …" at bounding box center [784, 378] width 1568 height 757
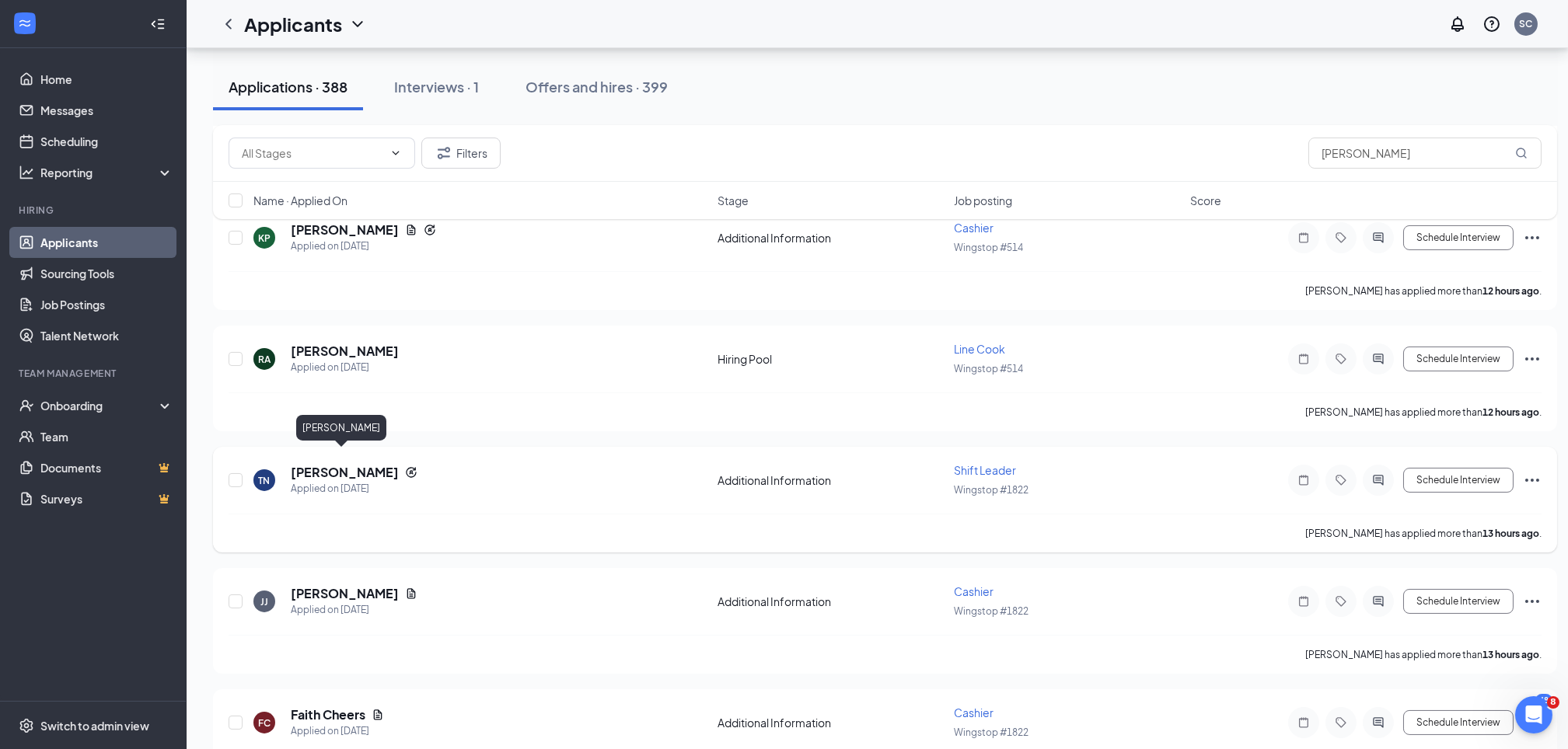
click at [346, 464] on h5 "[PERSON_NAME]" at bounding box center [344, 473] width 108 height 17
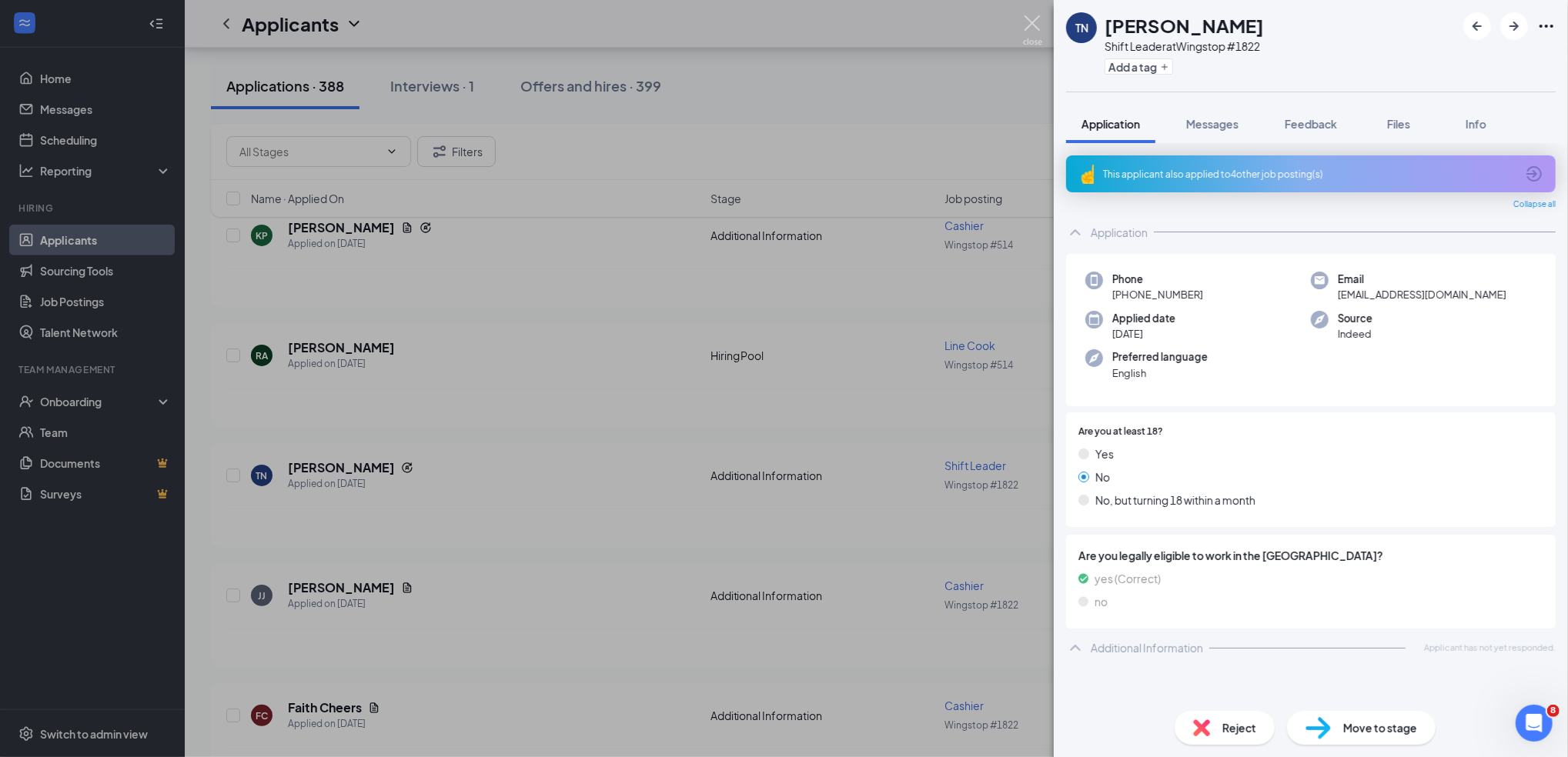
click at [1041, 24] on img at bounding box center [1032, 30] width 19 height 30
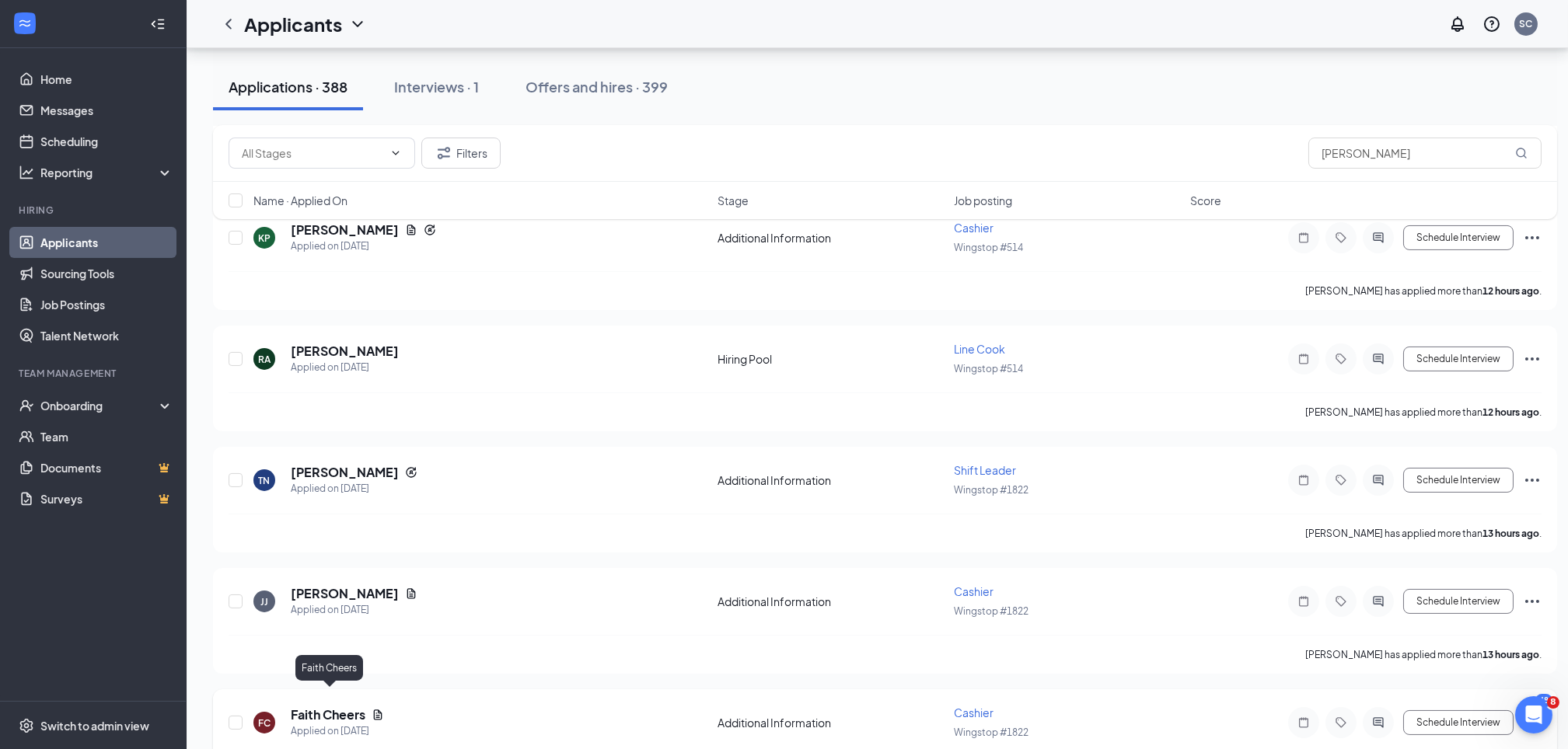
click at [333, 707] on h5 "Faith Cheers" at bounding box center [328, 715] width 75 height 17
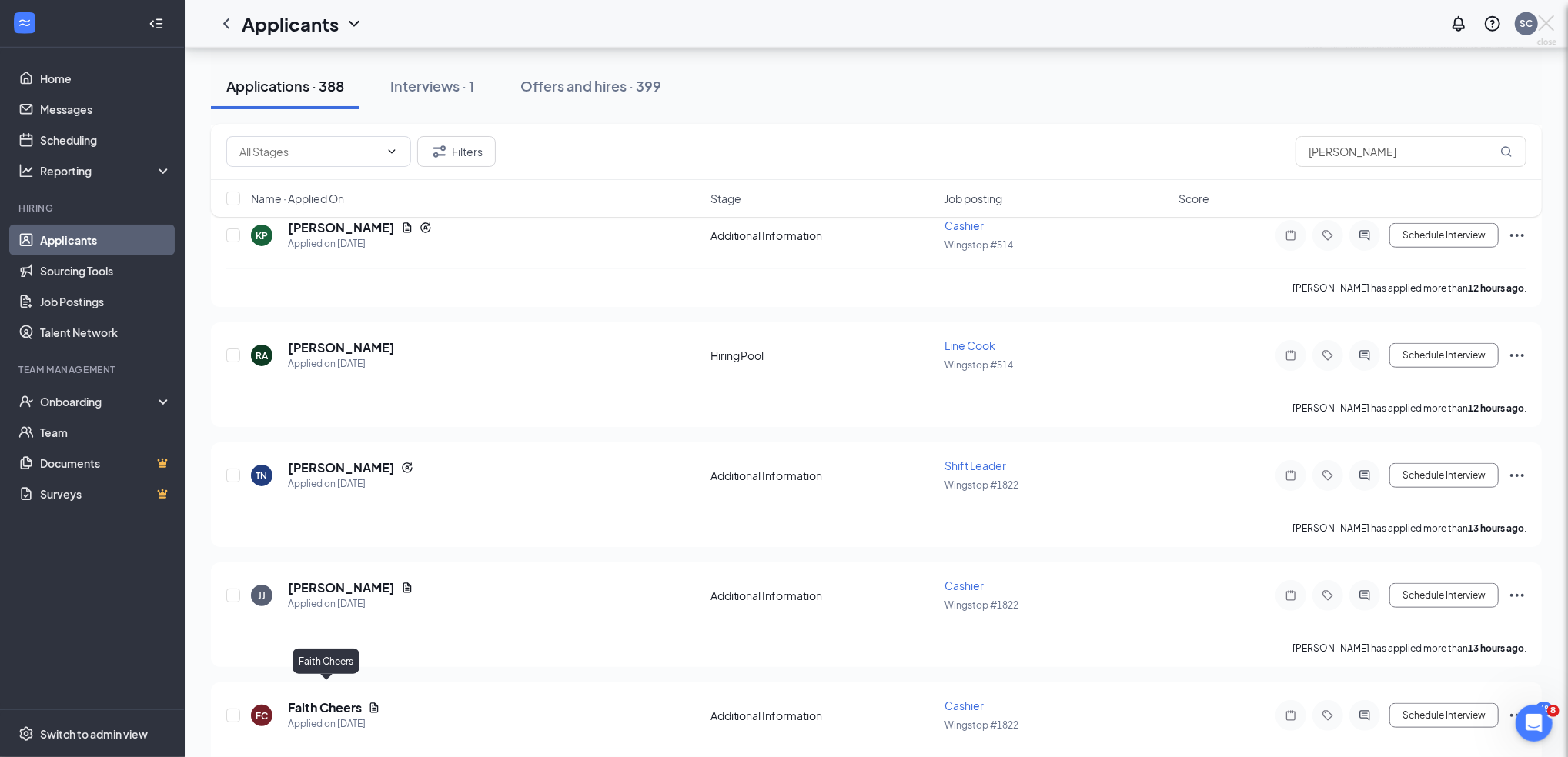
click at [330, 691] on div at bounding box center [784, 378] width 1568 height 757
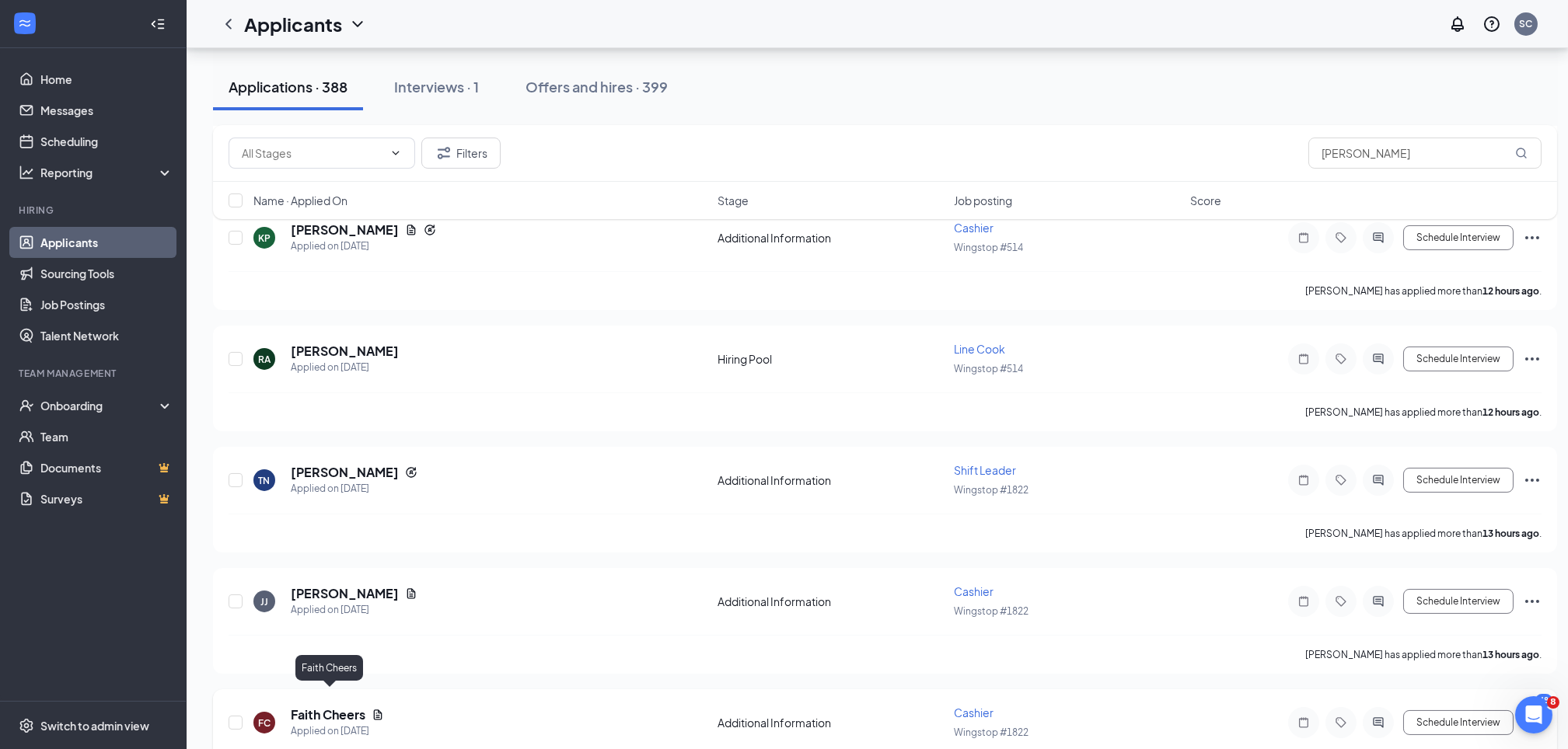
click at [333, 707] on h5 "Faith Cheers" at bounding box center [328, 715] width 75 height 17
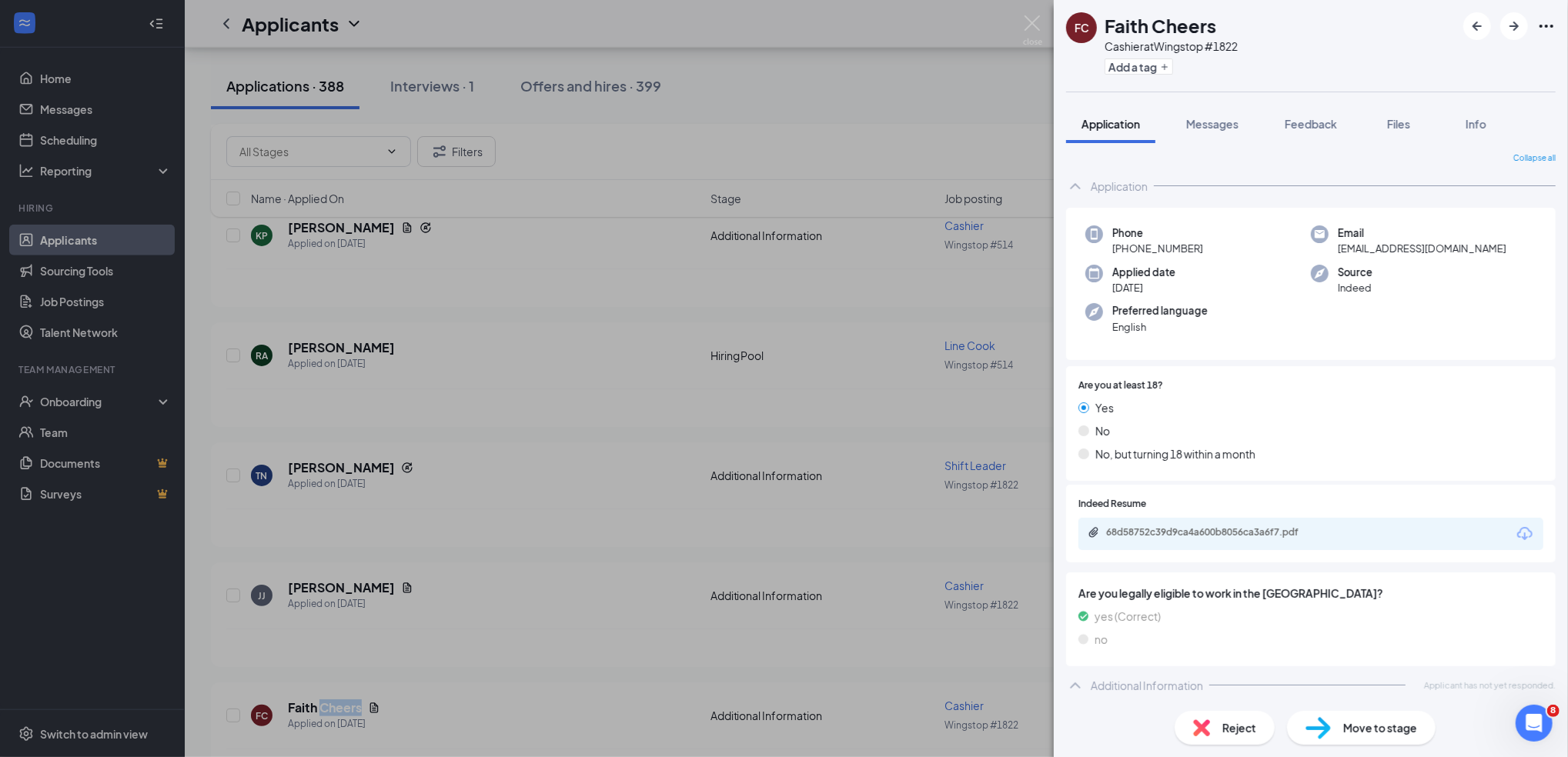
scroll to position [4, 0]
click at [1208, 533] on div "68d58752c39d9ca4a600b8056ca3a6f7.pdf" at bounding box center [1214, 532] width 216 height 12
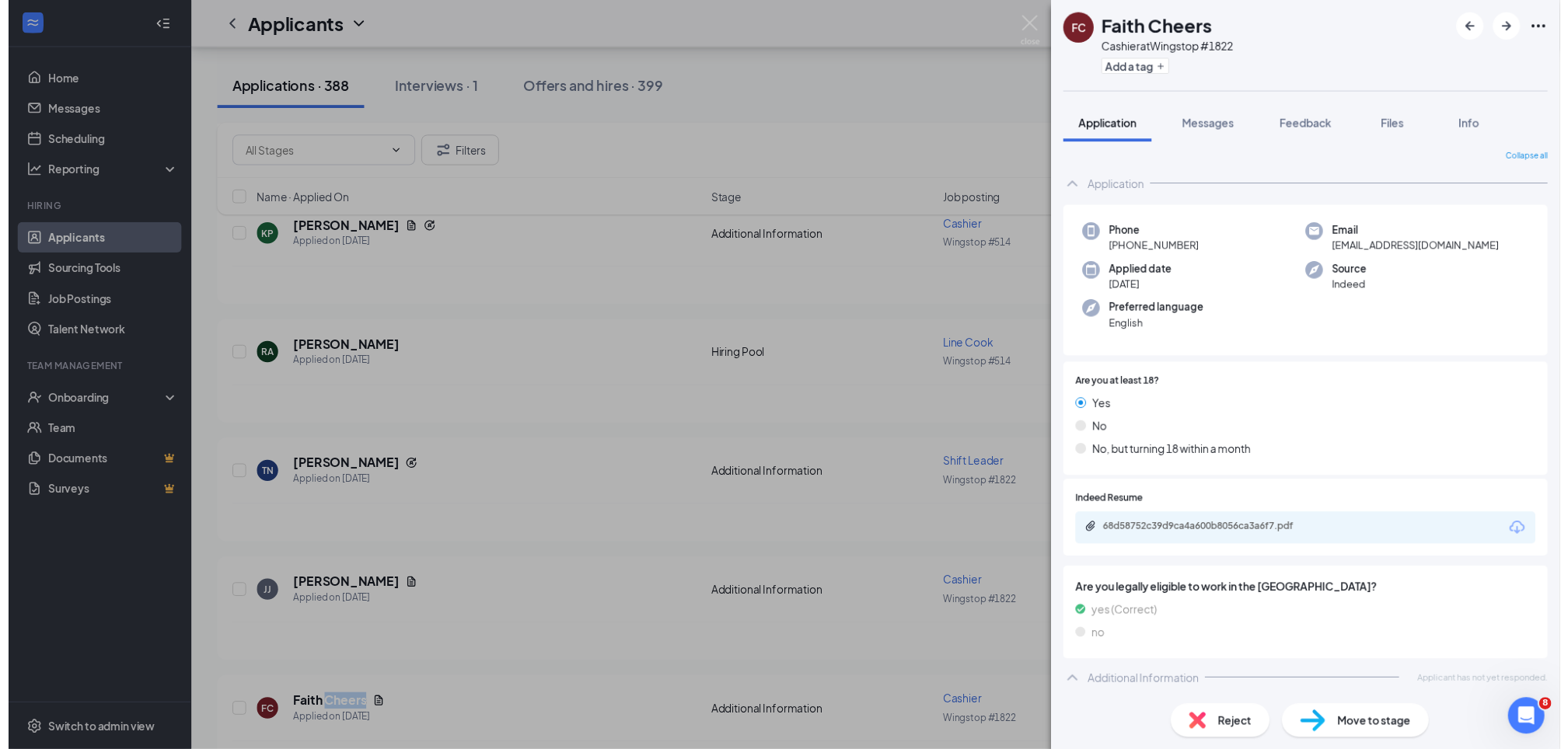
scroll to position [0, 0]
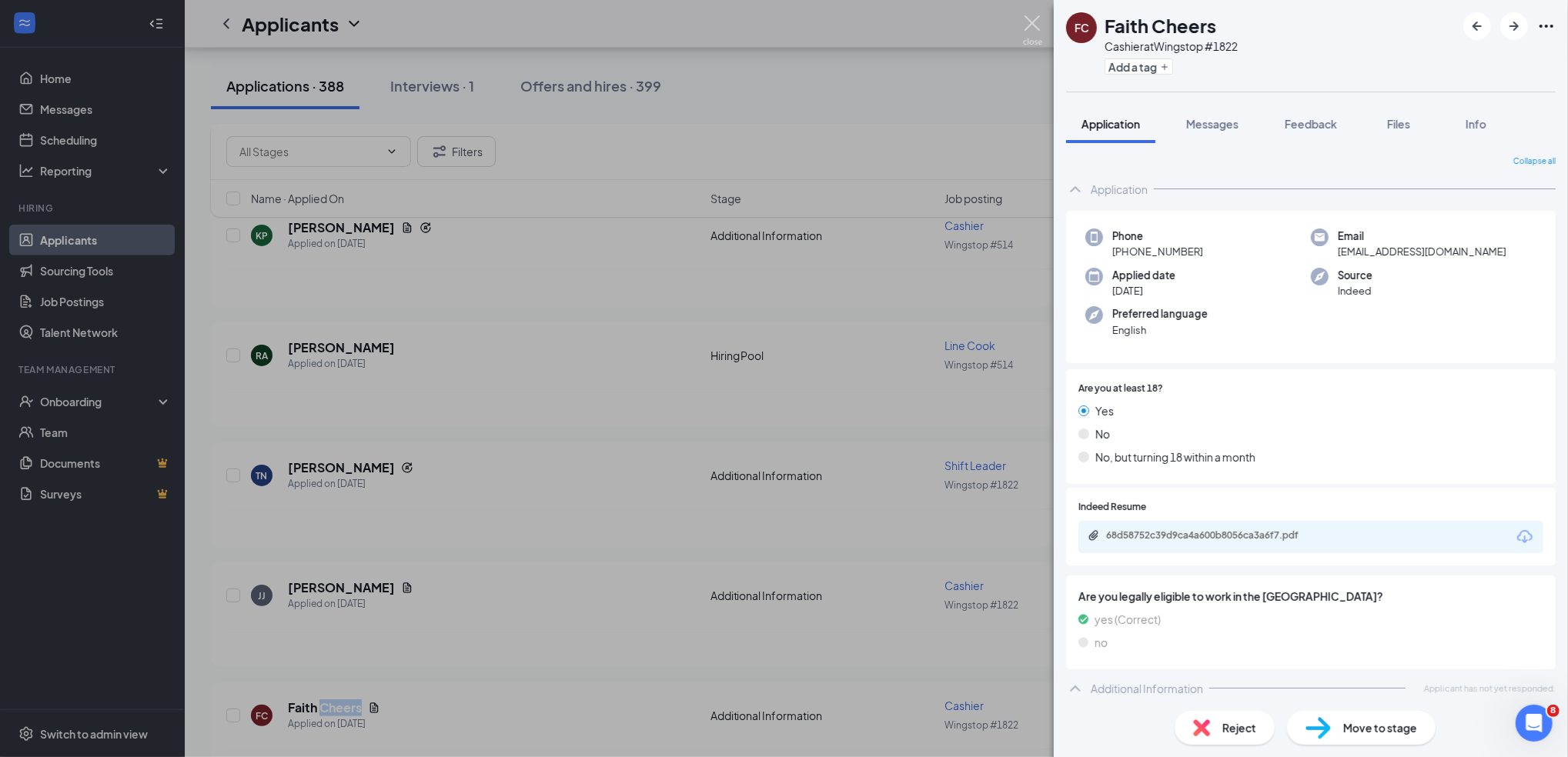
click at [1036, 25] on img at bounding box center [1032, 30] width 19 height 30
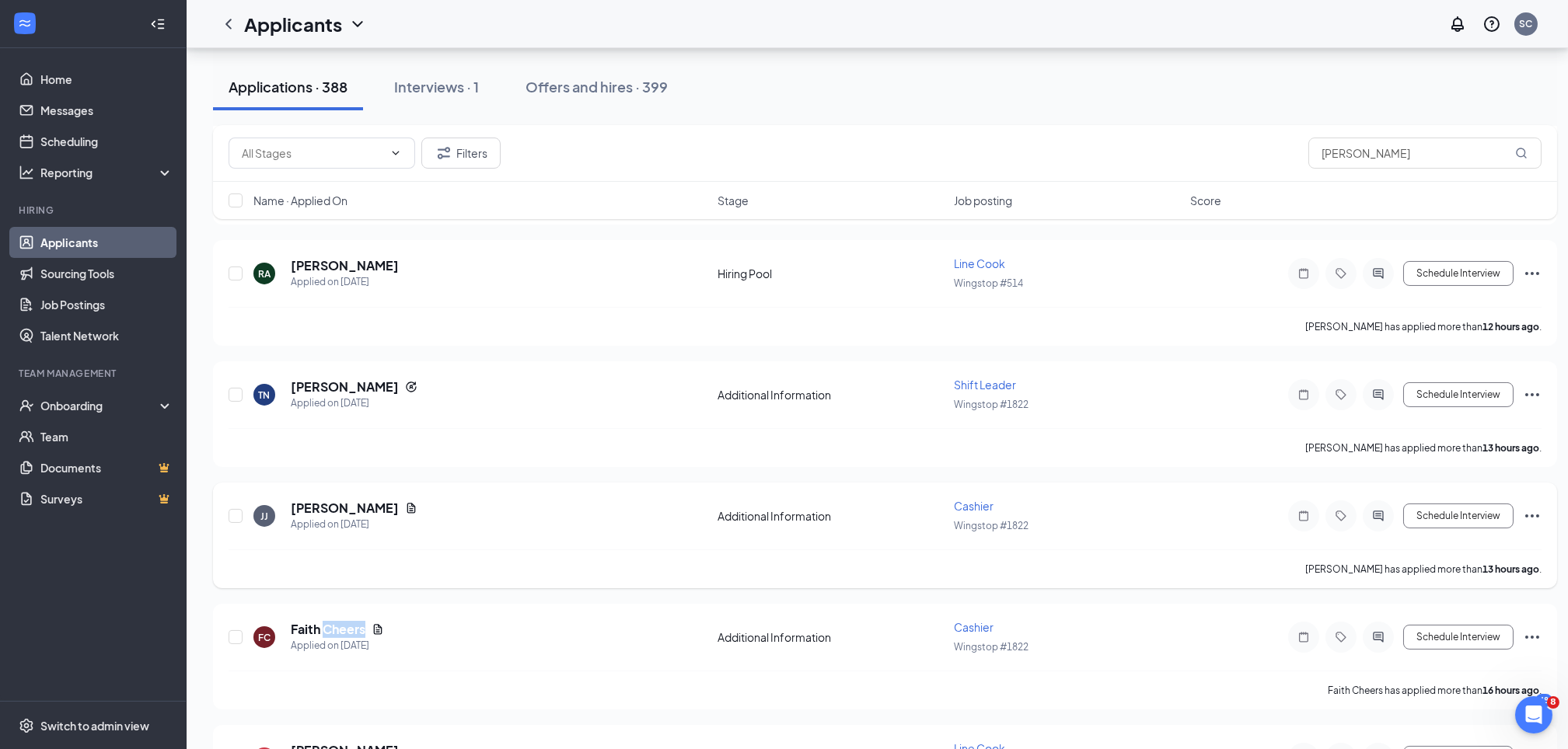
scroll to position [1241, 0]
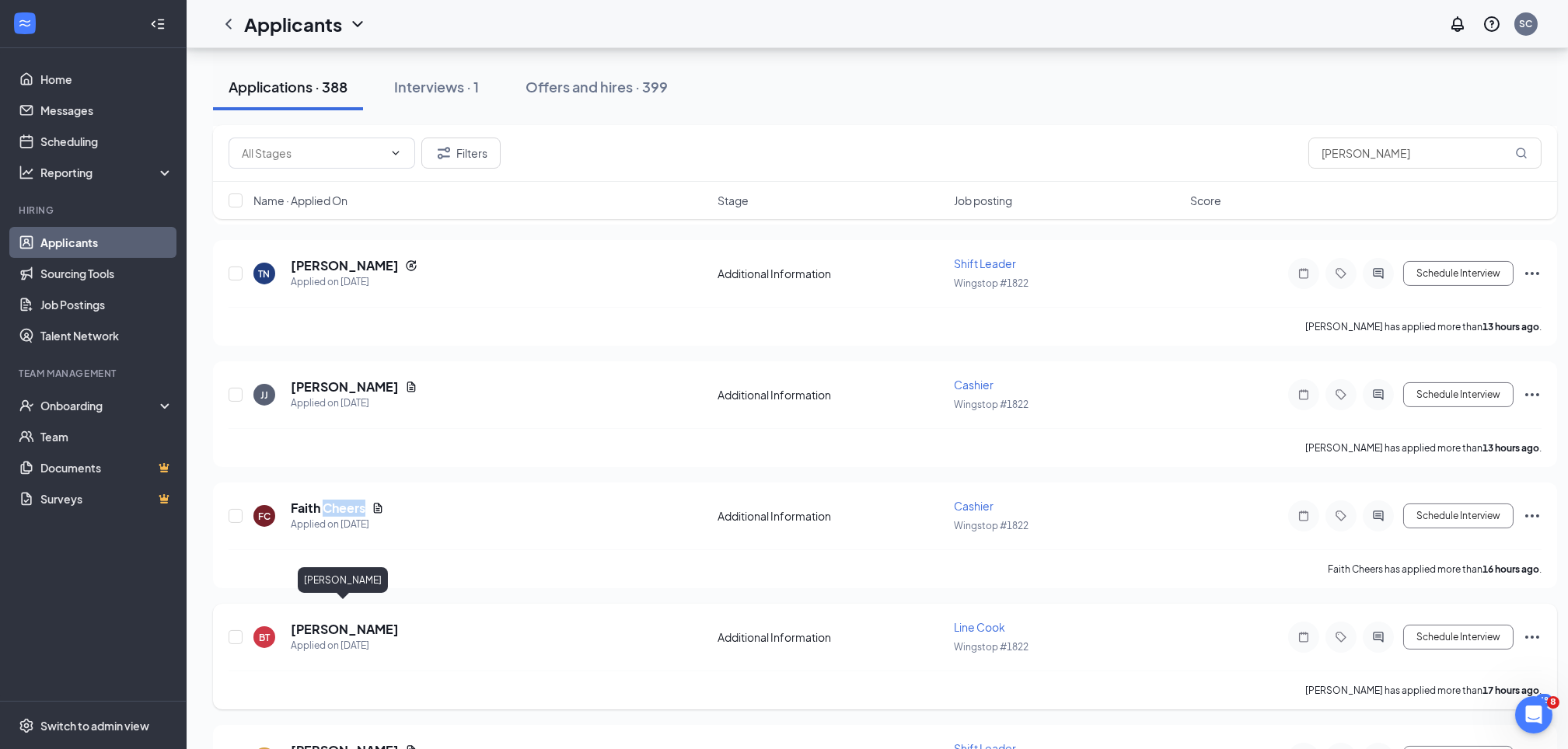
click at [341, 621] on h5 "[PERSON_NAME]" at bounding box center [344, 629] width 108 height 17
click at [338, 621] on h5 "[PERSON_NAME]" at bounding box center [344, 629] width 108 height 17
click at [339, 621] on h5 "[PERSON_NAME]" at bounding box center [344, 629] width 108 height 17
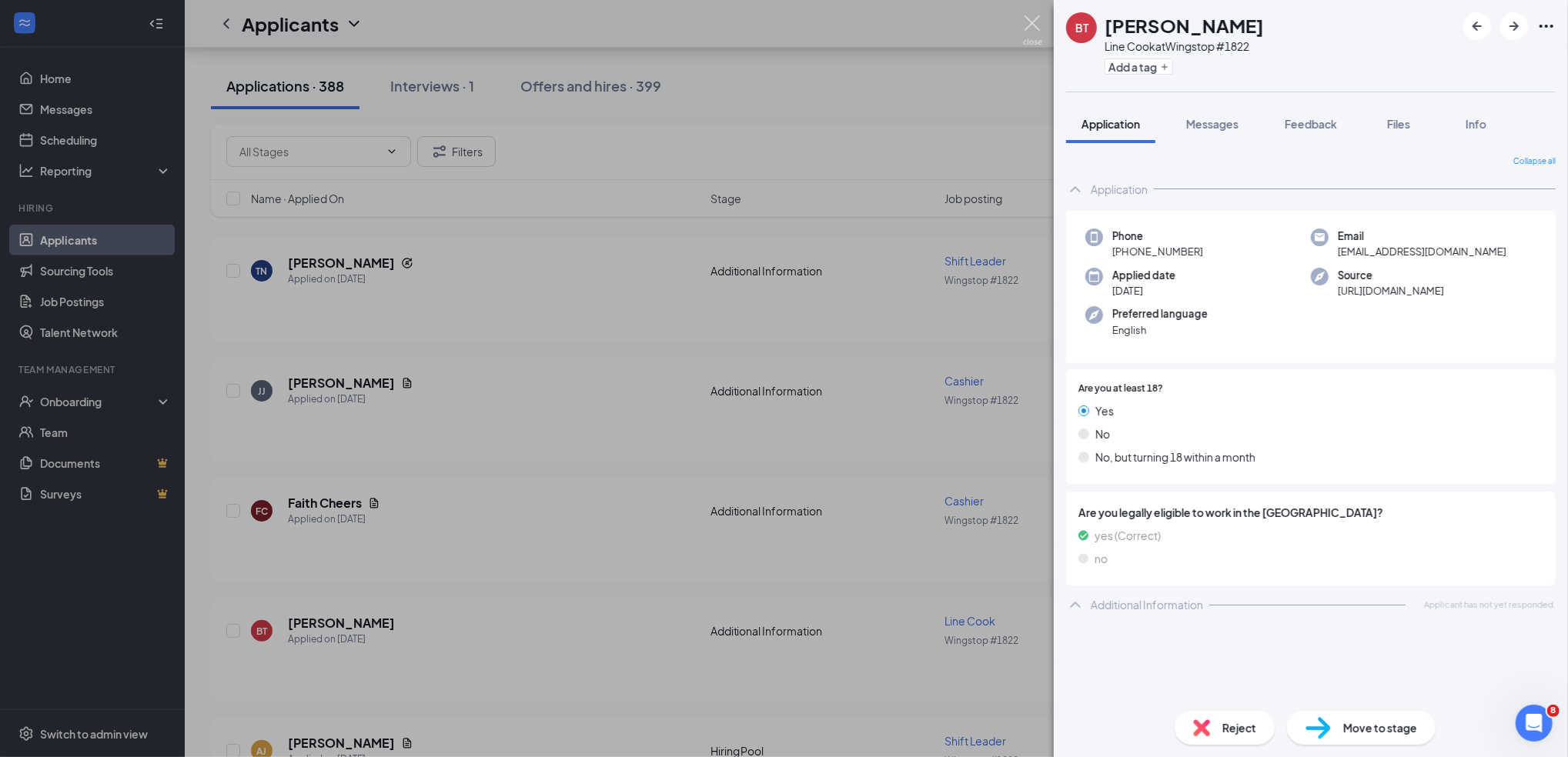
click at [1034, 17] on img at bounding box center [1032, 30] width 19 height 30
